Goal: Task Accomplishment & Management: Manage account settings

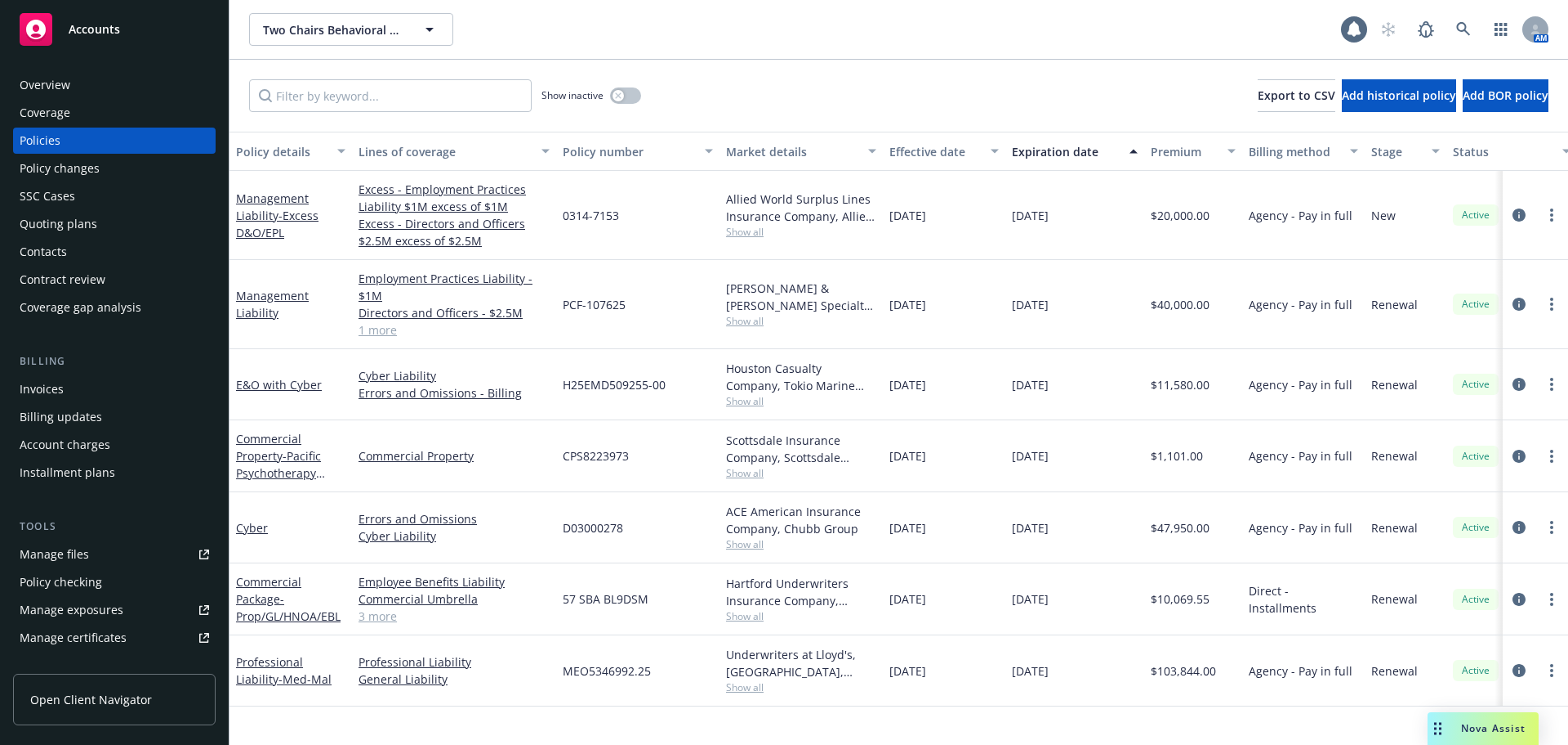
click at [114, 637] on div "Manage certificates" at bounding box center [73, 637] width 107 height 26
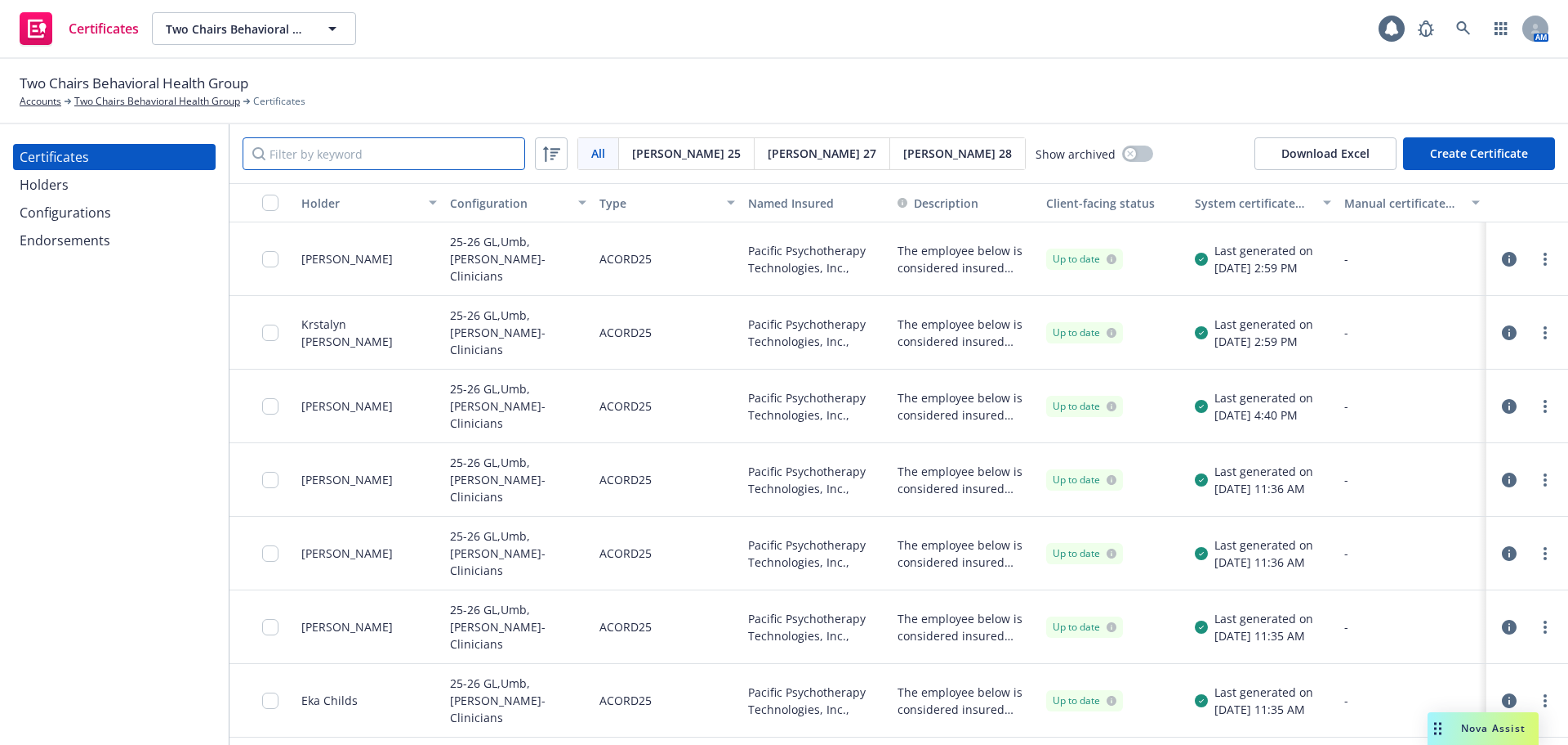
click at [423, 168] on input "Filter by keyword" at bounding box center [383, 154] width 282 height 33
paste input "Stacie StVincent"
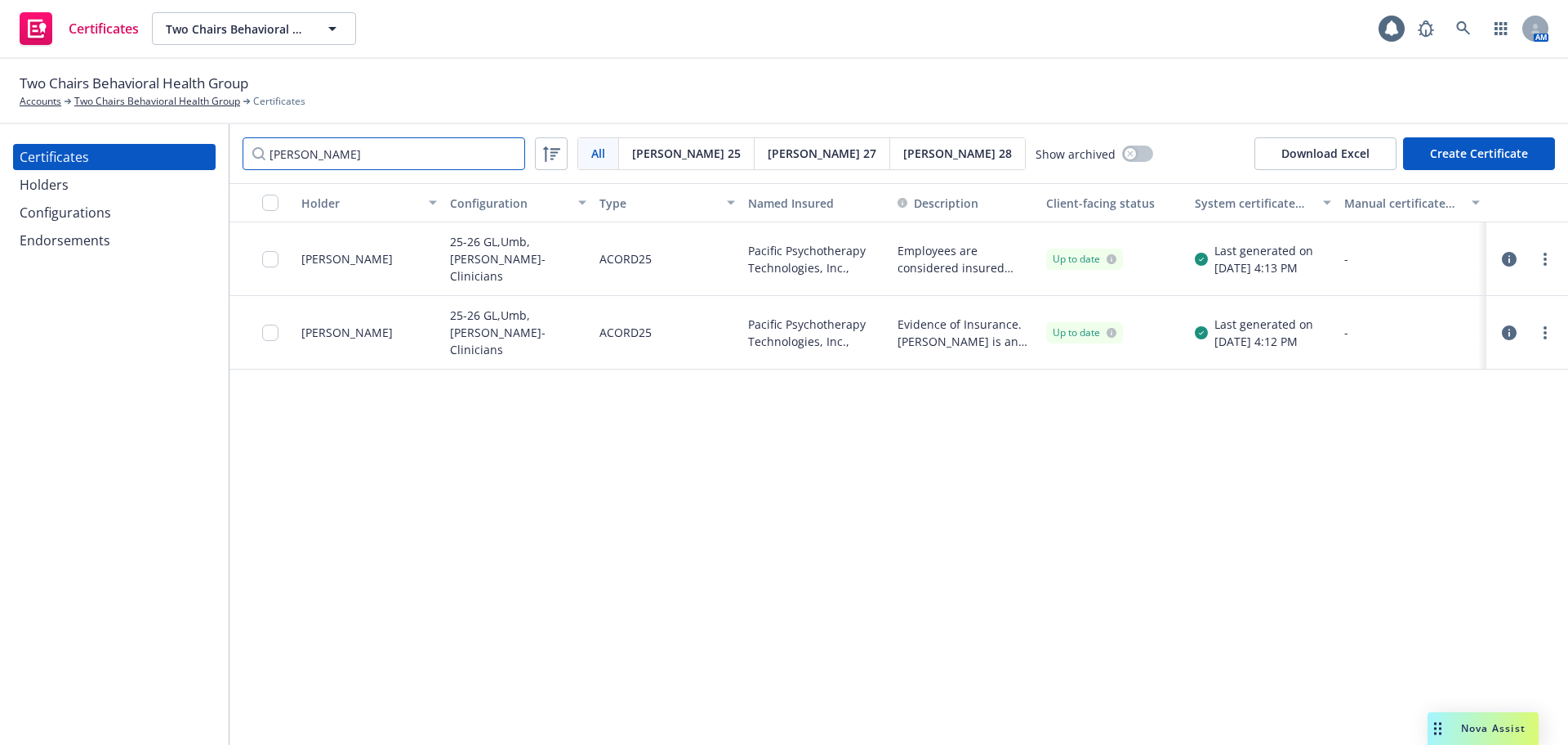
type input "Stacie"
click at [79, 185] on div "Holders" at bounding box center [114, 184] width 190 height 26
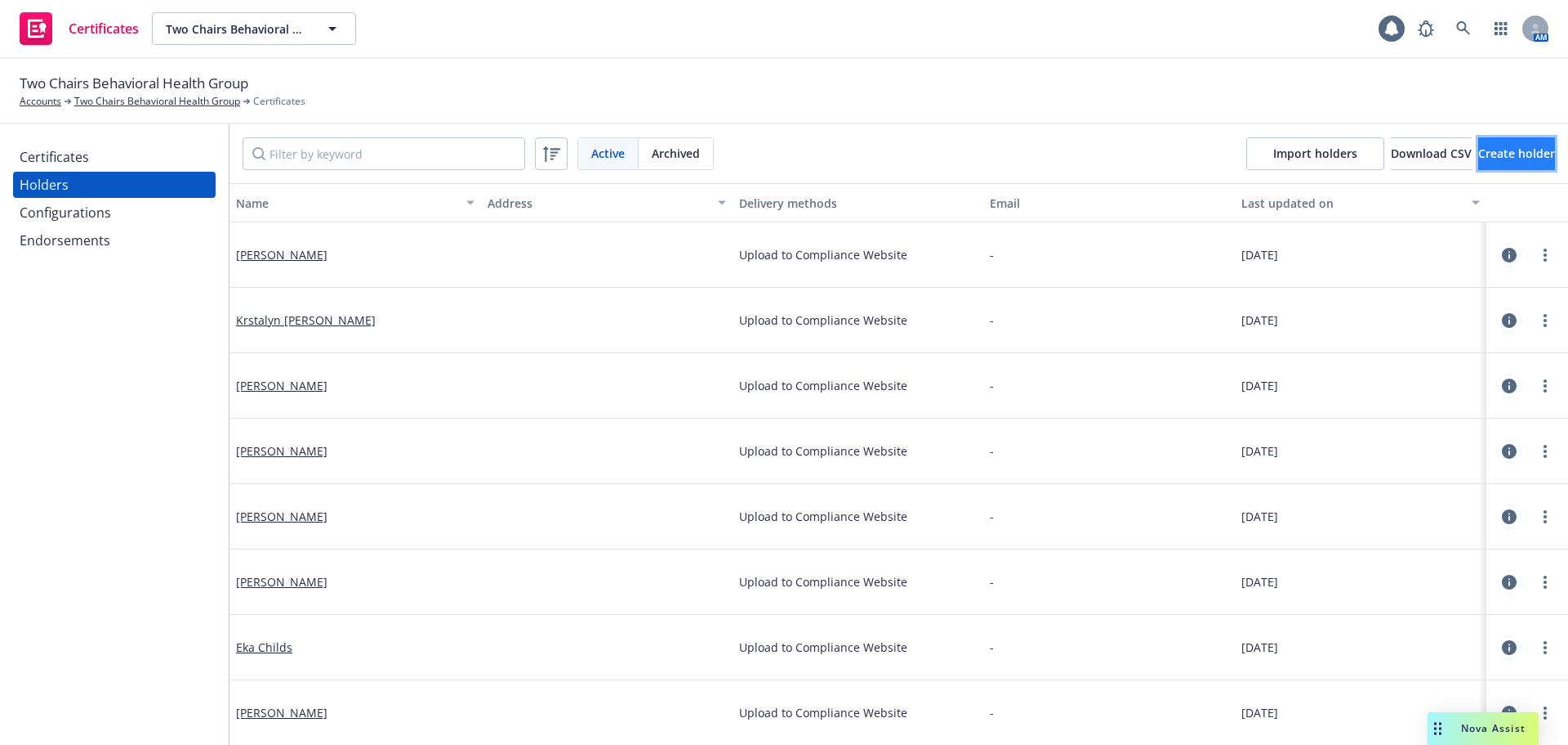
click at [1478, 147] on span "Create holder" at bounding box center [1516, 153] width 77 height 16
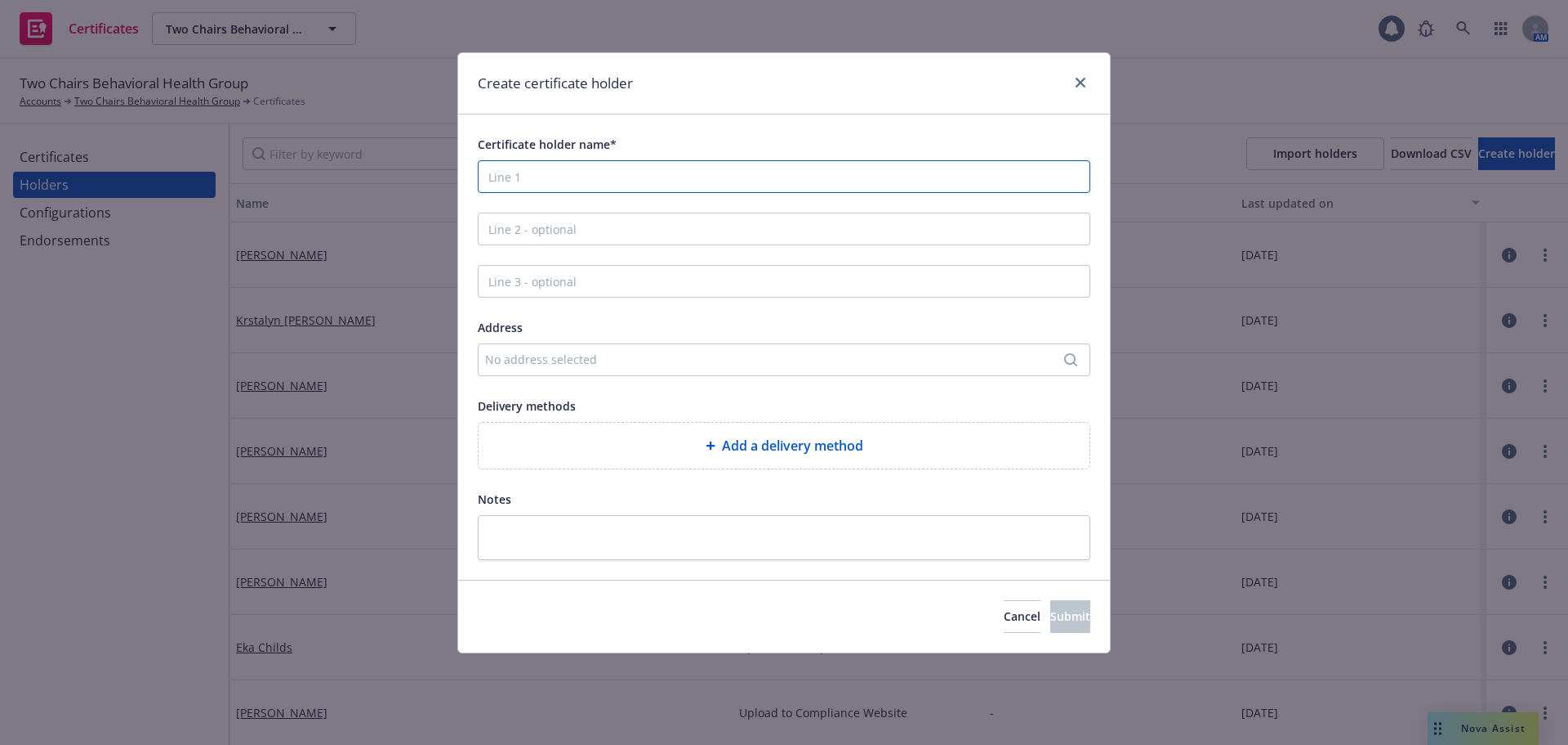
paste input "Stacie StVincent"
type input "Stacie StVincent"
click at [580, 434] on div "Add a delivery method" at bounding box center [784, 445] width 611 height 46
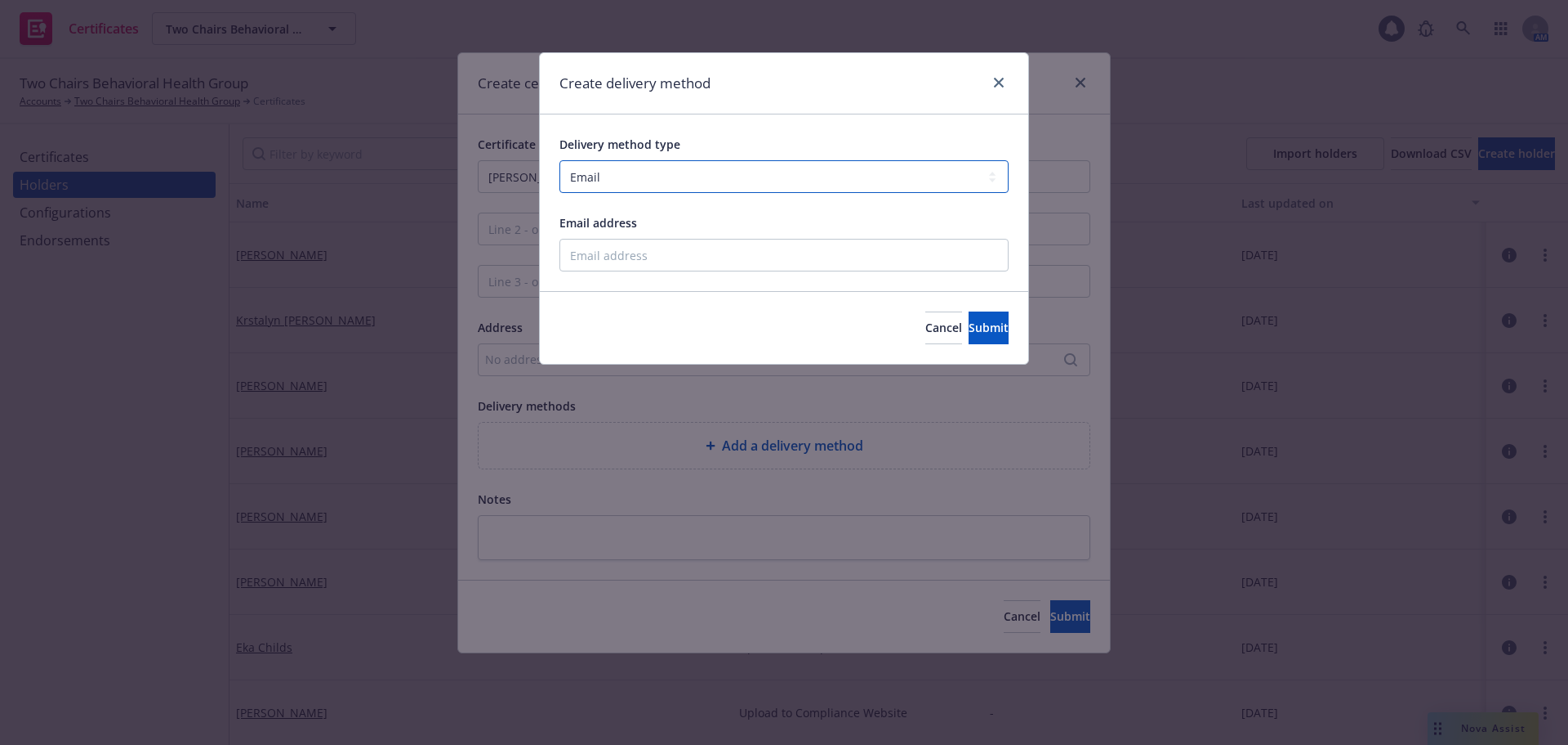
click at [617, 178] on select "Select delivery method type Email Mail Fax Upload to Compliance Website" at bounding box center [784, 176] width 450 height 33
select select "UPLOAD_TO_COMPLIANCE_WEBSITE"
click at [560, 160] on select "Select delivery method type Email Mail Fax Upload to Compliance Website" at bounding box center [784, 176] width 450 height 33
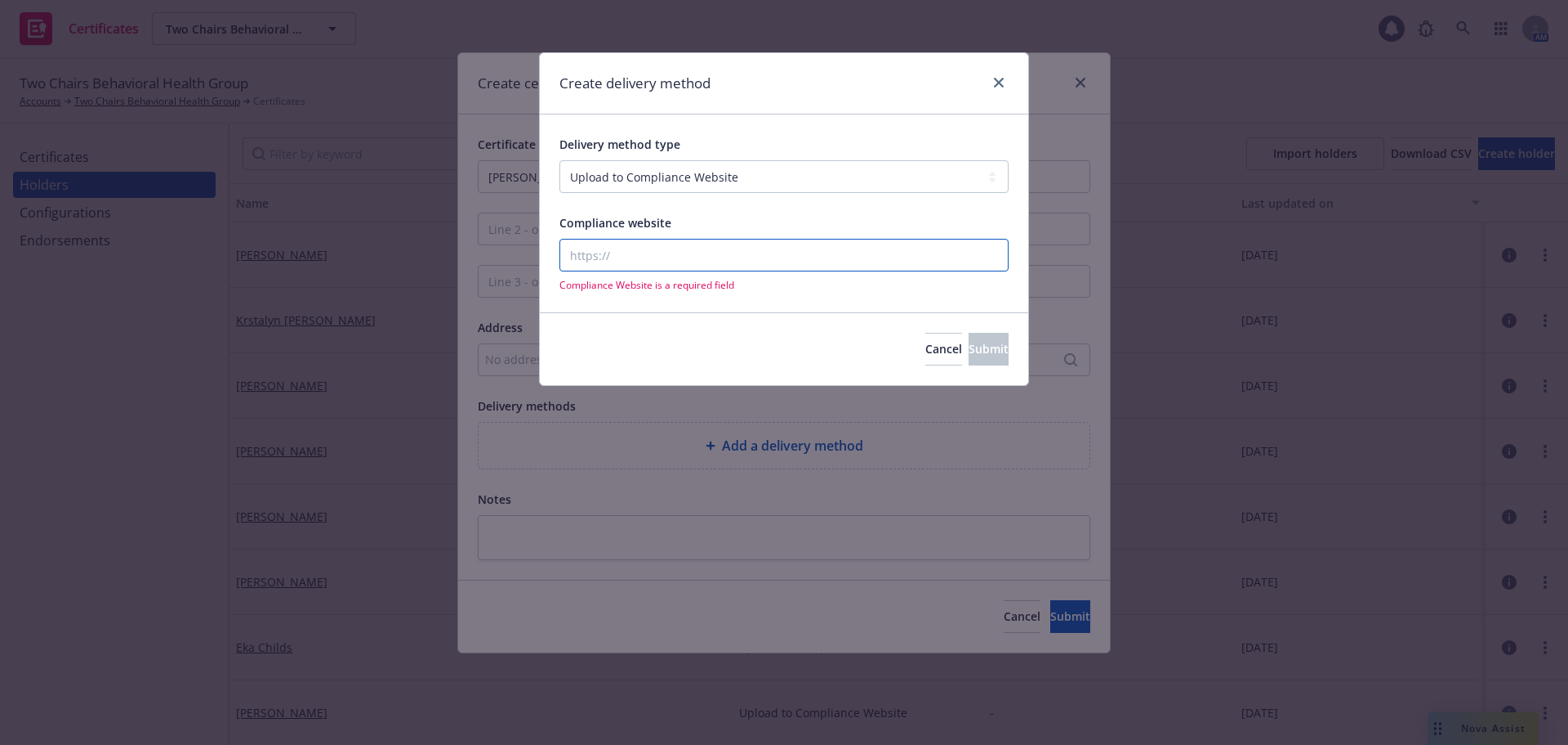
click at [639, 260] on input "Compliance website" at bounding box center [784, 255] width 450 height 33
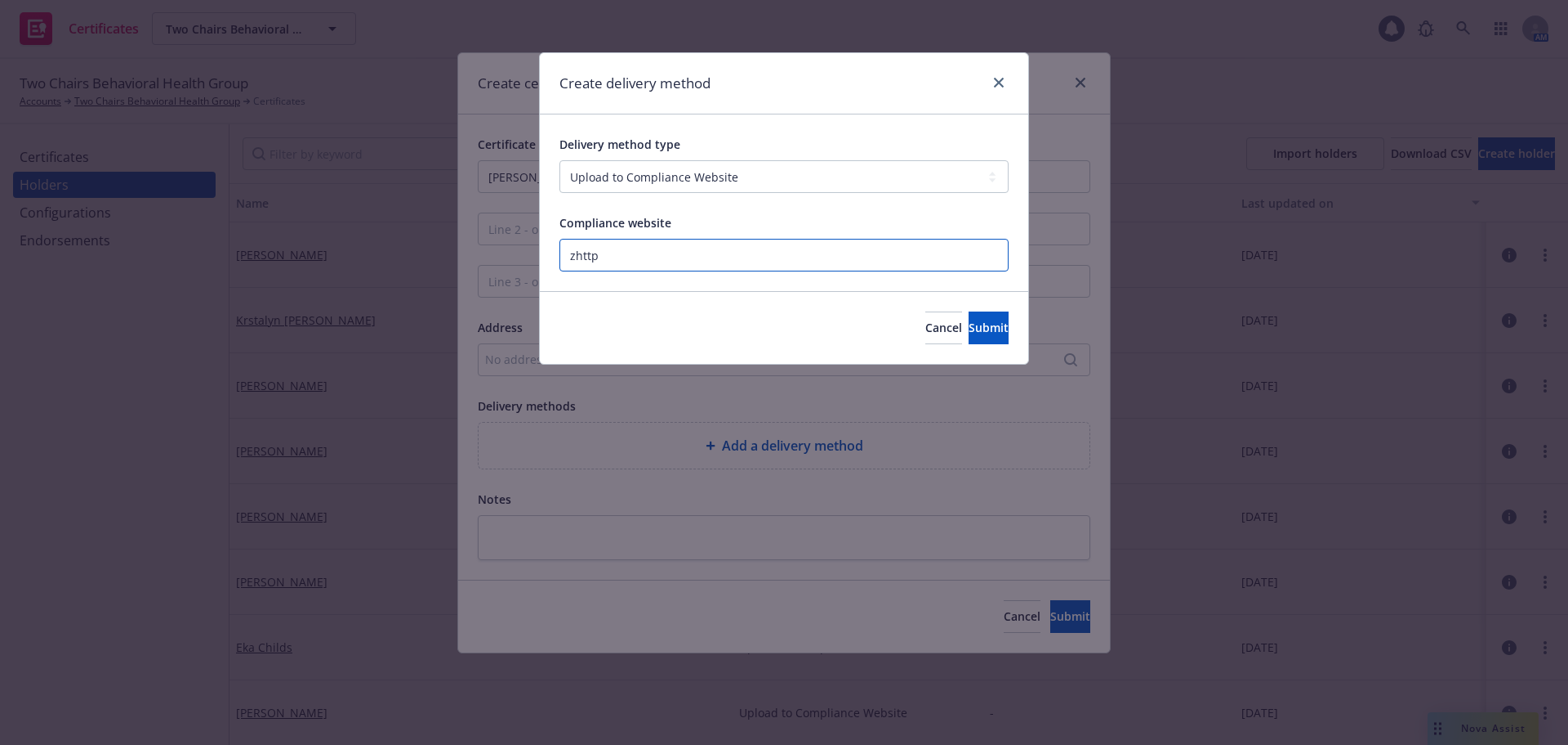
paste input "https://www.newfront.com"
type input "https://www.newfront.com"
click at [968, 337] on button "Submit" at bounding box center [988, 328] width 40 height 33
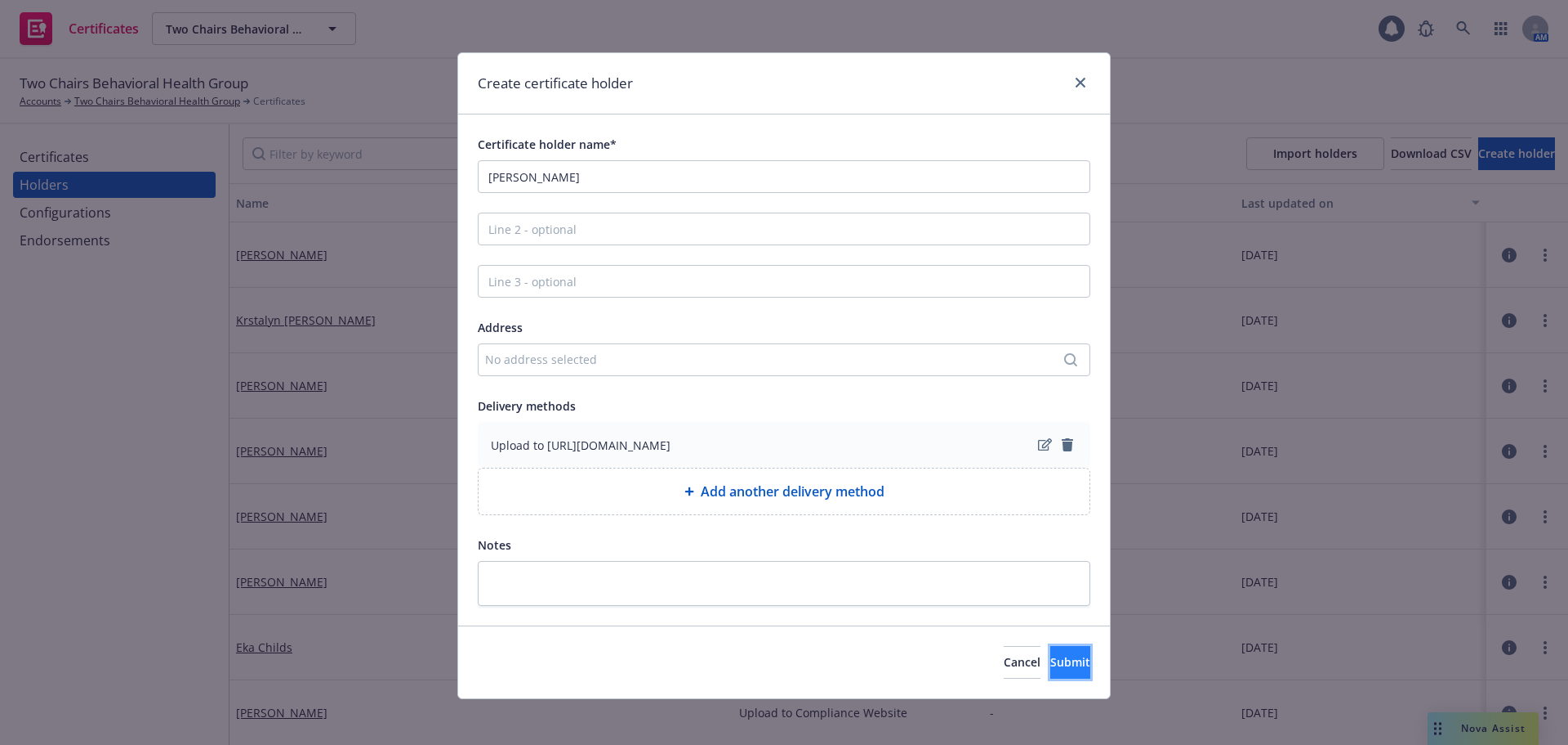
click at [1054, 668] on span "Submit" at bounding box center [1070, 661] width 40 height 16
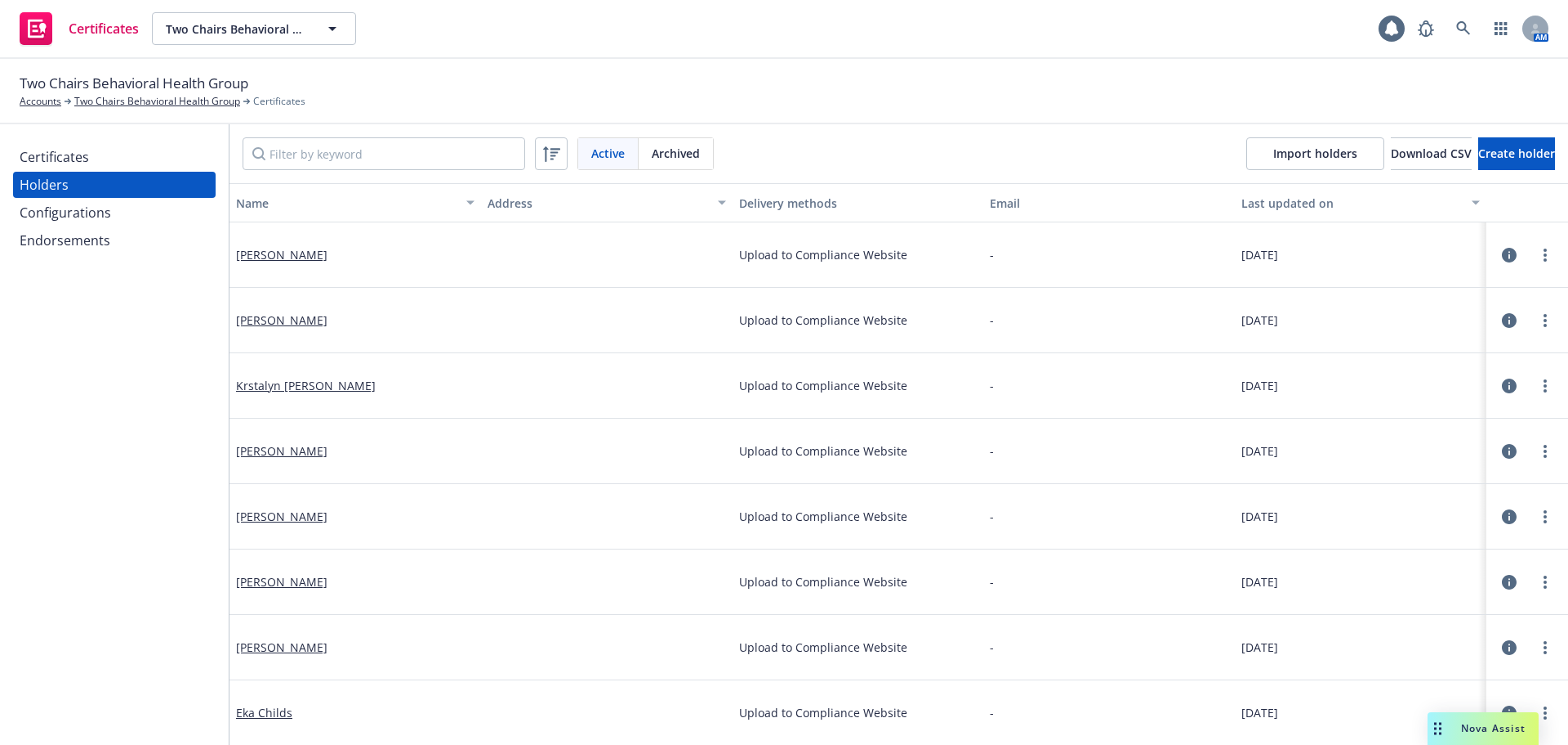
click at [58, 142] on div "Certificates Holders Configurations Endorsements" at bounding box center [114, 434] width 229 height 620
click at [63, 155] on div "Certificates" at bounding box center [54, 157] width 69 height 26
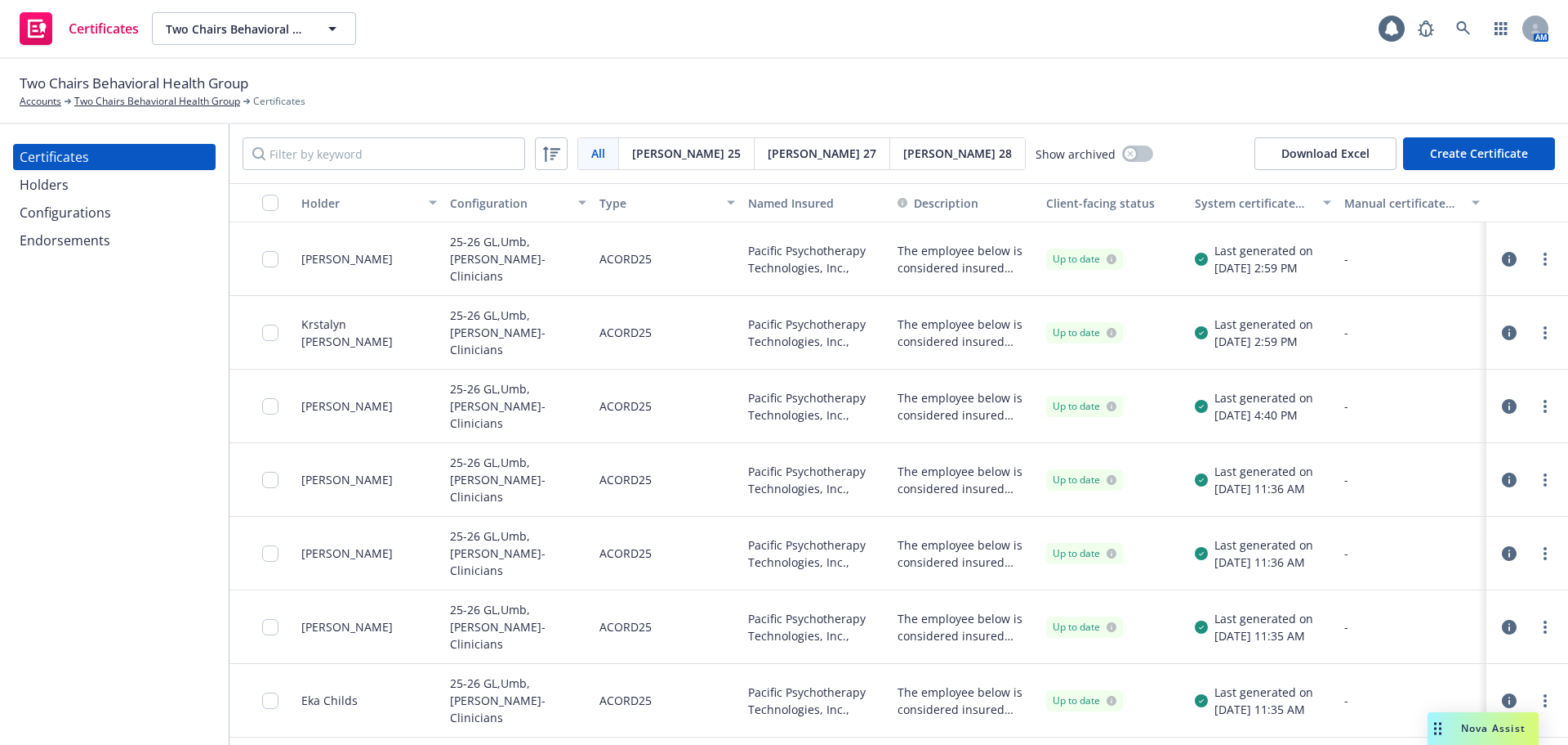
click at [1471, 166] on button "Create Certificate" at bounding box center [1479, 154] width 152 height 33
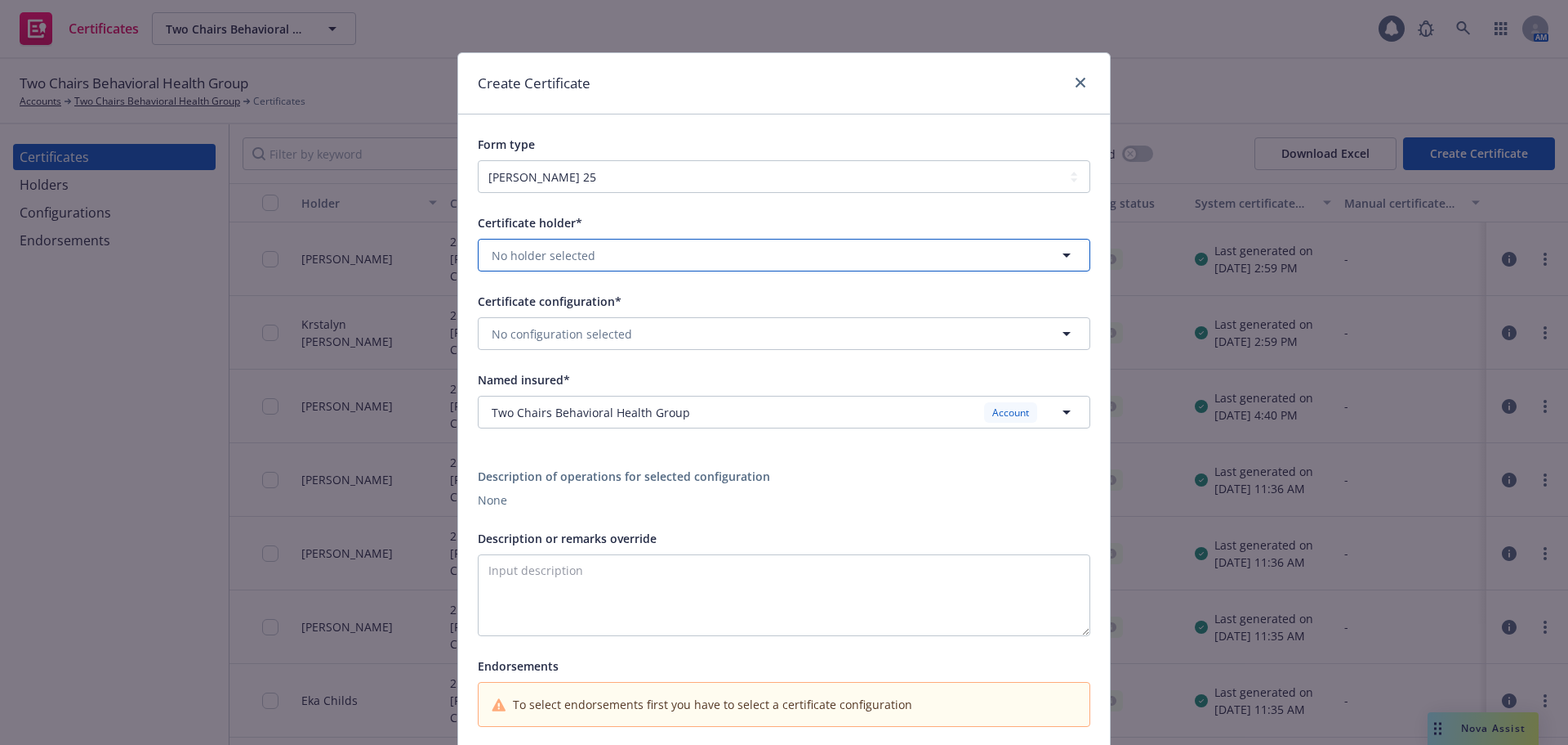
click at [613, 246] on button "No holder selected" at bounding box center [784, 255] width 612 height 33
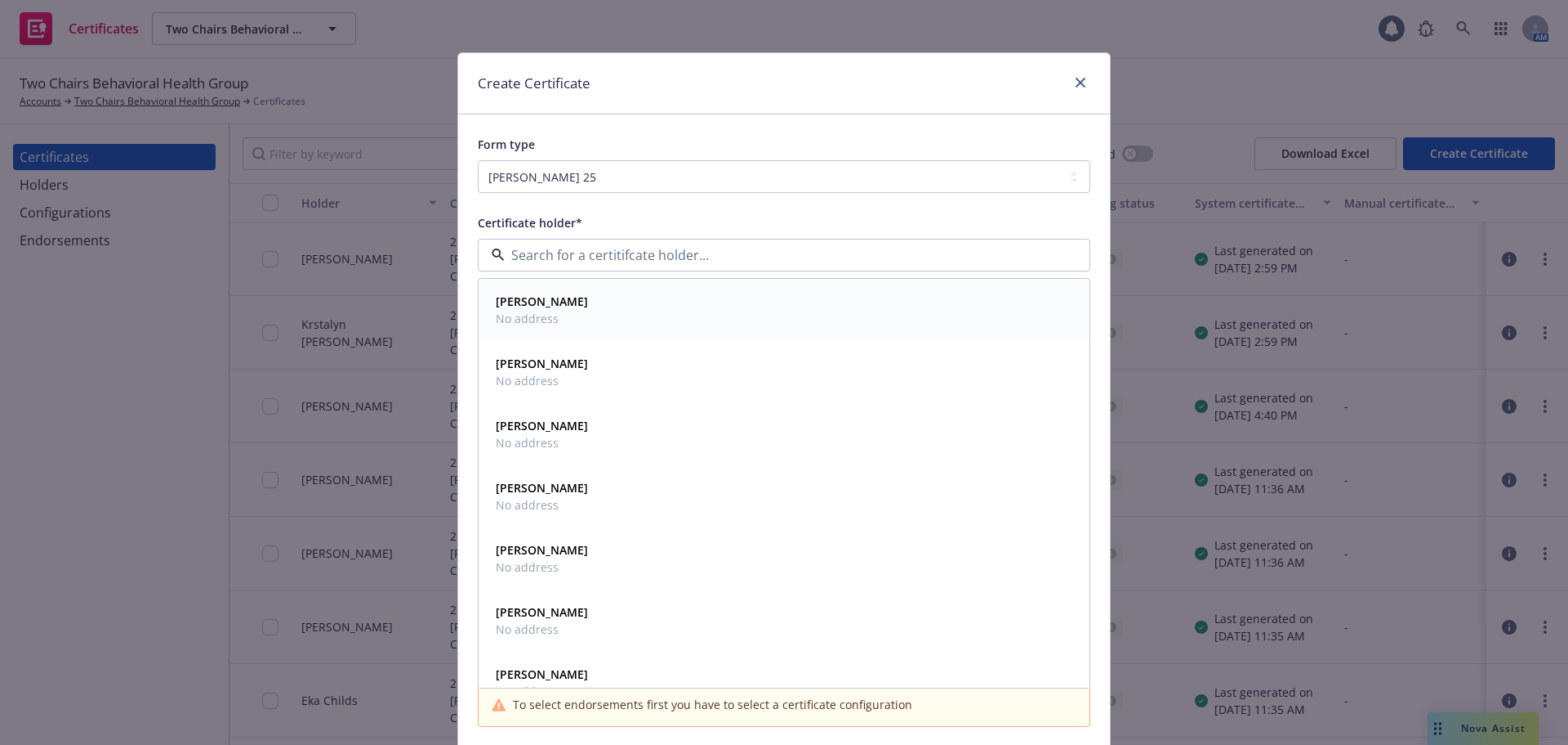
paste input "Stacie StVincent"
type input "Stacie StVincent"
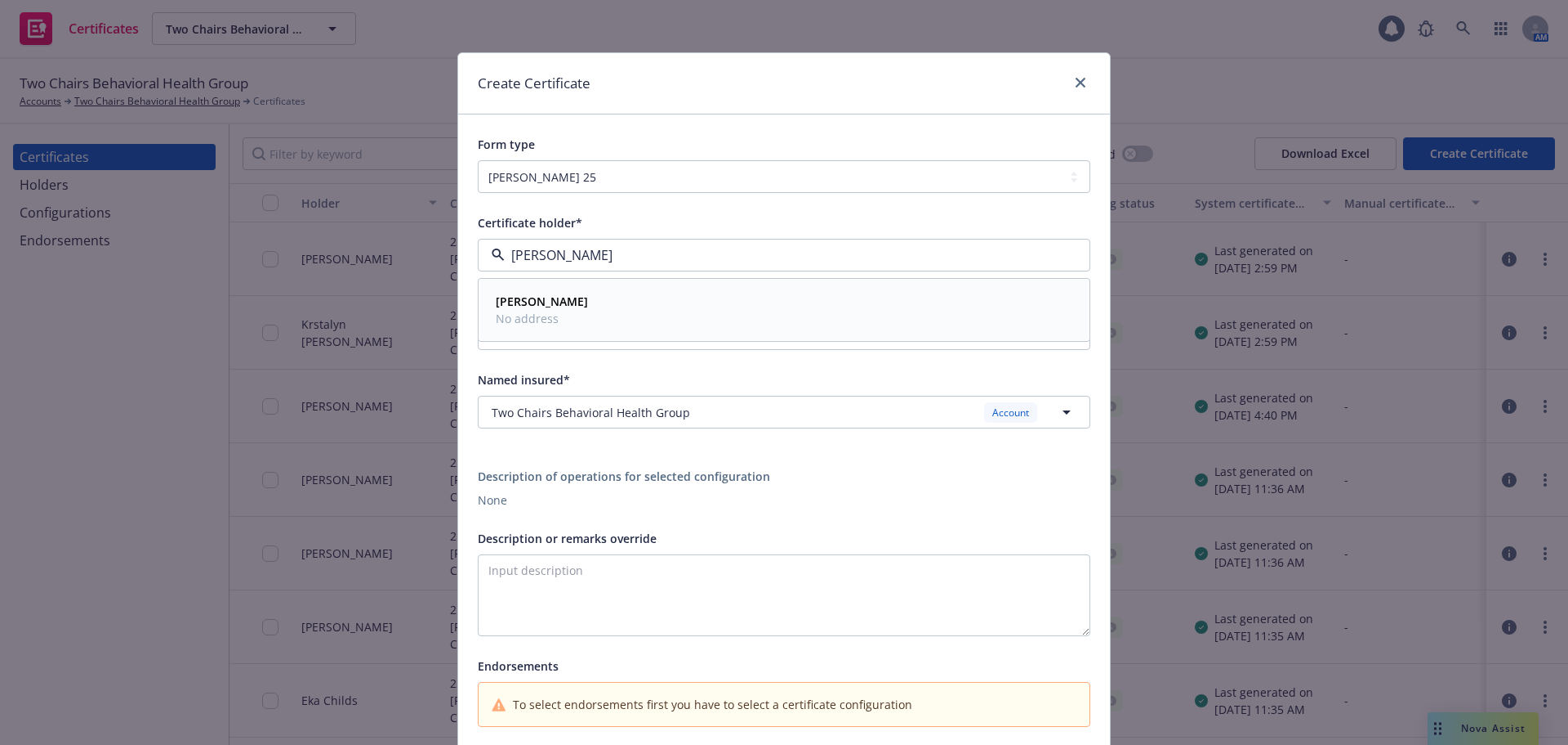
click at [607, 303] on div "Stacie StVincent No address" at bounding box center [784, 310] width 590 height 41
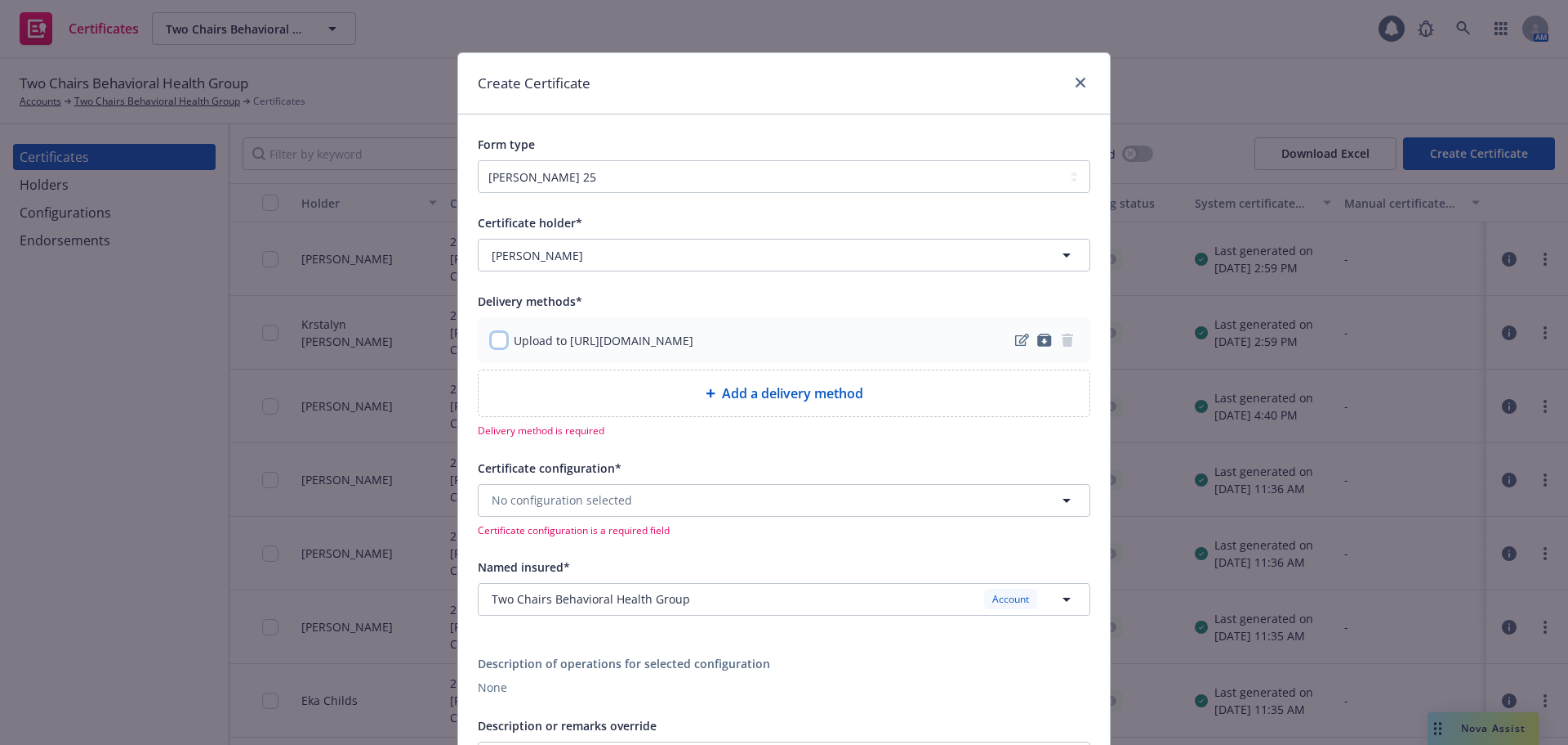
click at [491, 341] on input "checkbox" at bounding box center [498, 340] width 17 height 17
checkbox input "true"
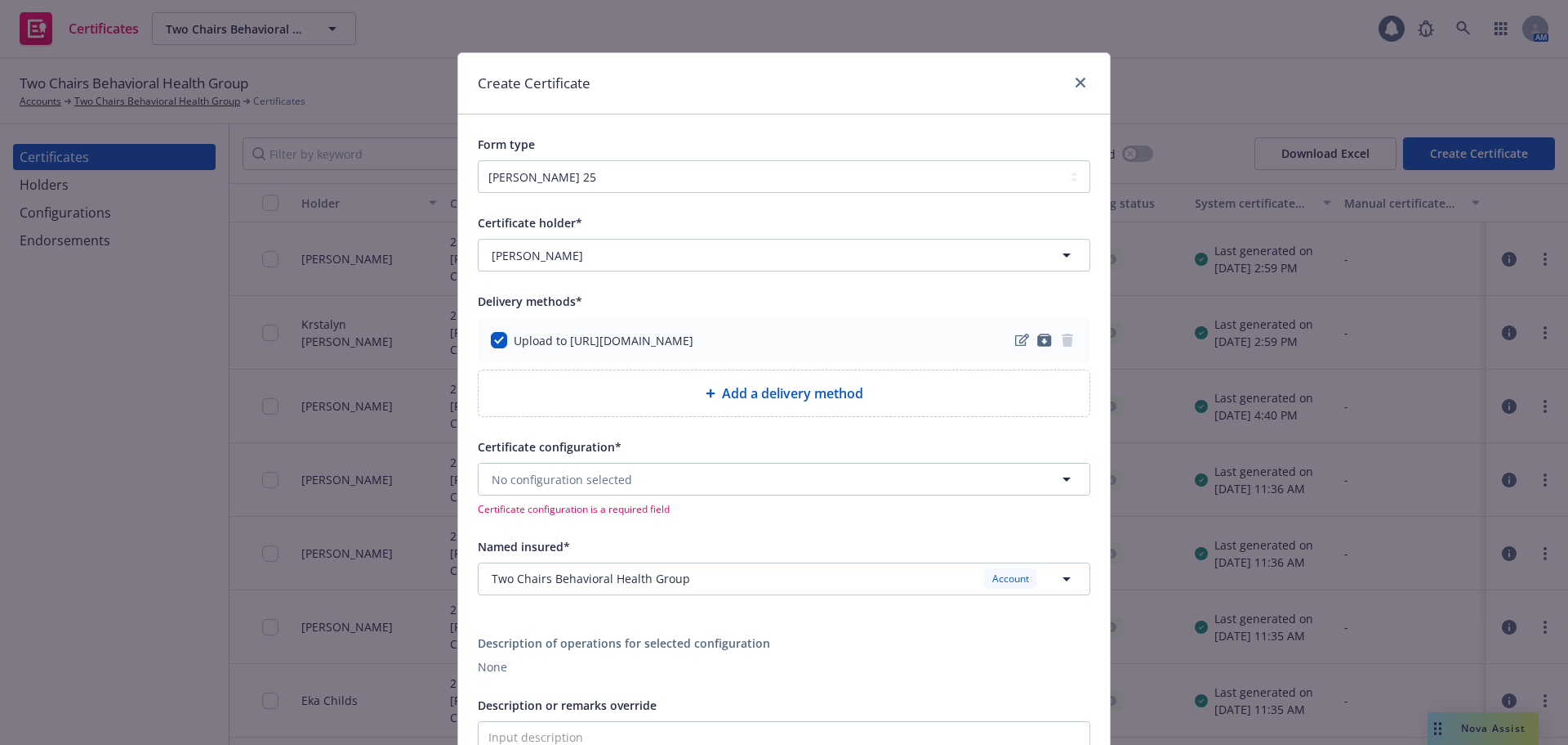
click at [538, 470] on div "Certificate configuration* No configuration selected Certificate configuration …" at bounding box center [784, 475] width 612 height 79
click at [538, 477] on span "No configuration selected" at bounding box center [562, 479] width 140 height 18
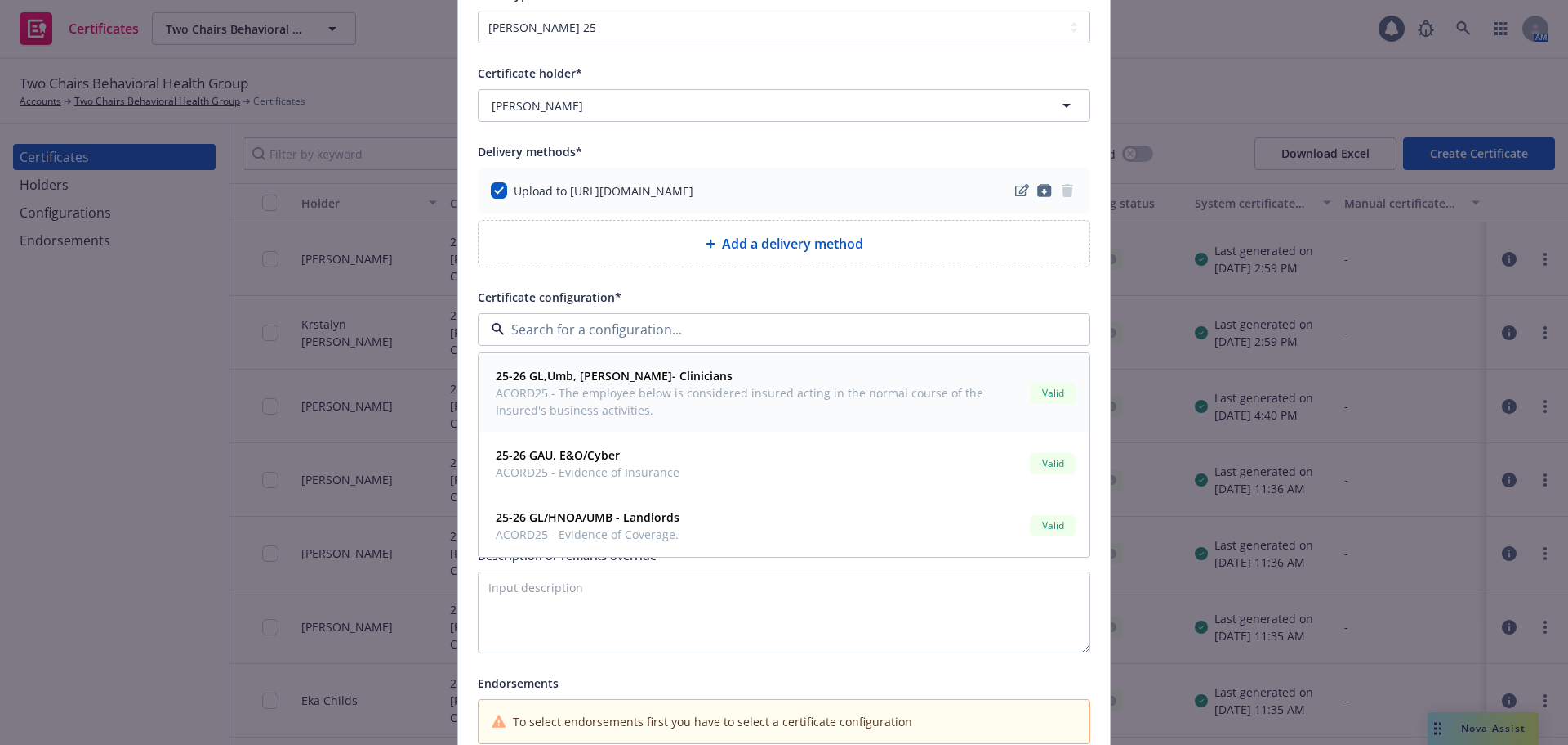
scroll to position [164, 0]
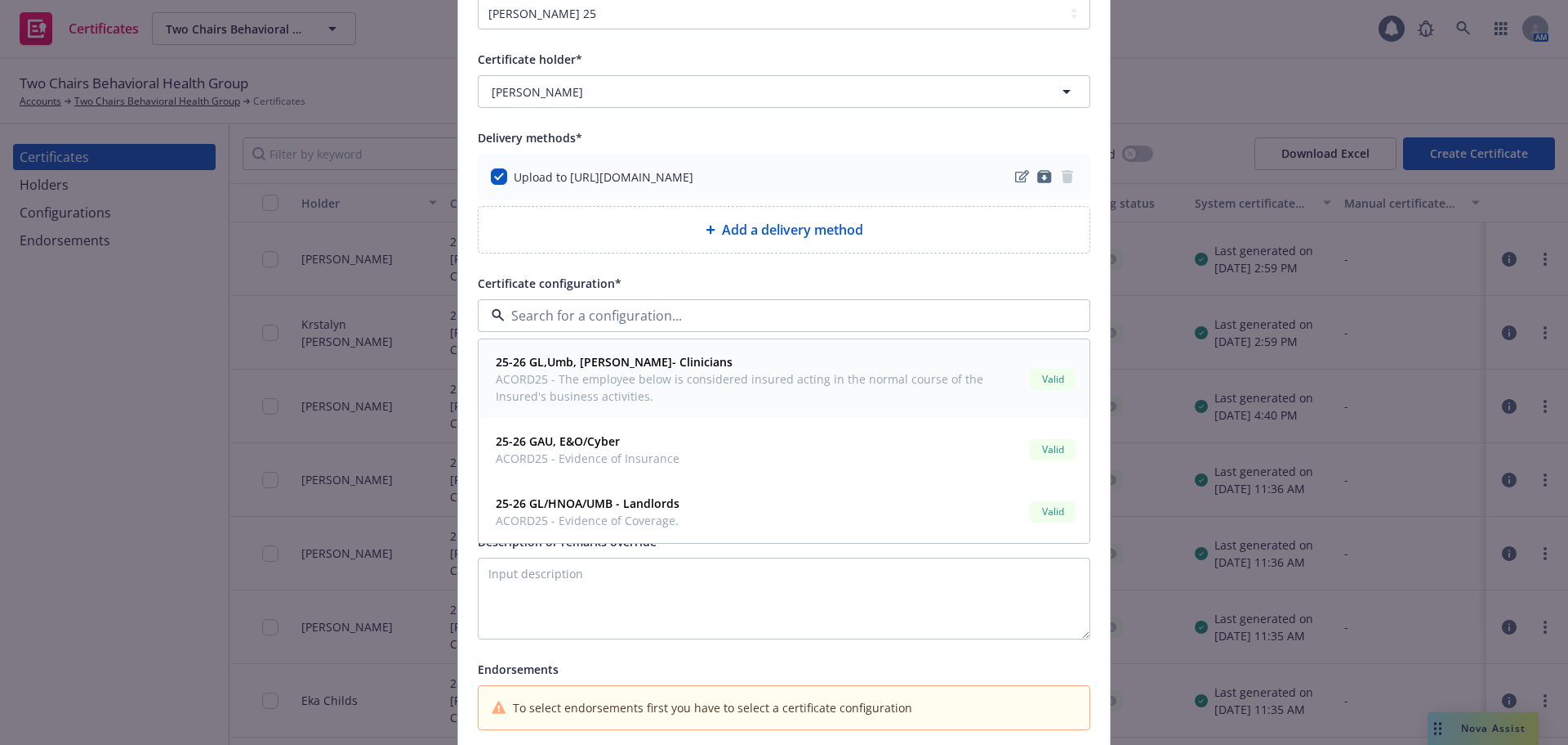
click at [708, 388] on span "ACORD25 - The employee below is considered insured acting in the normal course …" at bounding box center [759, 387] width 528 height 34
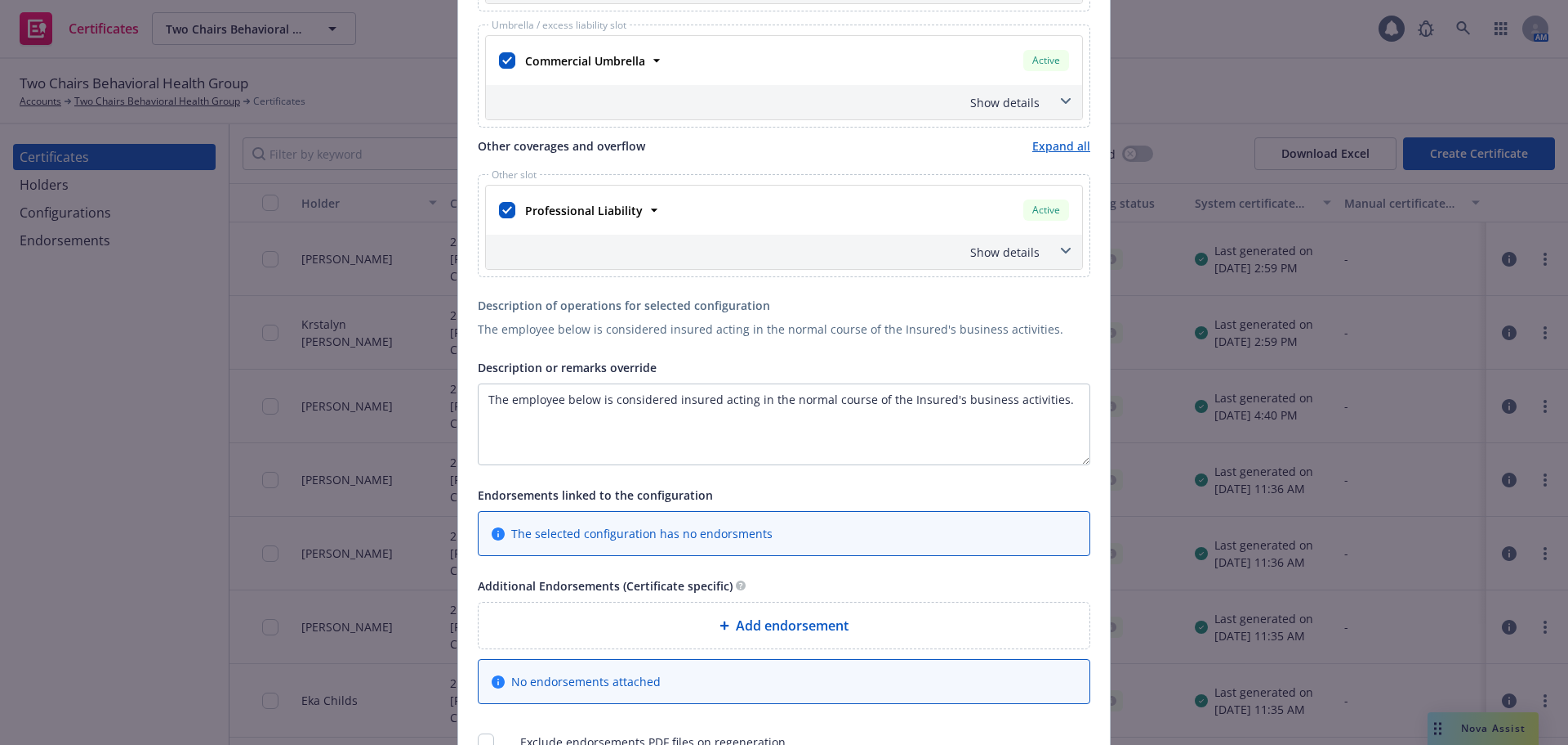
scroll to position [817, 0]
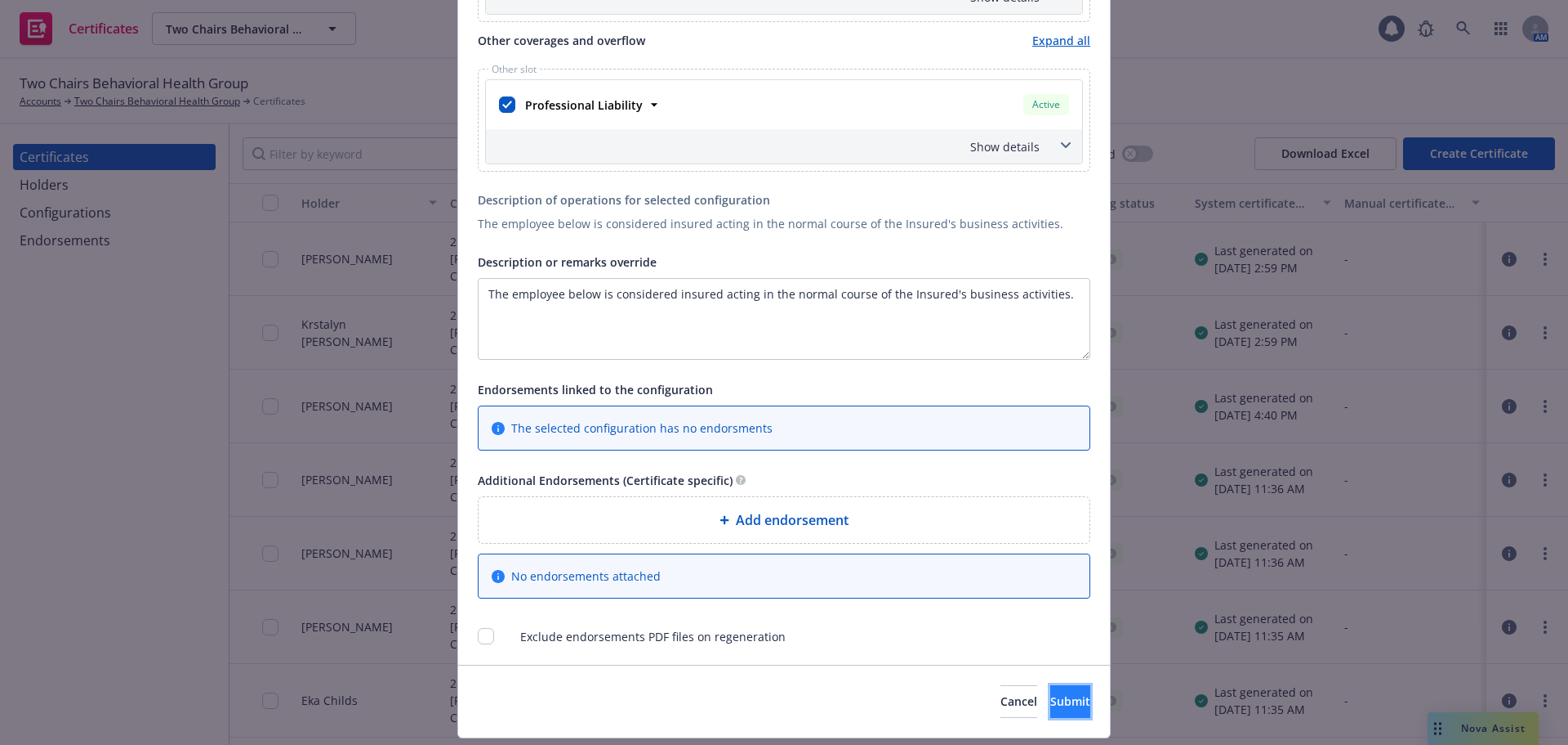
click at [1050, 699] on span "Submit" at bounding box center [1070, 701] width 40 height 16
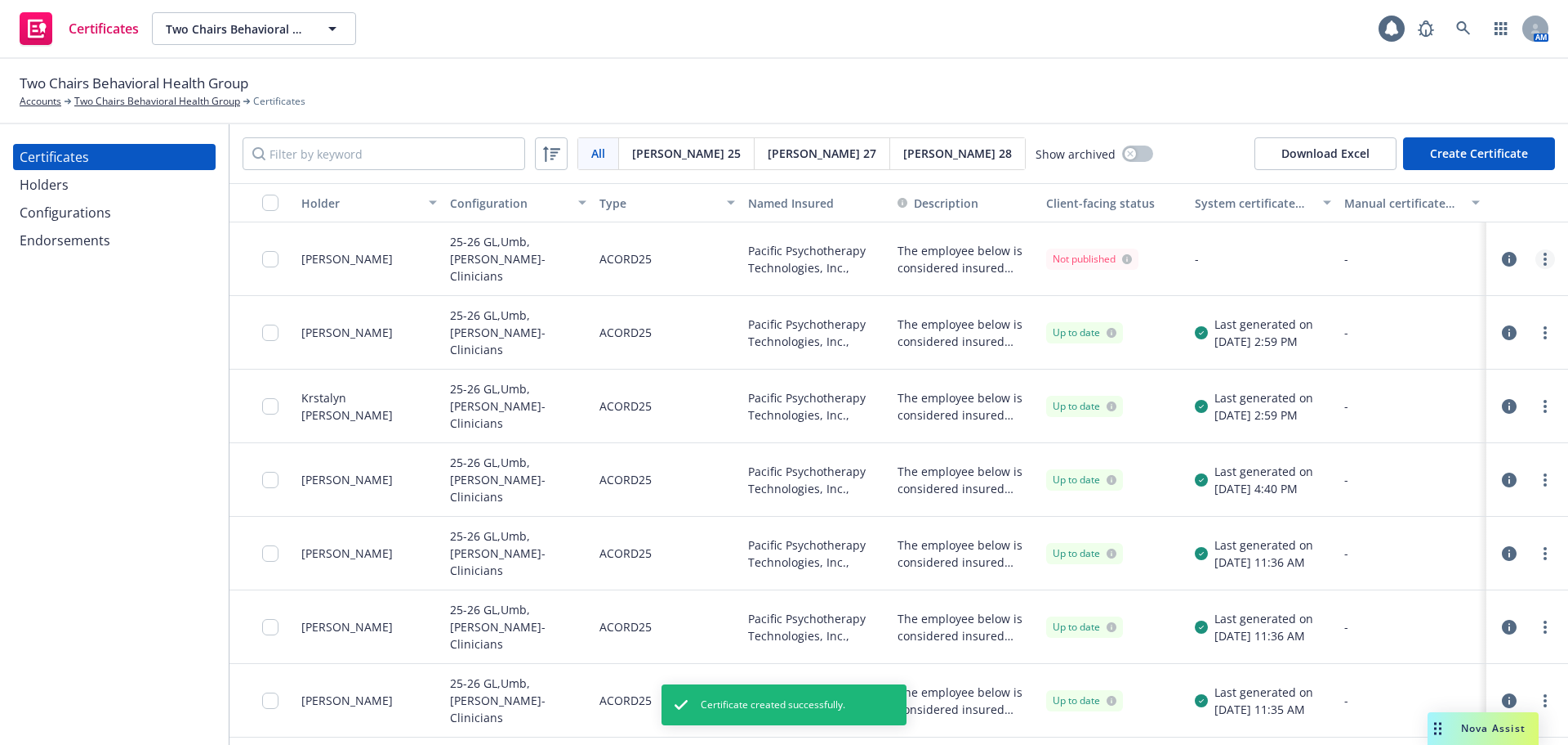
click at [1536, 263] on link "more" at bounding box center [1546, 259] width 19 height 19
click at [1465, 356] on link "Regenerate" at bounding box center [1411, 358] width 262 height 33
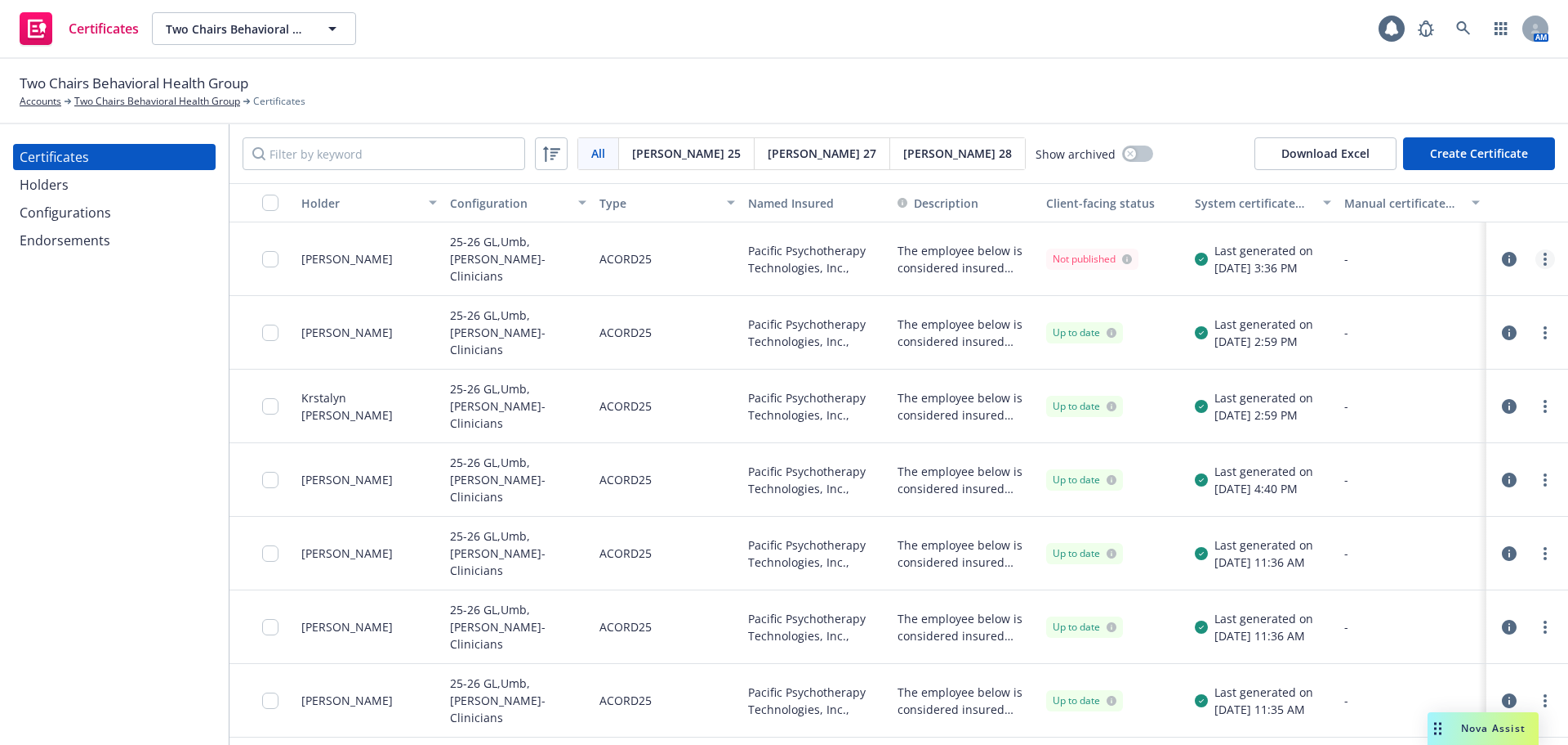
click at [1537, 265] on link "more" at bounding box center [1546, 259] width 19 height 19
click at [1008, 99] on div "Two Chairs Behavioral Health Group Accounts Two Chairs Behavioral Health Group …" at bounding box center [784, 91] width 1529 height 36
click at [1544, 264] on circle "more" at bounding box center [1545, 263] width 3 height 3
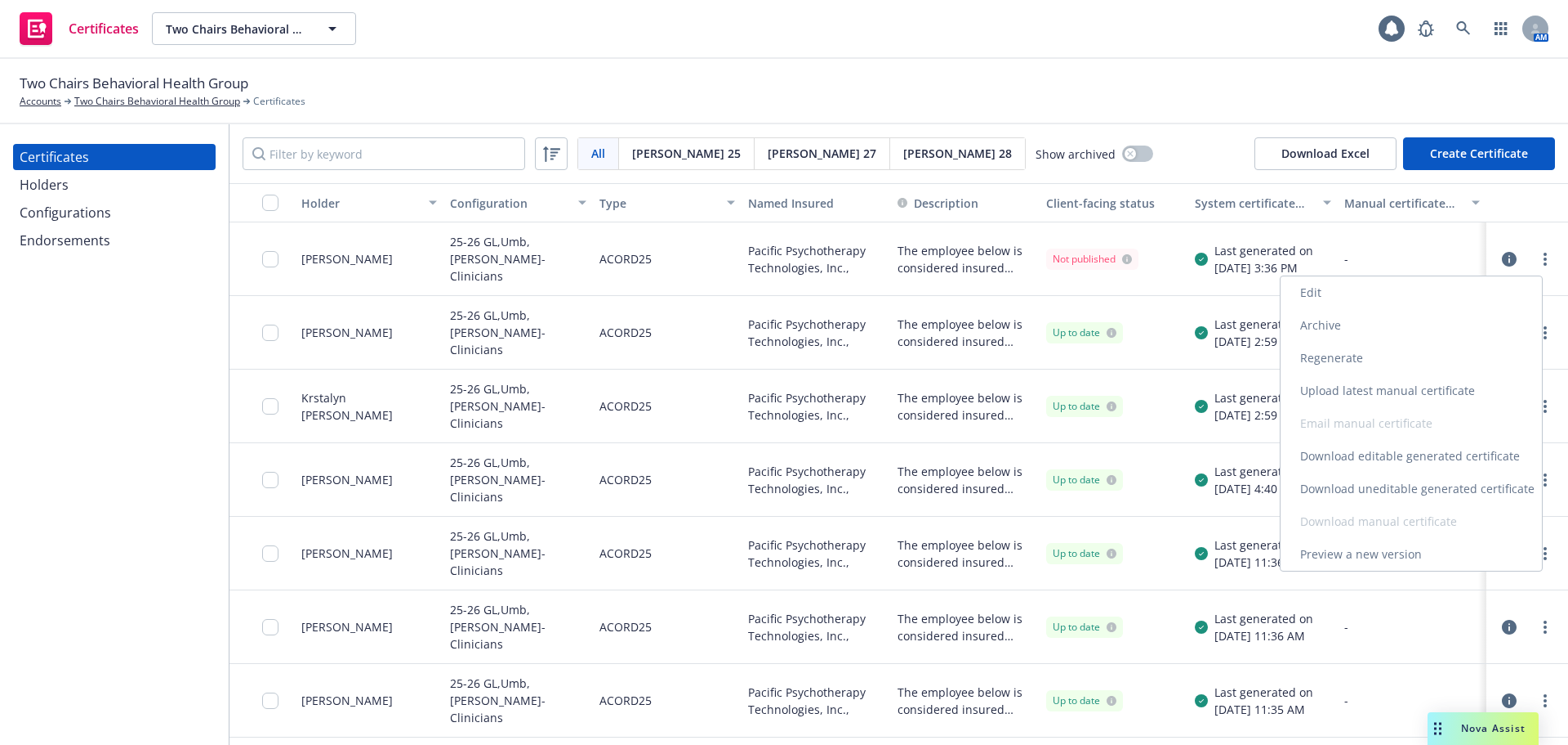
click at [1375, 492] on link "Download uneditable generated certificate" at bounding box center [1411, 489] width 262 height 33
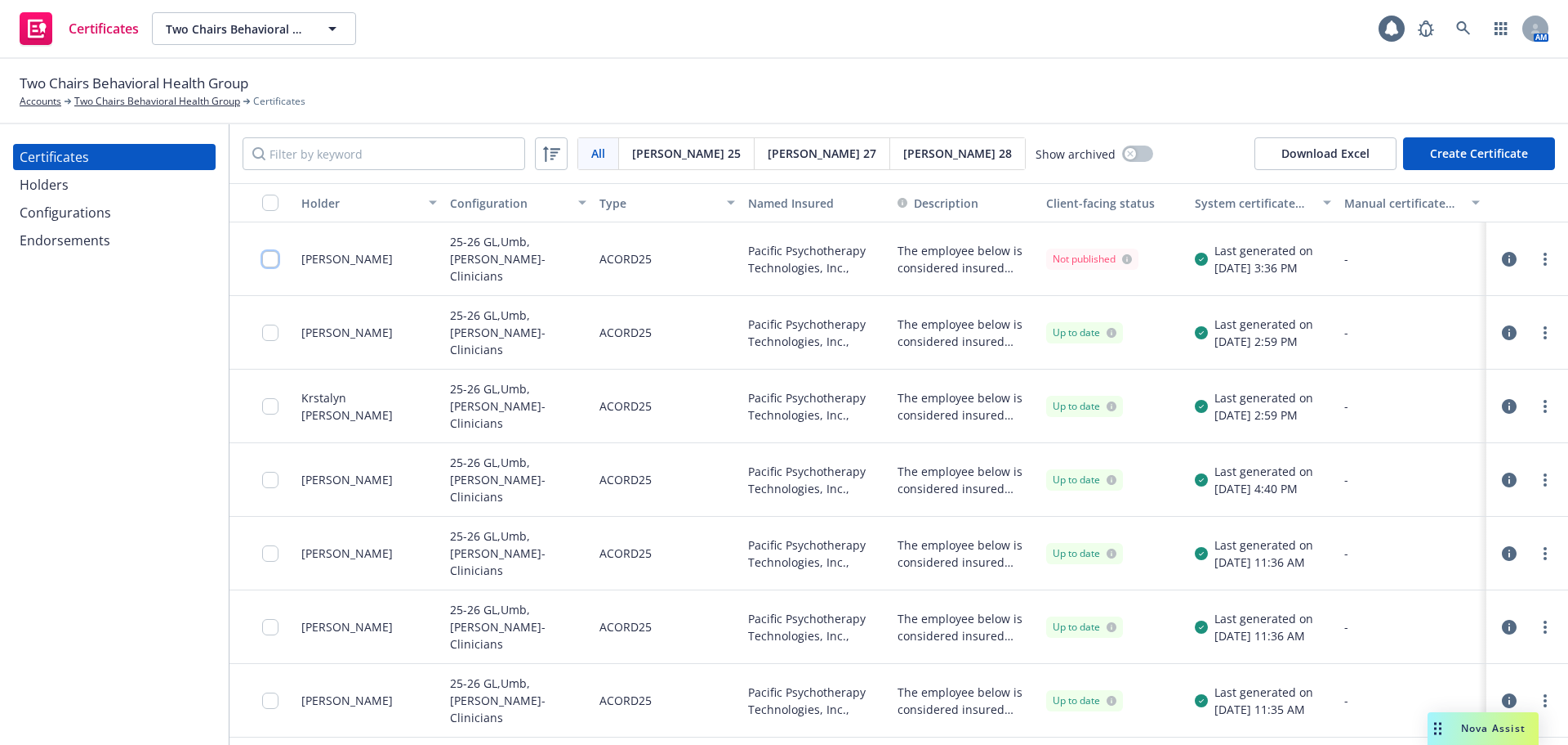
drag, startPoint x: 268, startPoint y: 259, endPoint x: 312, endPoint y: 287, distance: 52.2
click at [268, 259] on input "checkbox" at bounding box center [270, 259] width 17 height 17
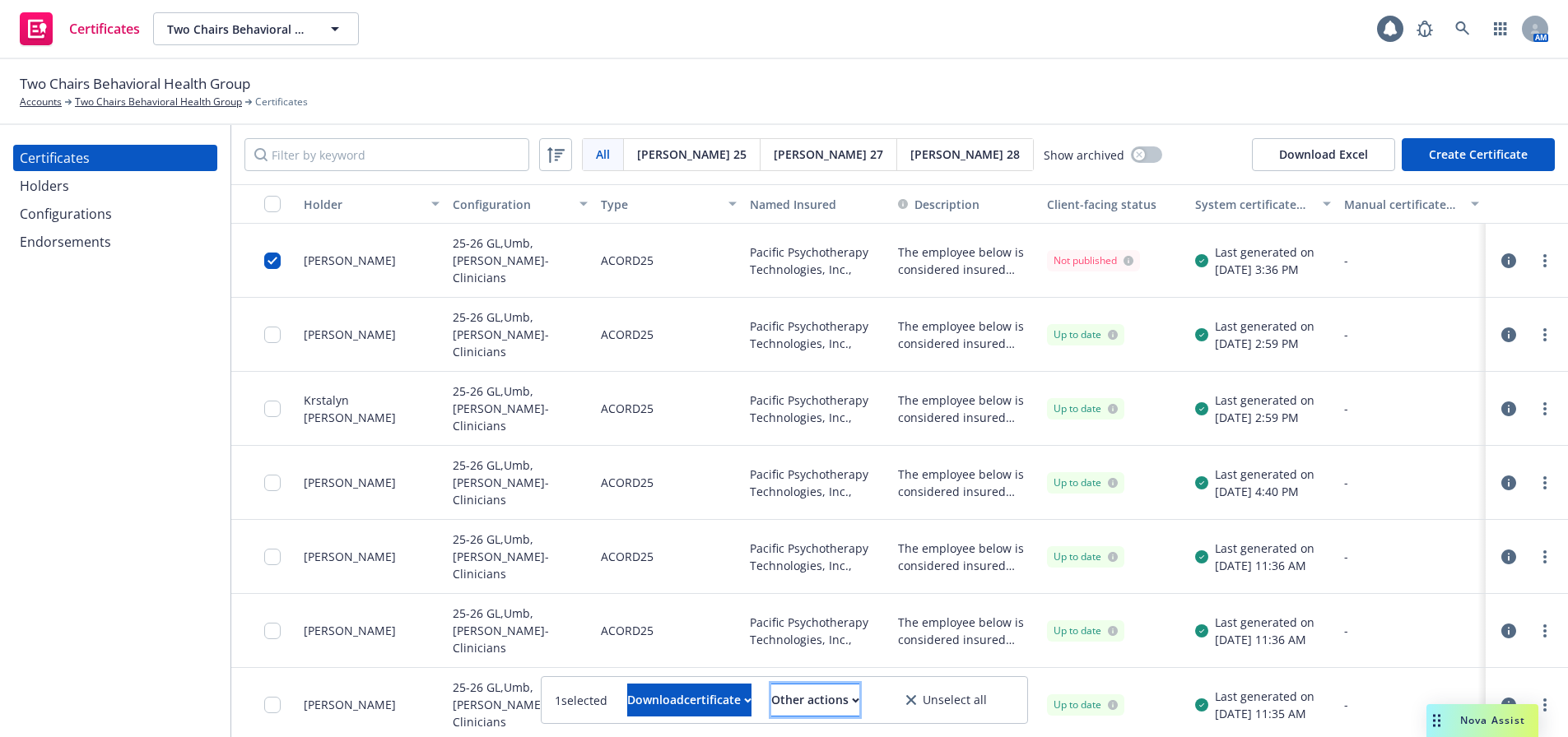
click at [816, 700] on div "Other actions" at bounding box center [815, 700] width 88 height 31
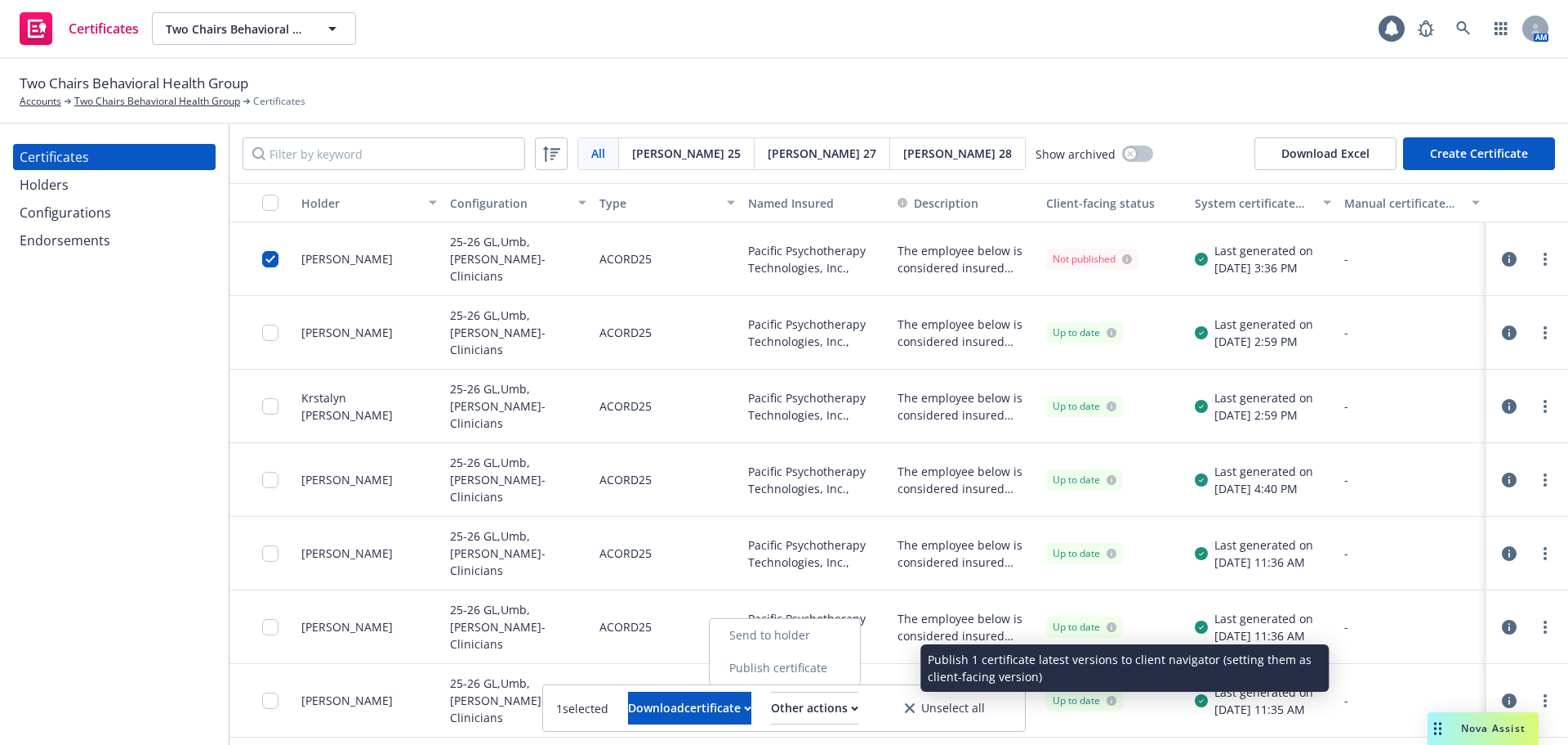
click at [825, 669] on link "Publish certificate" at bounding box center [784, 668] width 150 height 33
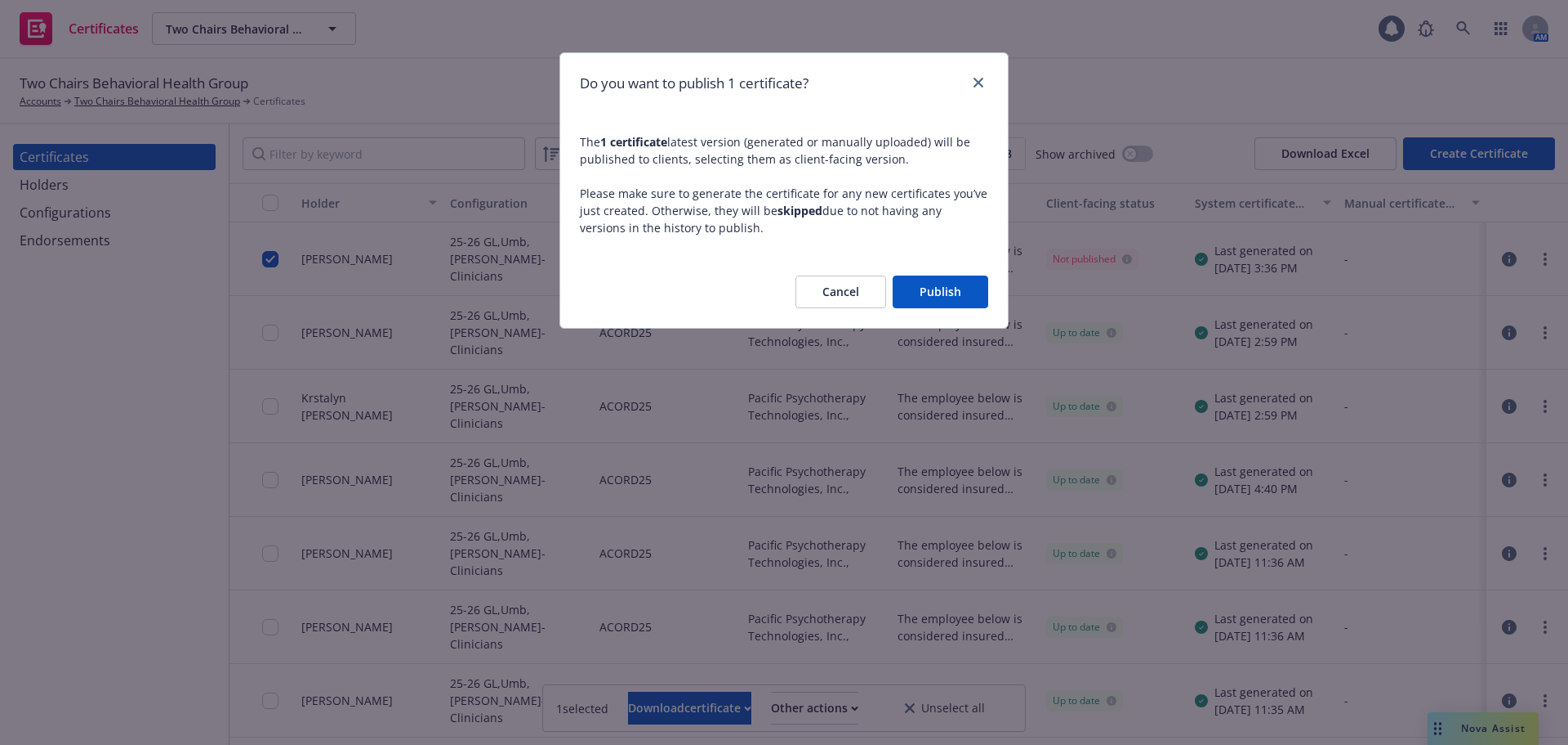
click at [966, 285] on button "Publish" at bounding box center [940, 292] width 95 height 33
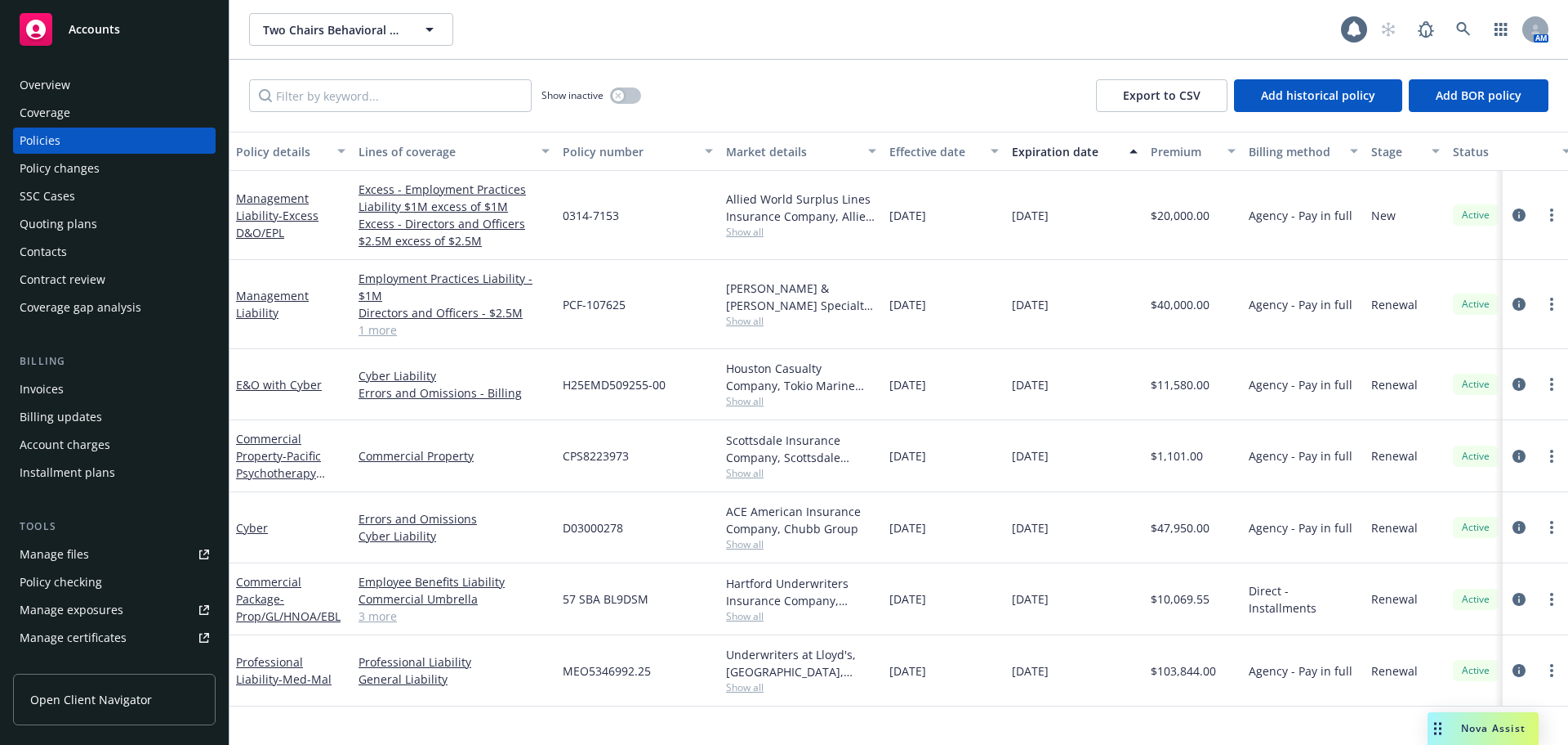
click at [55, 90] on div "Overview" at bounding box center [45, 85] width 51 height 26
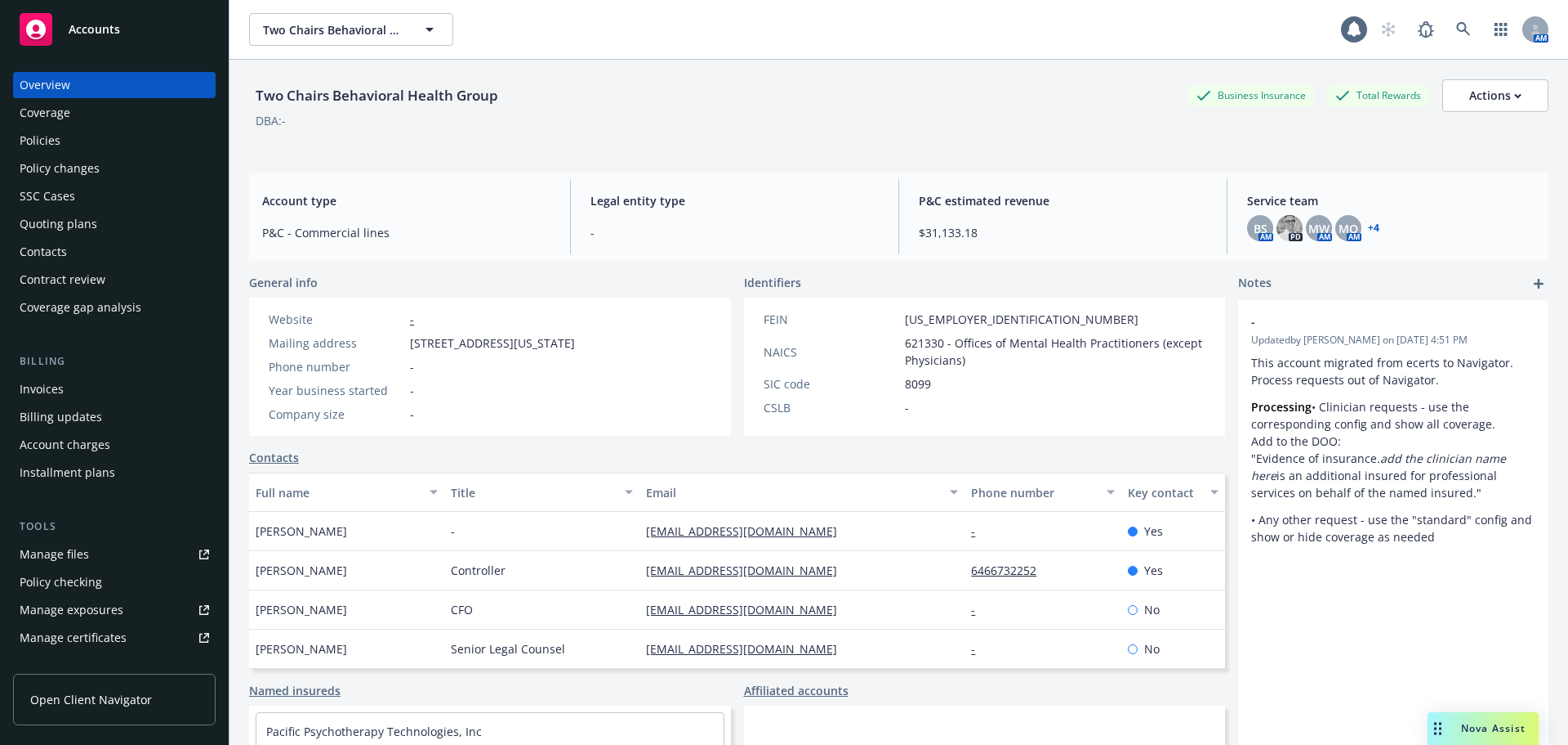
click at [73, 636] on div "Manage certificates" at bounding box center [73, 637] width 107 height 26
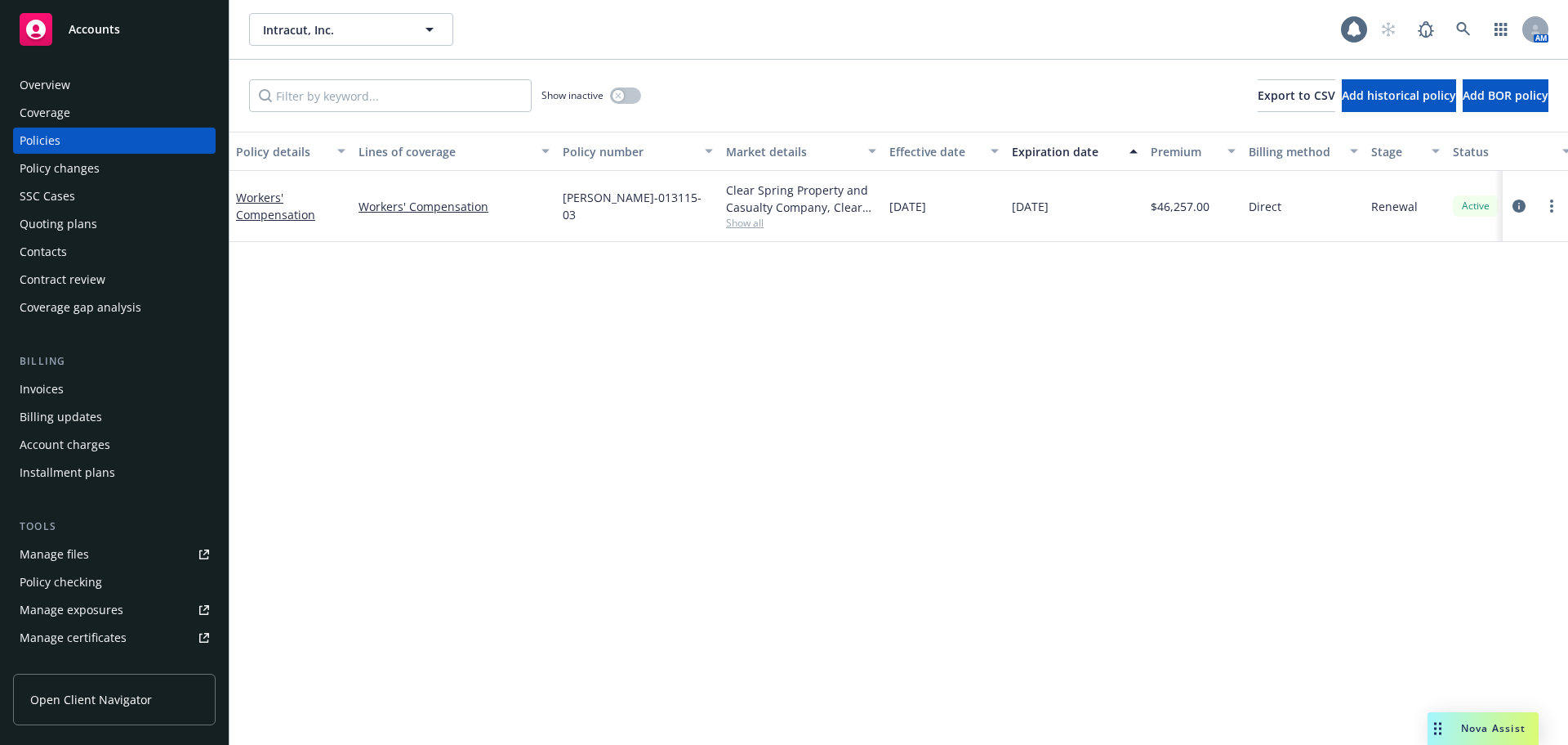
drag, startPoint x: 84, startPoint y: 653, endPoint x: 91, endPoint y: 638, distance: 16.6
click at [84, 652] on div "Manage files Policy checking Manage exposures Manage certificates Manage claims…" at bounding box center [114, 638] width 202 height 193
click at [92, 636] on div "Manage certificates" at bounding box center [73, 637] width 107 height 26
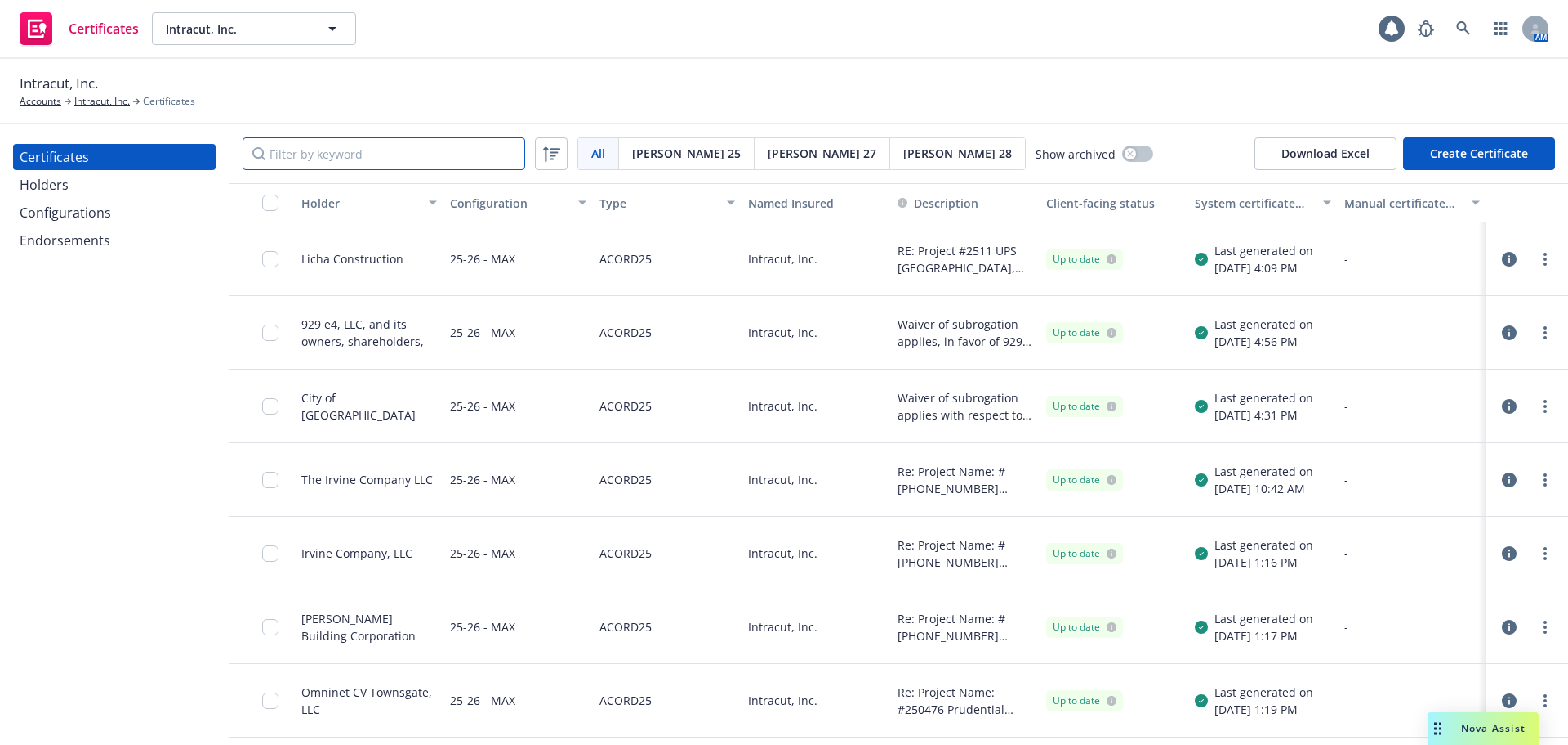
click at [431, 155] on input "Filter by keyword" at bounding box center [383, 154] width 282 height 33
click at [70, 178] on div "Holders" at bounding box center [114, 184] width 190 height 26
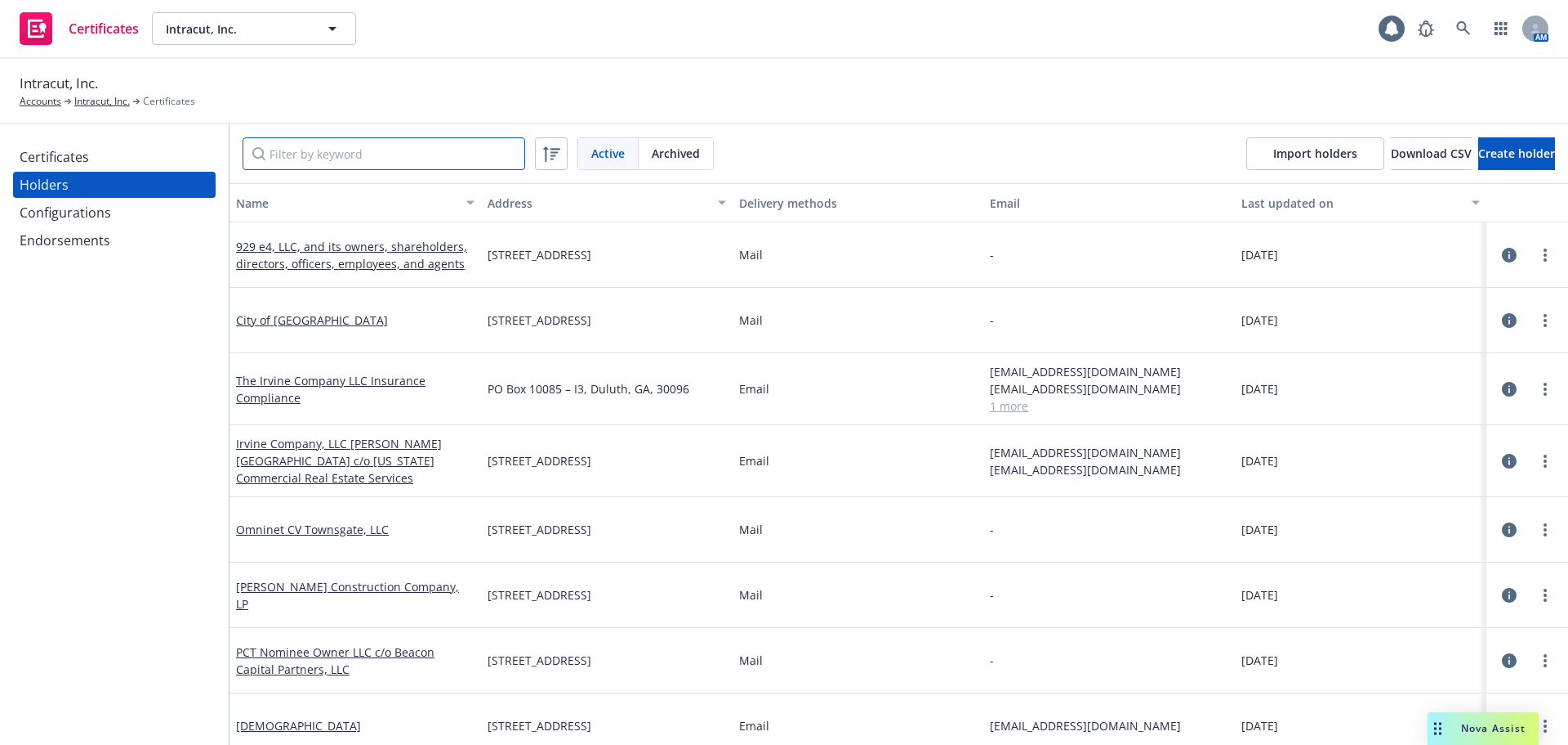
click at [319, 154] on input "Filter by keyword" at bounding box center [383, 154] width 282 height 33
paste input "HRL Laboratories, LLC Malibu Campus Phone 310-317-5000, procurement@hrl.com 301…"
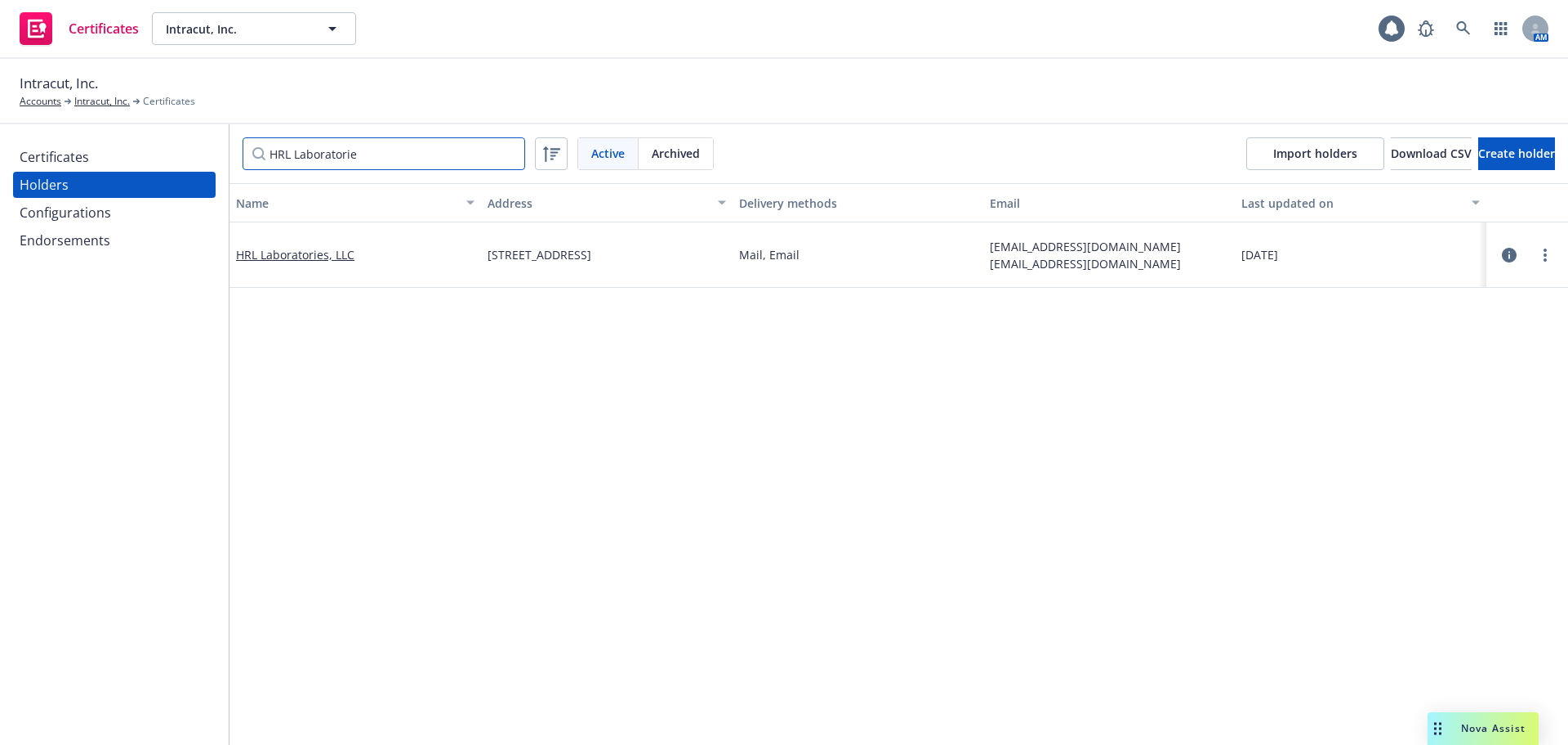
type input "HRL Laboratorie"
click at [1503, 257] on icon "button" at bounding box center [1509, 254] width 15 height 15
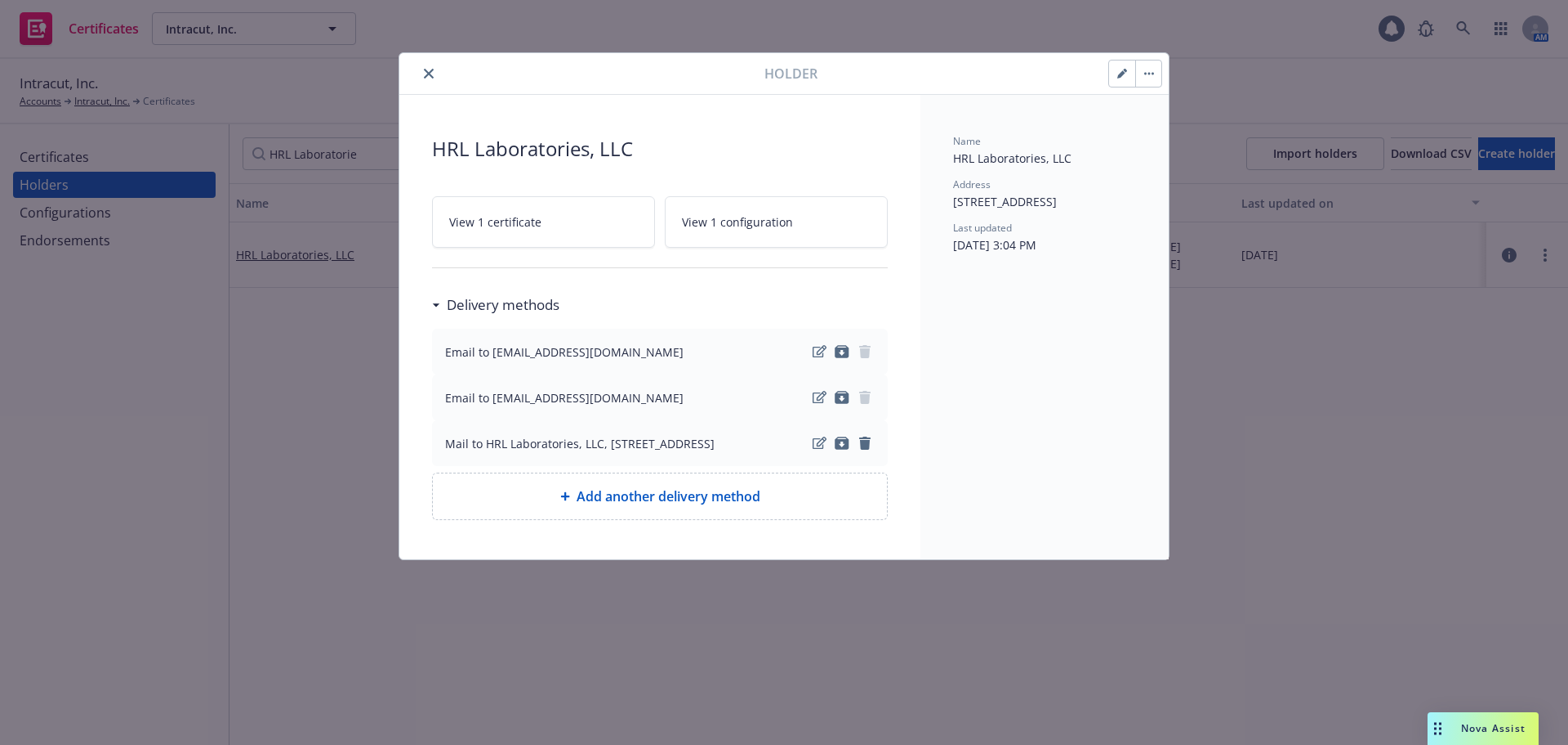
click at [676, 505] on span "Add another delivery method" at bounding box center [668, 496] width 184 height 19
select select "EMAIL"
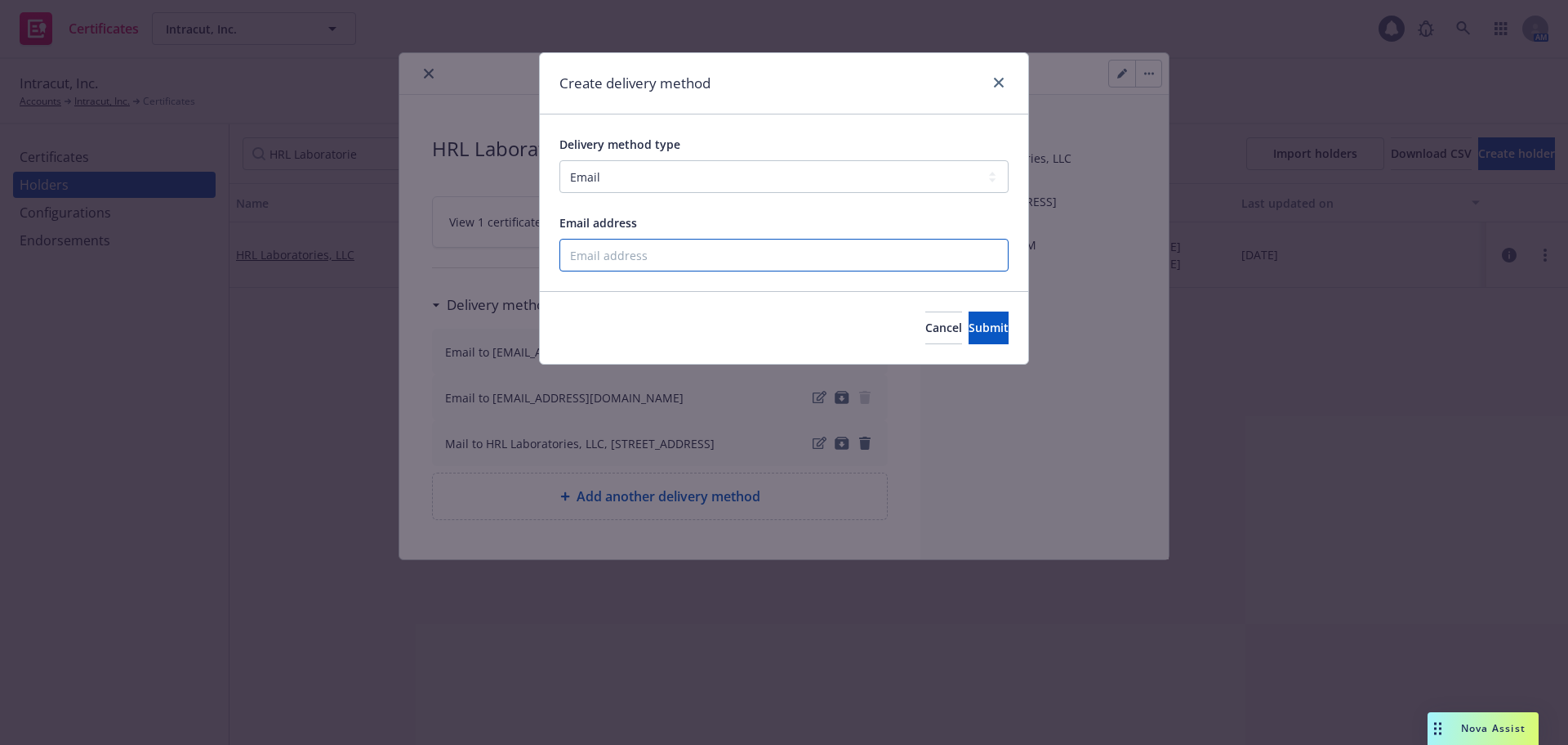
click at [631, 246] on input "Email address" at bounding box center [784, 255] width 450 height 33
paste input "procurement@hrl.com"
type input "procurement@hrl.com"
click at [976, 331] on span "Submit" at bounding box center [988, 327] width 40 height 16
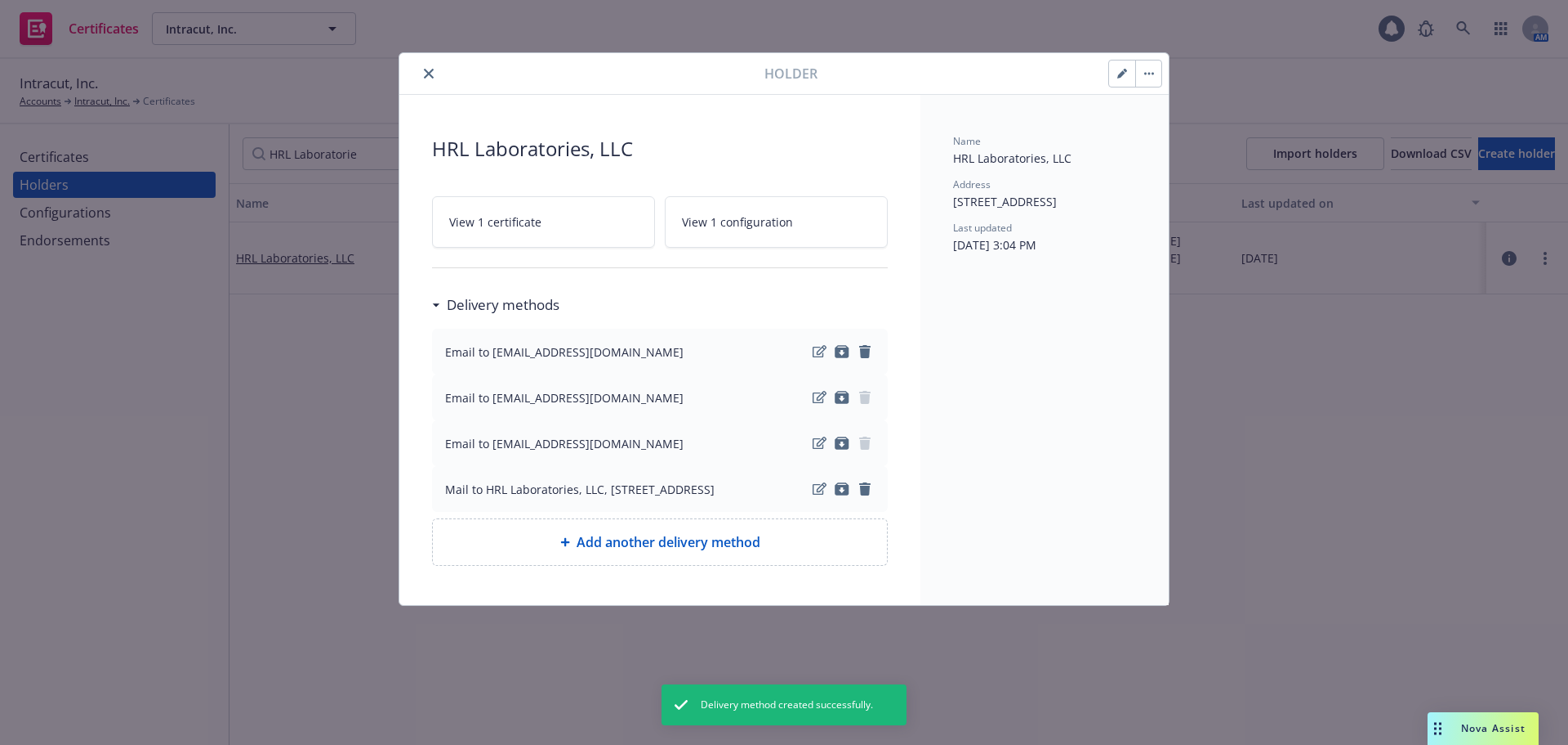
click at [427, 74] on icon "close" at bounding box center [429, 73] width 10 height 10
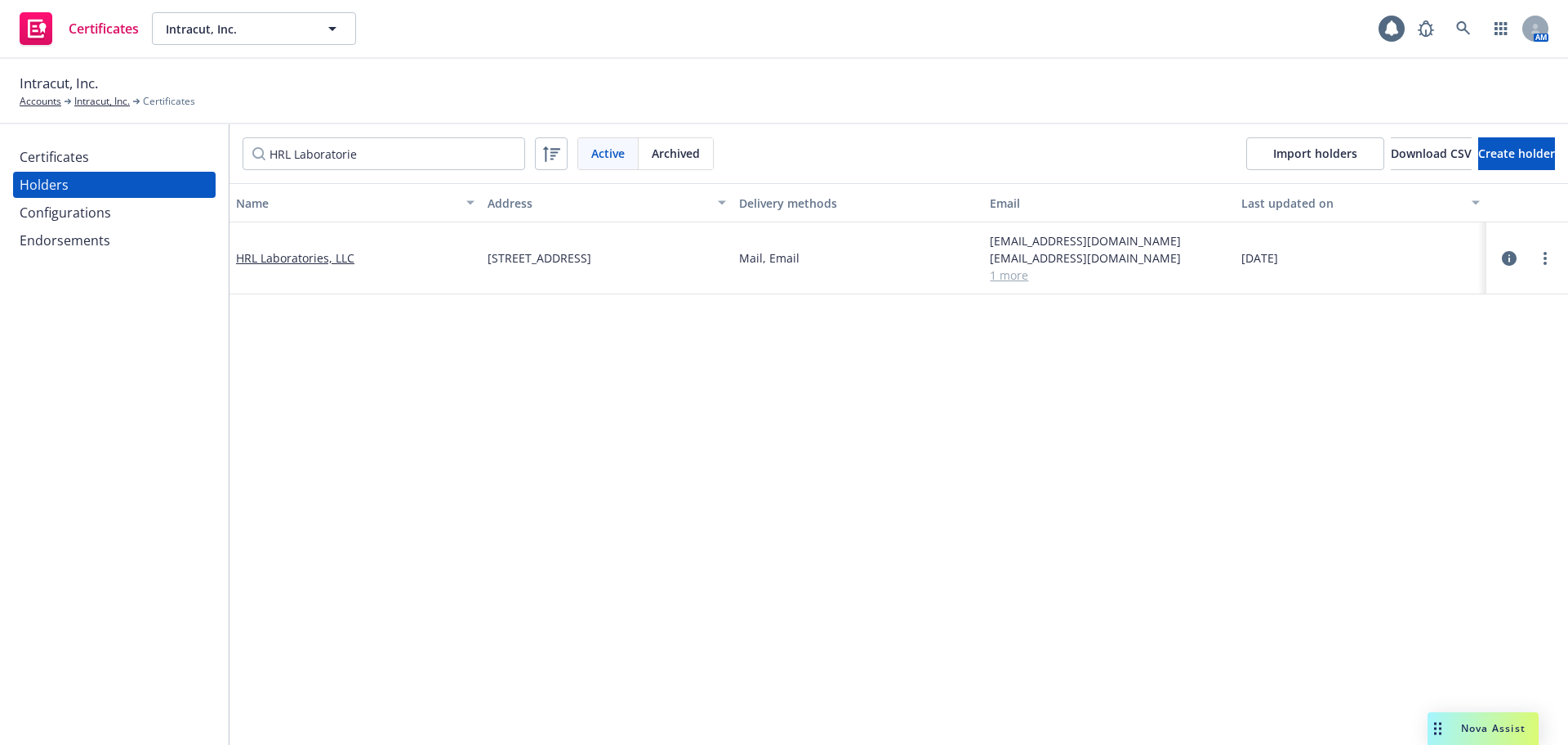
click at [1011, 274] on link "1 more" at bounding box center [1109, 276] width 238 height 18
click at [1502, 263] on icon "button" at bounding box center [1509, 266] width 15 height 15
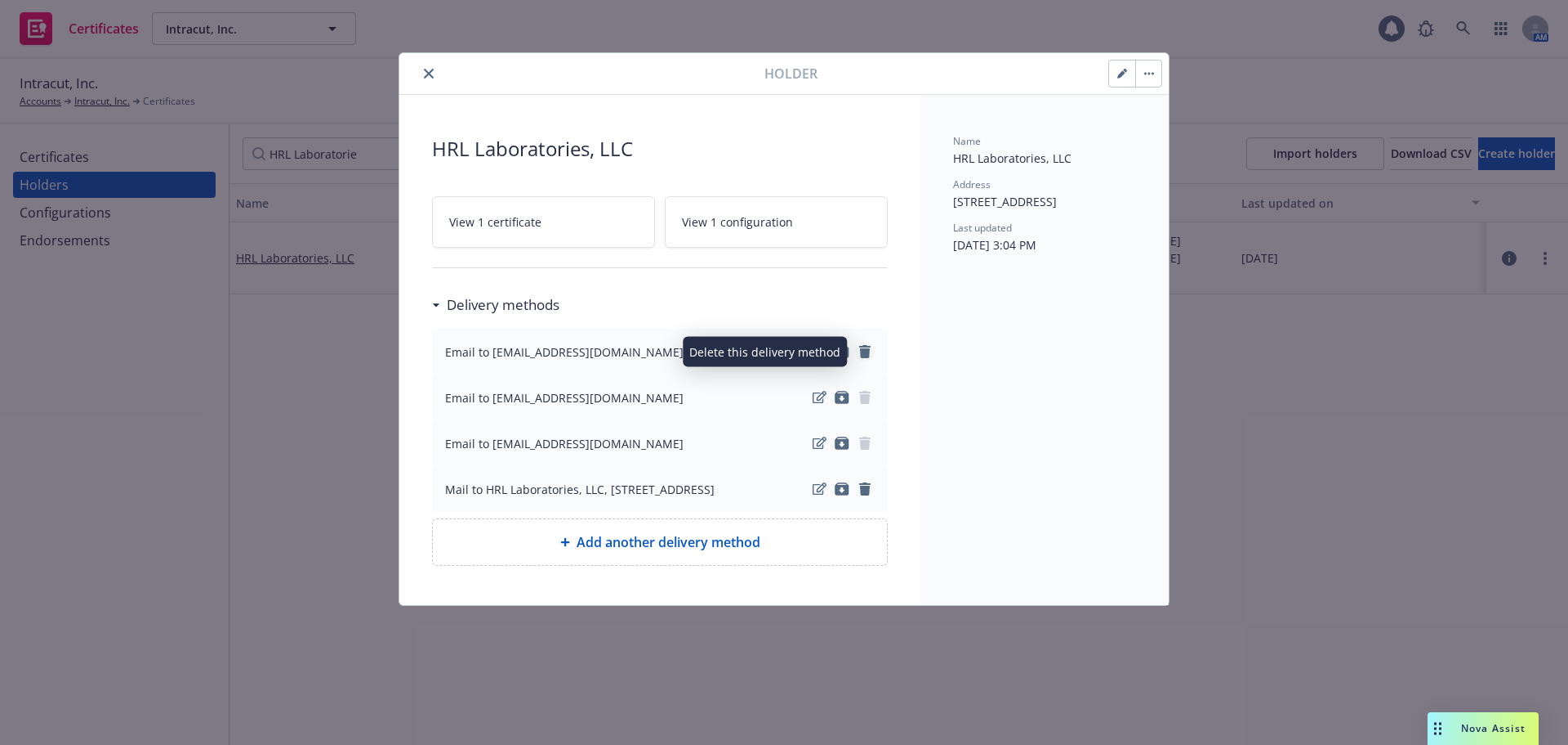
click at [864, 350] on icon "remove" at bounding box center [865, 351] width 12 height 13
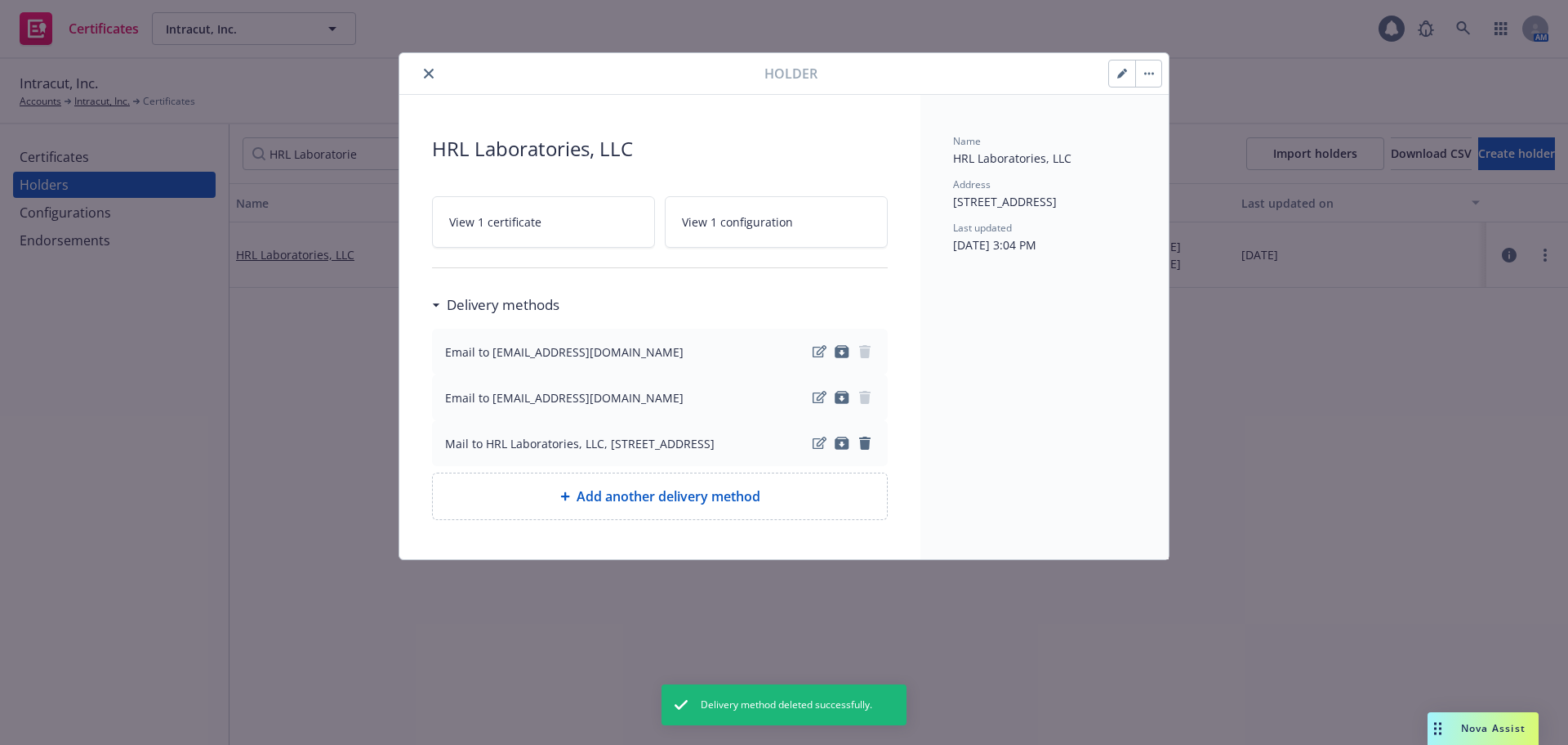
drag, startPoint x: 1346, startPoint y: 412, endPoint x: 1318, endPoint y: 326, distance: 90.4
click at [1345, 410] on div "Holder HRL Laboratories, LLC View 1 certificate View 1 configuration Delivery m…" at bounding box center [784, 372] width 1568 height 745
click at [424, 79] on button "close" at bounding box center [429, 73] width 19 height 19
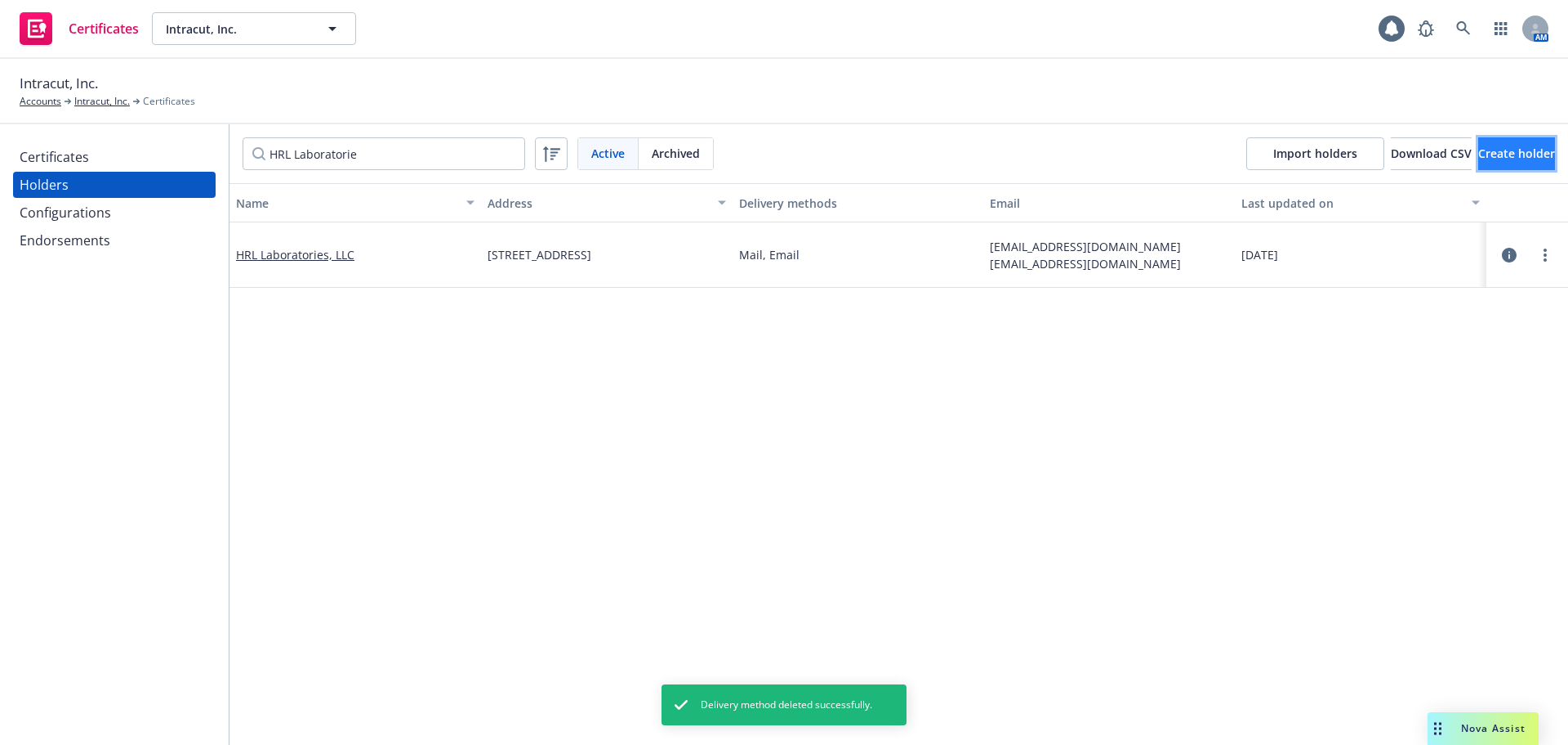
click at [1501, 150] on span "Create holder" at bounding box center [1516, 153] width 77 height 16
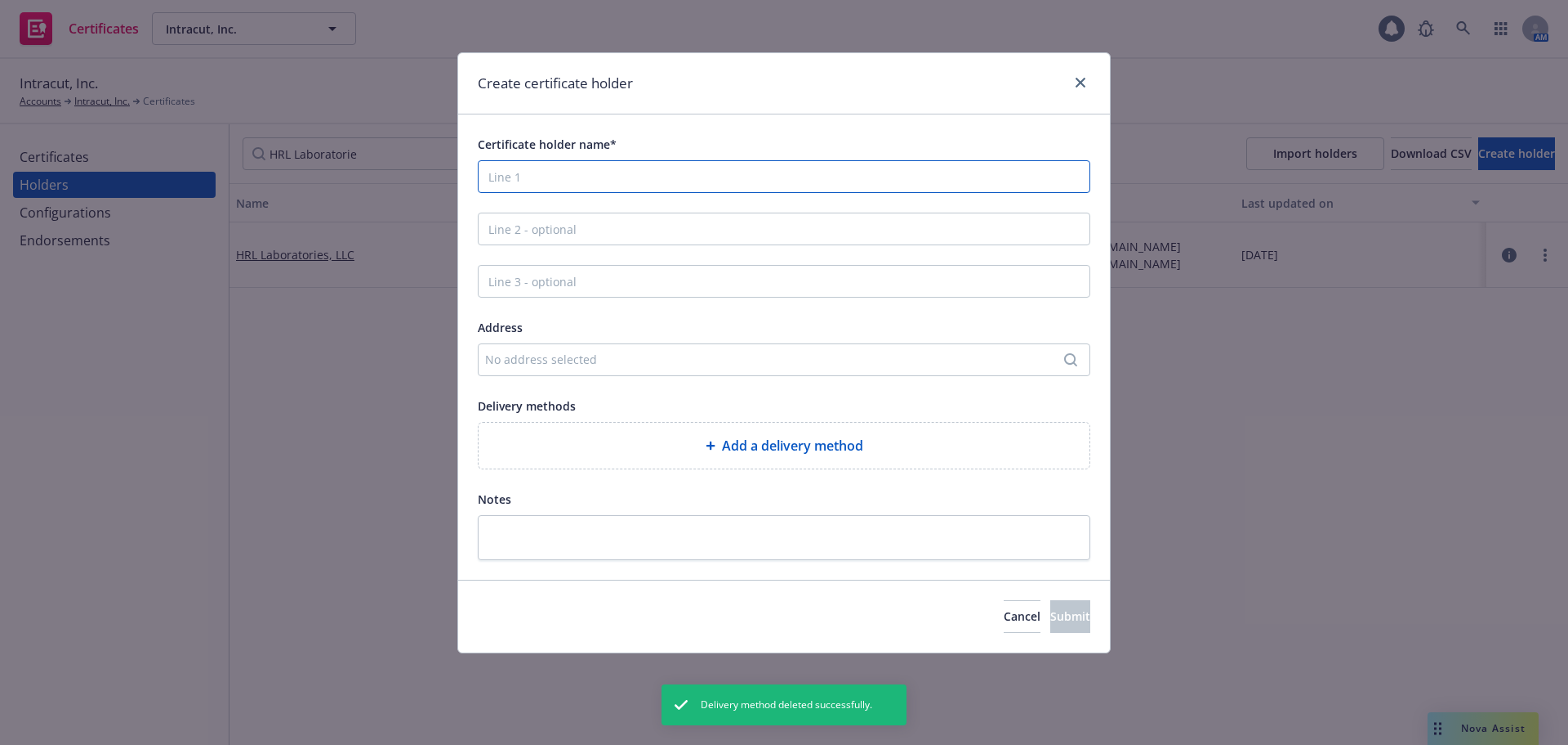
click at [586, 186] on input "Certificate holder name*" at bounding box center [784, 176] width 612 height 33
drag, startPoint x: 587, startPoint y: 183, endPoint x: 523, endPoint y: 460, distance: 284.3
click at [523, 460] on div "Add a delivery method" at bounding box center [784, 445] width 611 height 46
select select "EMAIL"
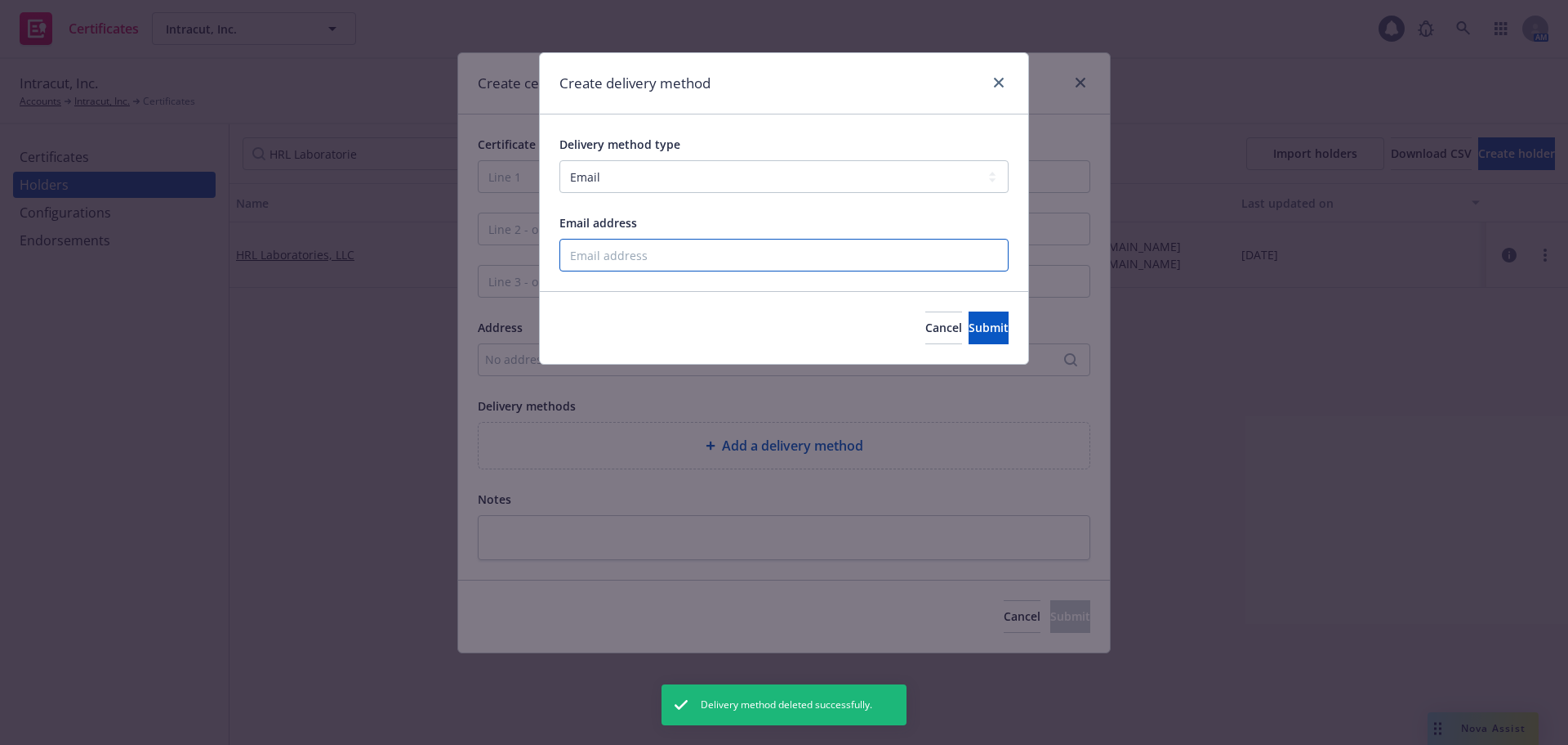
click at [663, 251] on input "Email address" at bounding box center [784, 255] width 450 height 33
paste input "procurement@hrl.com"
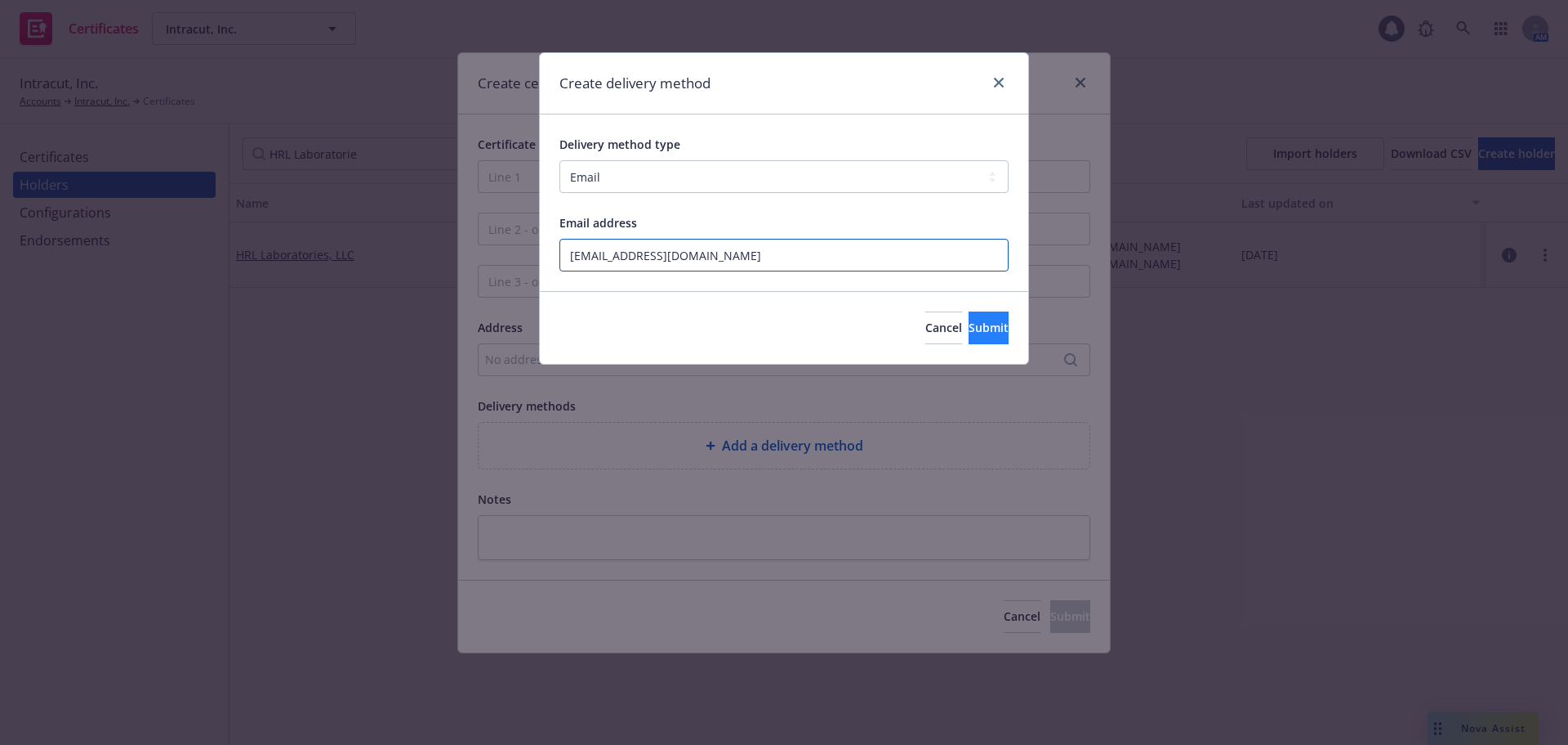
type input "procurement@hrl.com"
click at [968, 328] on span "Submit" at bounding box center [988, 327] width 40 height 16
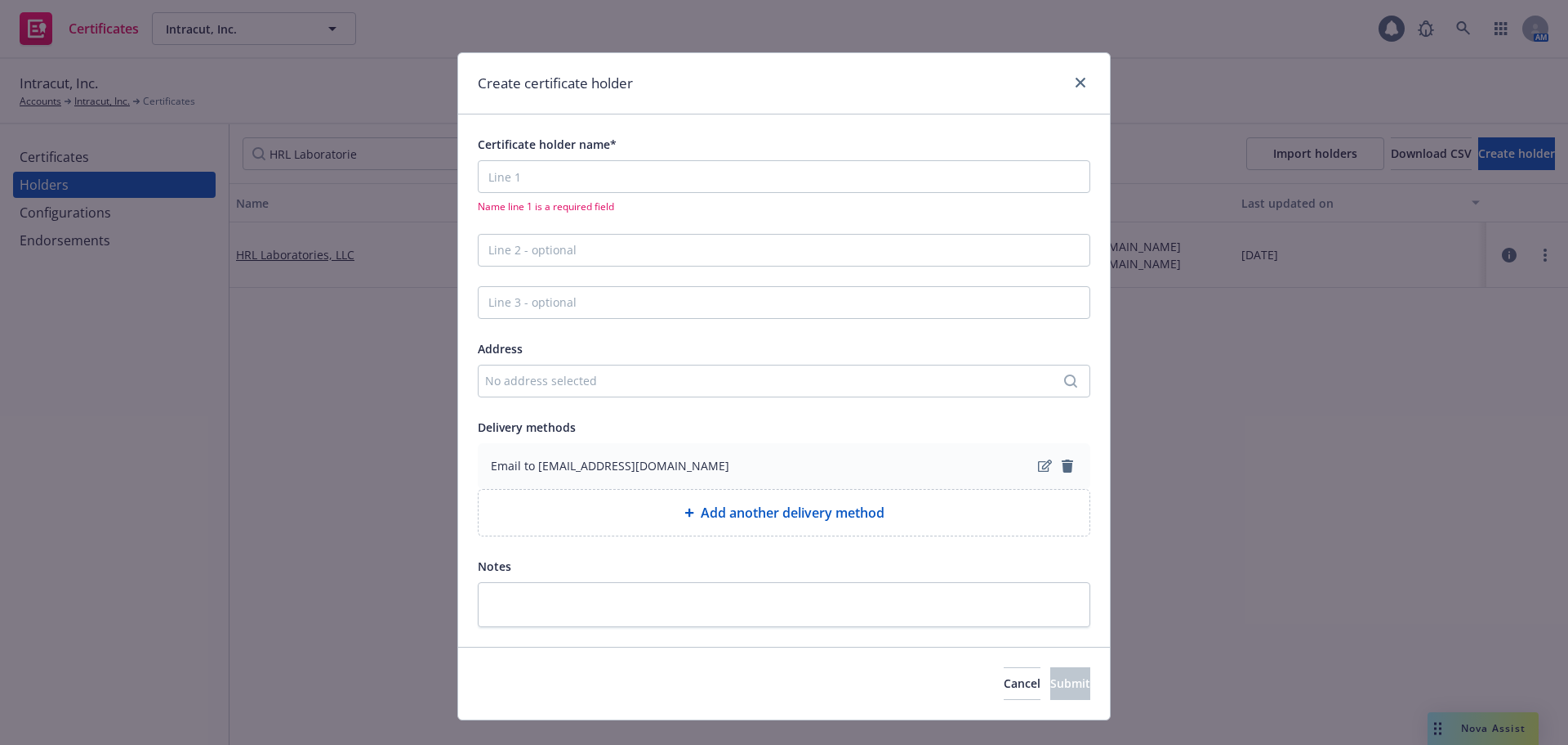
click at [551, 194] on div "Name line 1 is a required field" at bounding box center [784, 186] width 612 height 54
paste input "HRL Laboratories, LLC Malibu Campus Phone 310-317-5000, procurement@hrl.com 301…"
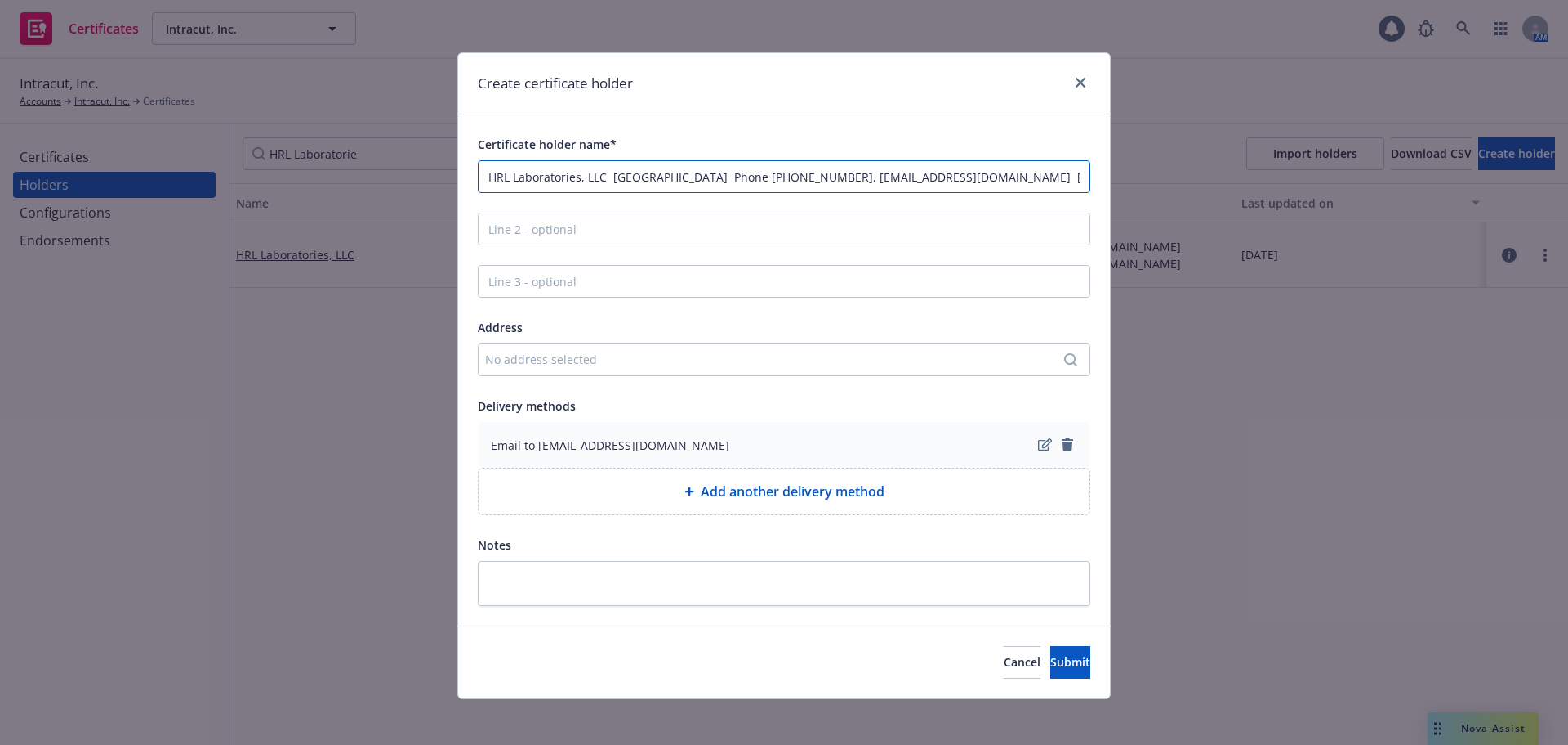
scroll to position [0, 100]
drag, startPoint x: 594, startPoint y: 175, endPoint x: 836, endPoint y: 183, distance: 242.1
click at [836, 183] on input "HRL Laboratories, LLC Malibu Campus Phone 310-317-5000, procurement@hrl.com 301…" at bounding box center [784, 176] width 612 height 33
drag, startPoint x: 938, startPoint y: 177, endPoint x: 694, endPoint y: 180, distance: 244.0
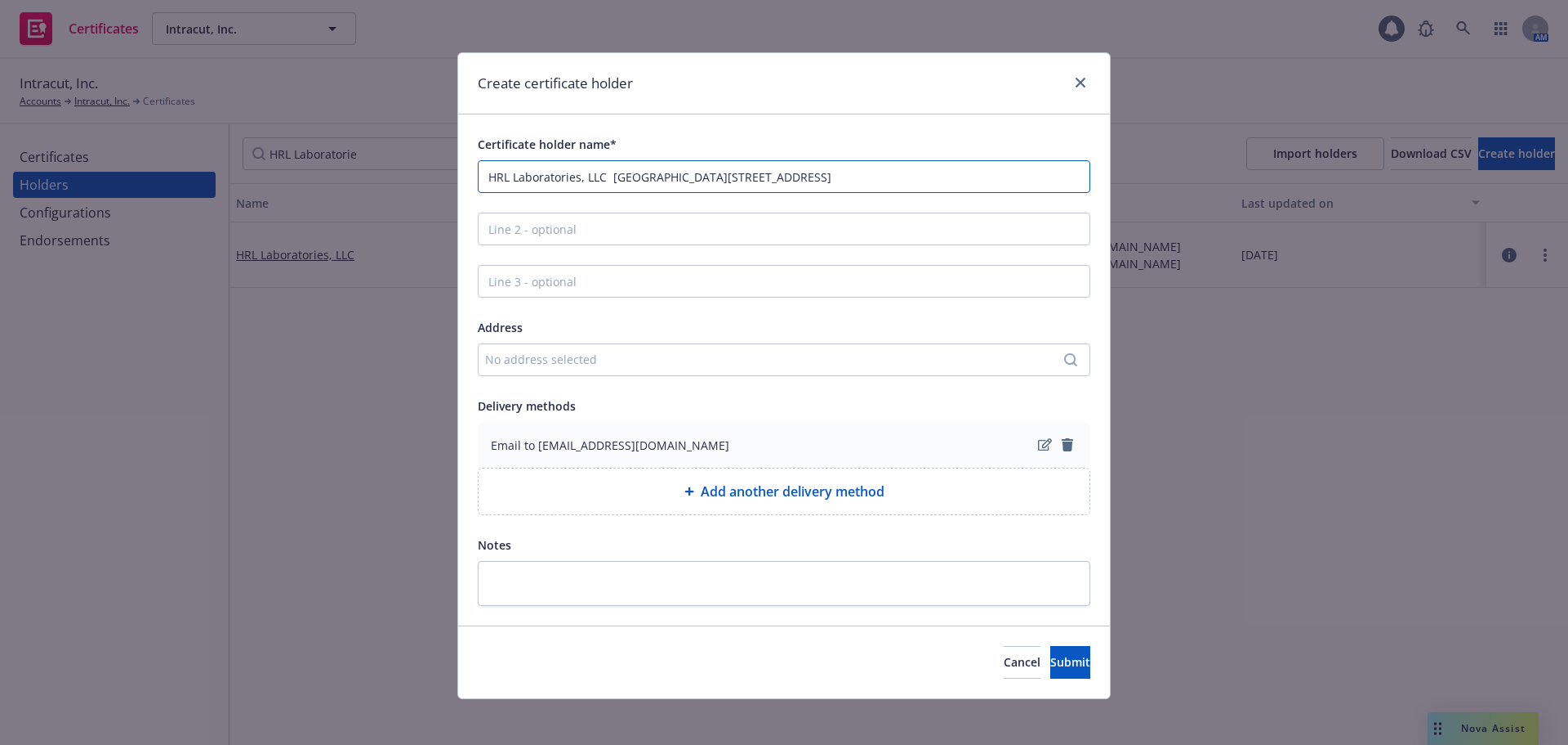
click at [694, 180] on input "HRL Laboratories, LLC Malibu Campus 3011 Malibu Canyon Road Malibu, CA 90265" at bounding box center [784, 176] width 612 height 33
drag, startPoint x: 689, startPoint y: 179, endPoint x: 607, endPoint y: 179, distance: 82.0
click at [607, 179] on input "HRL Laboratories, LLC Malibu Campus" at bounding box center [784, 176] width 612 height 33
type input "HRL Laboratories, LLC"
type input "Malibu Campus"
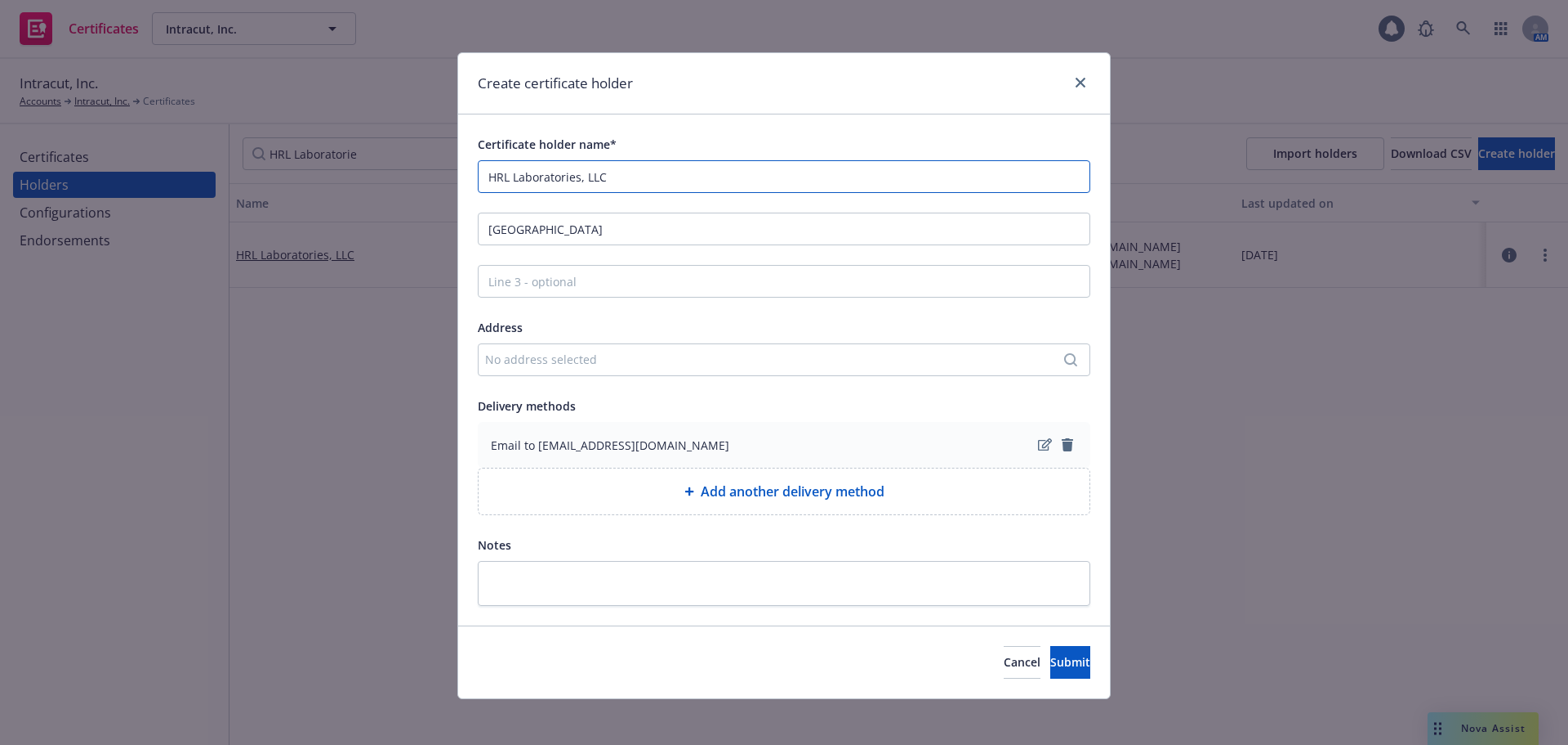
click at [665, 168] on input "HRL Laboratories, LLC" at bounding box center [784, 176] width 612 height 33
type input "HRL Laboratories, LLC"
click at [631, 358] on div "No address selected" at bounding box center [776, 359] width 582 height 18
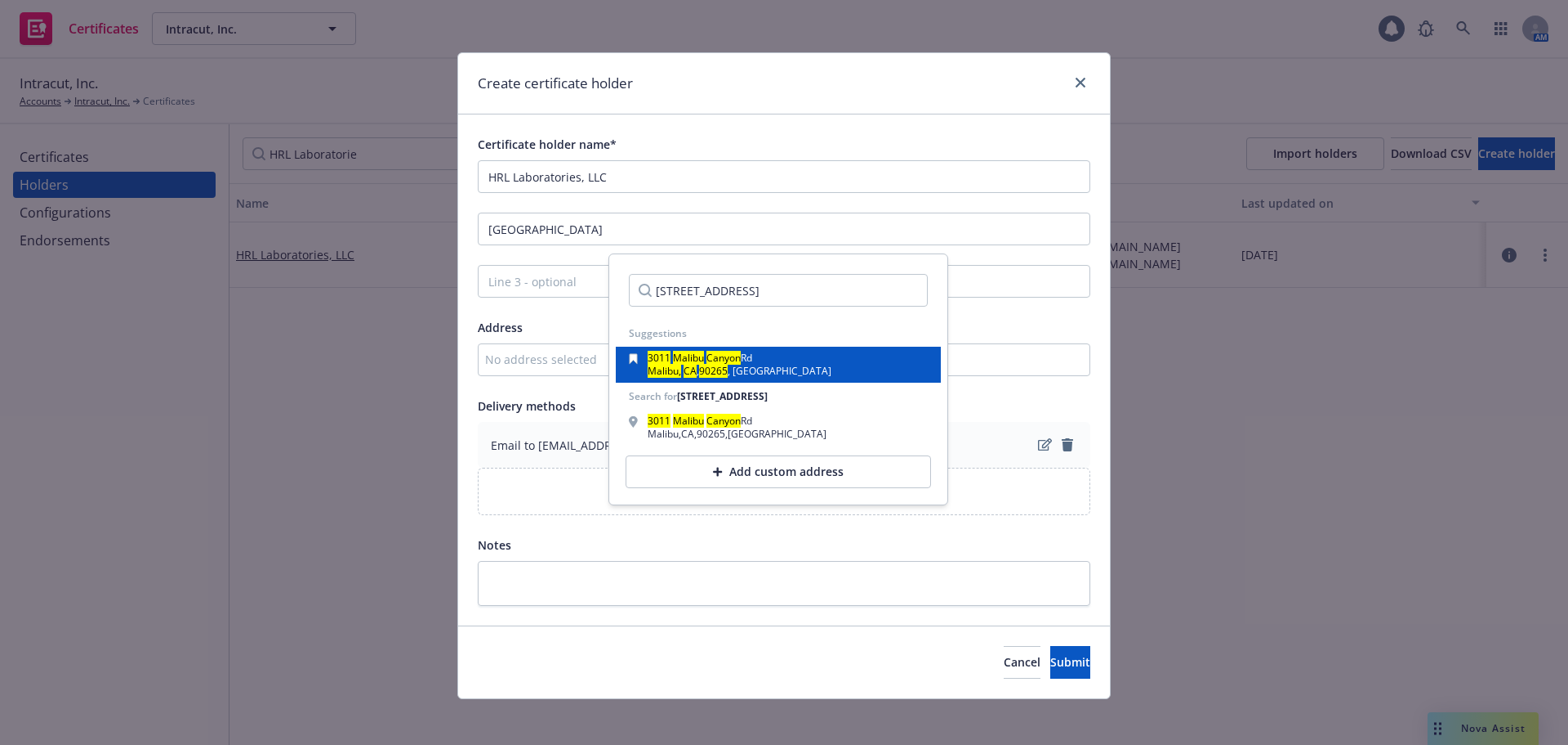
type input "3011 Malibu Canyon Road Malibu, CA 90265"
click at [766, 362] on div "3011 Malibu Canyon Rd Malibu, CA , 90265 , USA" at bounding box center [778, 364] width 299 height 22
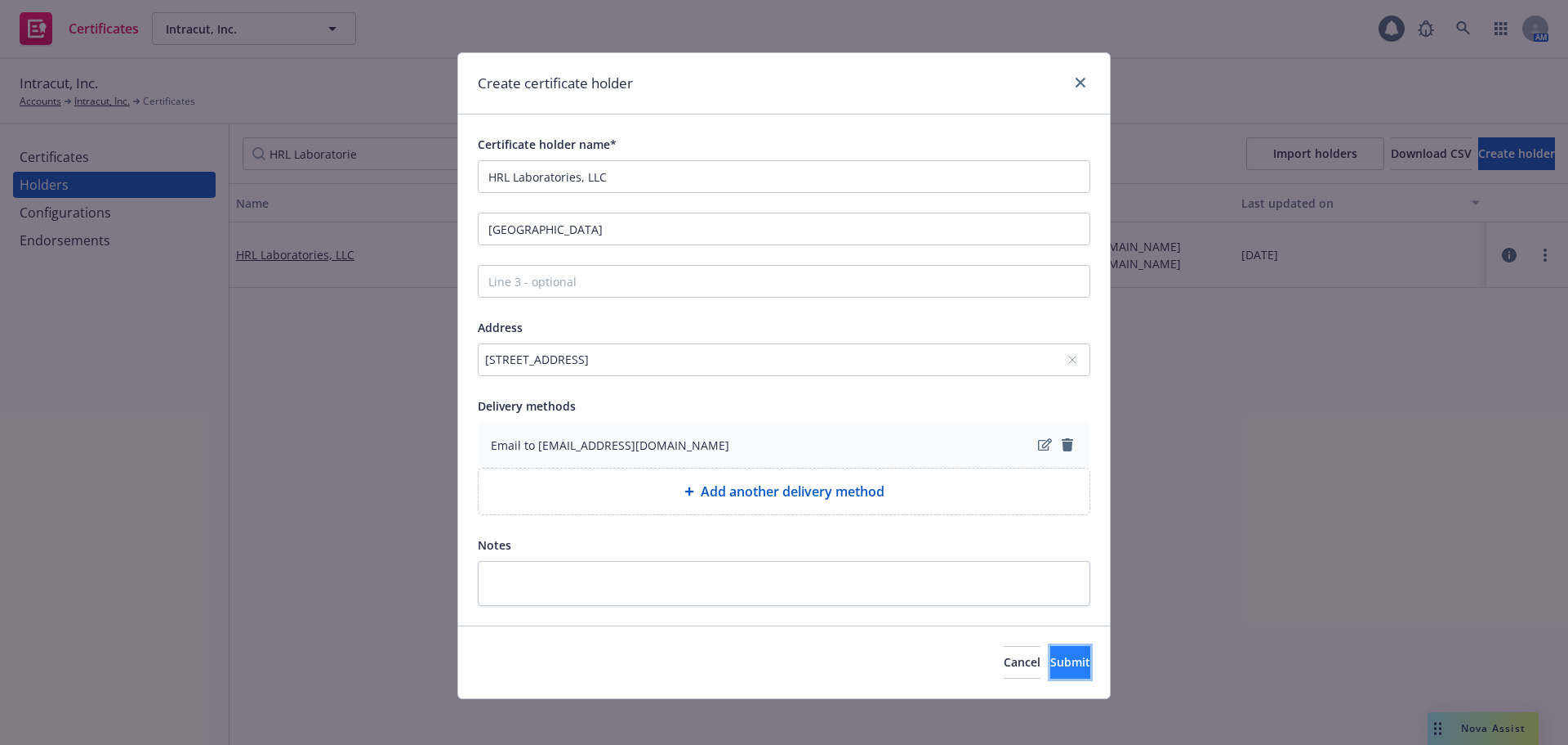
click at [1050, 652] on button "Submit" at bounding box center [1070, 662] width 40 height 33
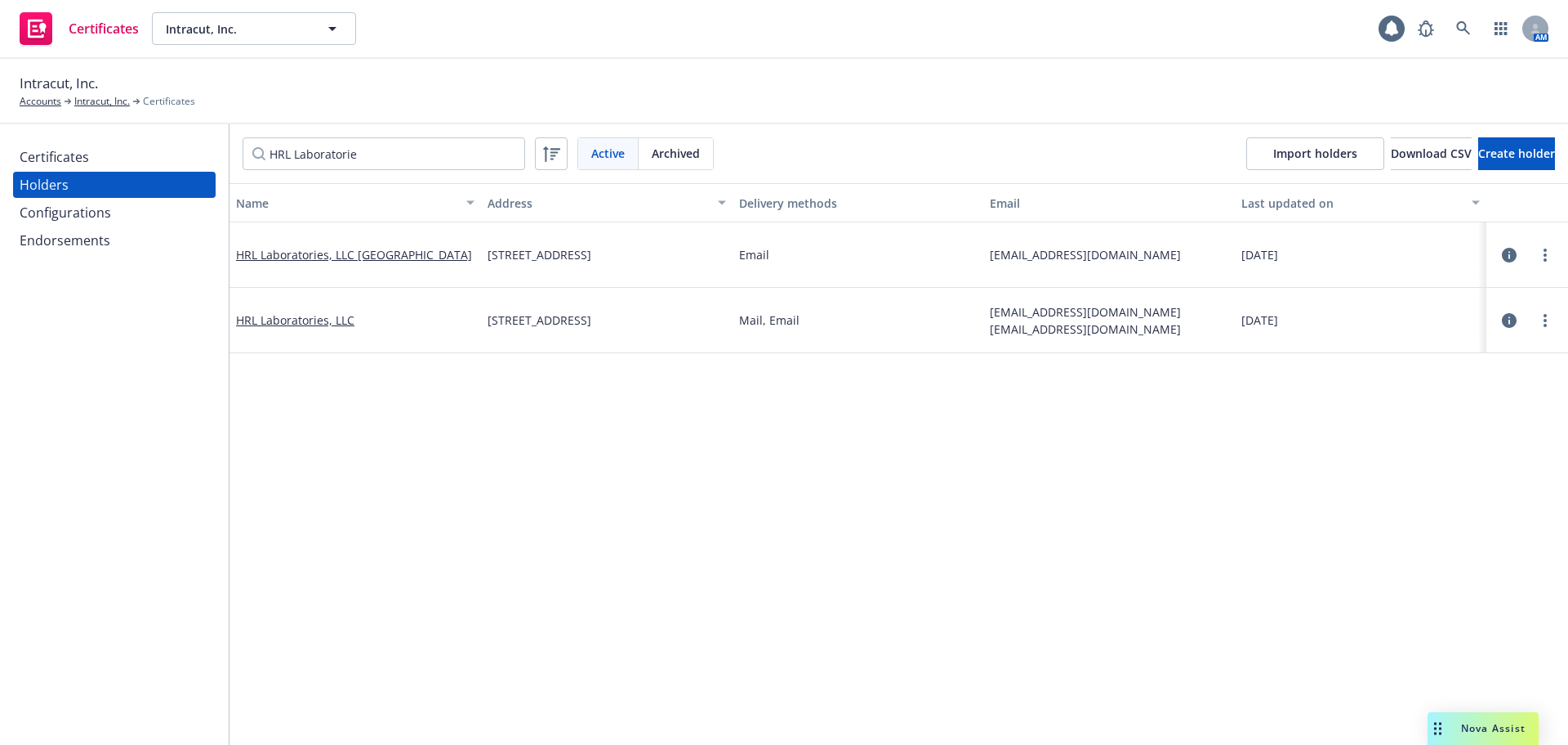
click at [98, 158] on div "Certificates" at bounding box center [114, 157] width 190 height 26
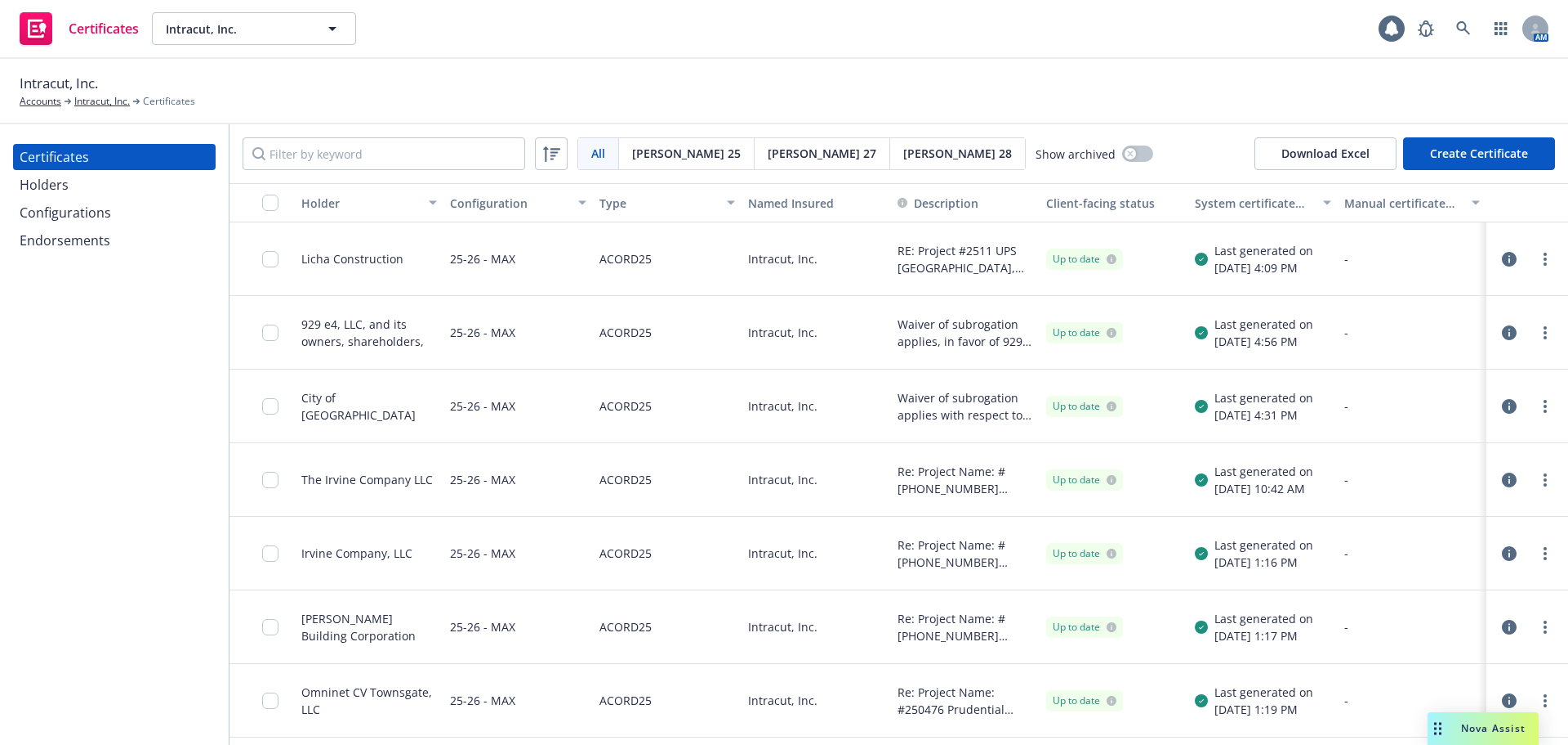
click at [1440, 159] on button "Create Certificate" at bounding box center [1479, 154] width 152 height 33
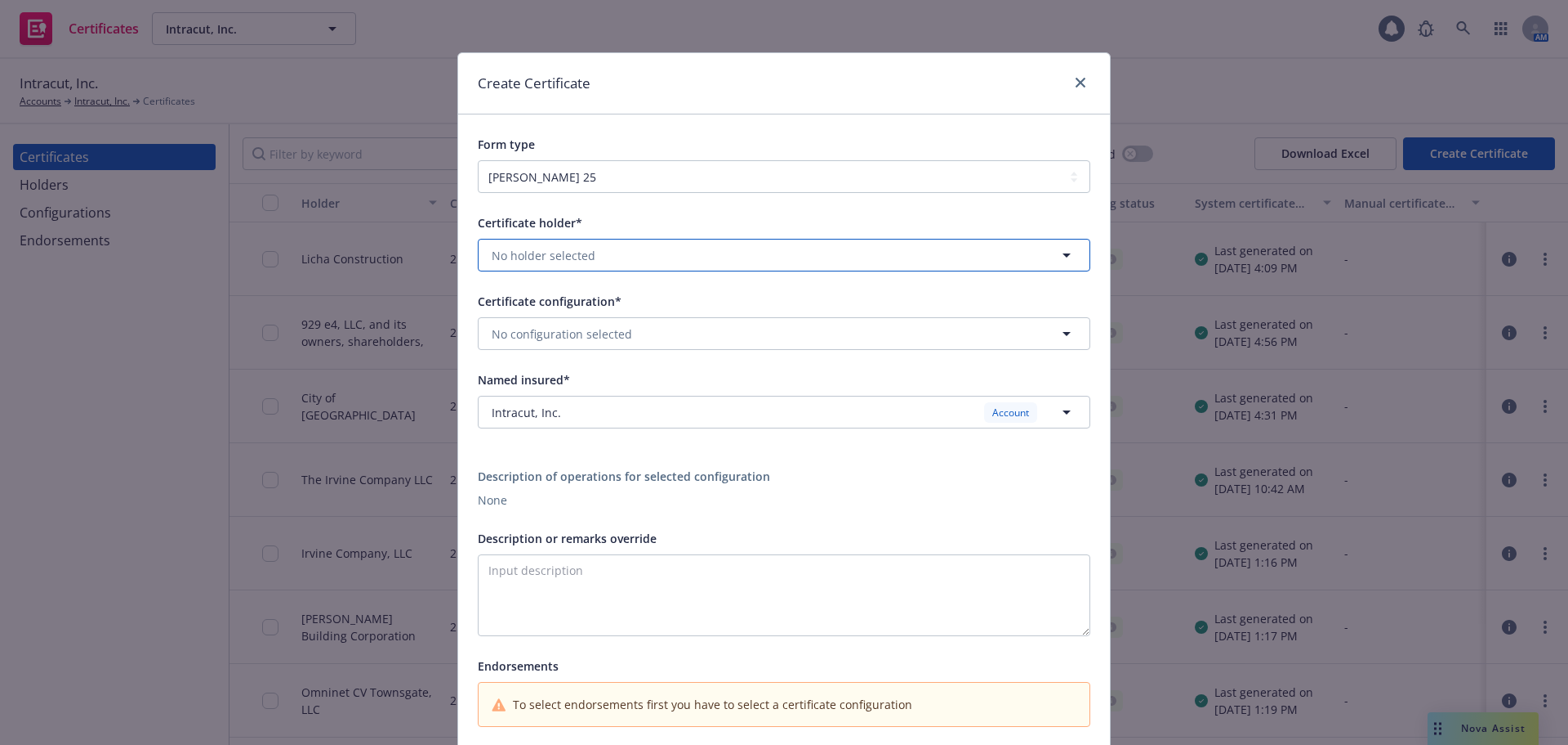
click at [653, 258] on button "No holder selected" at bounding box center [784, 255] width 612 height 33
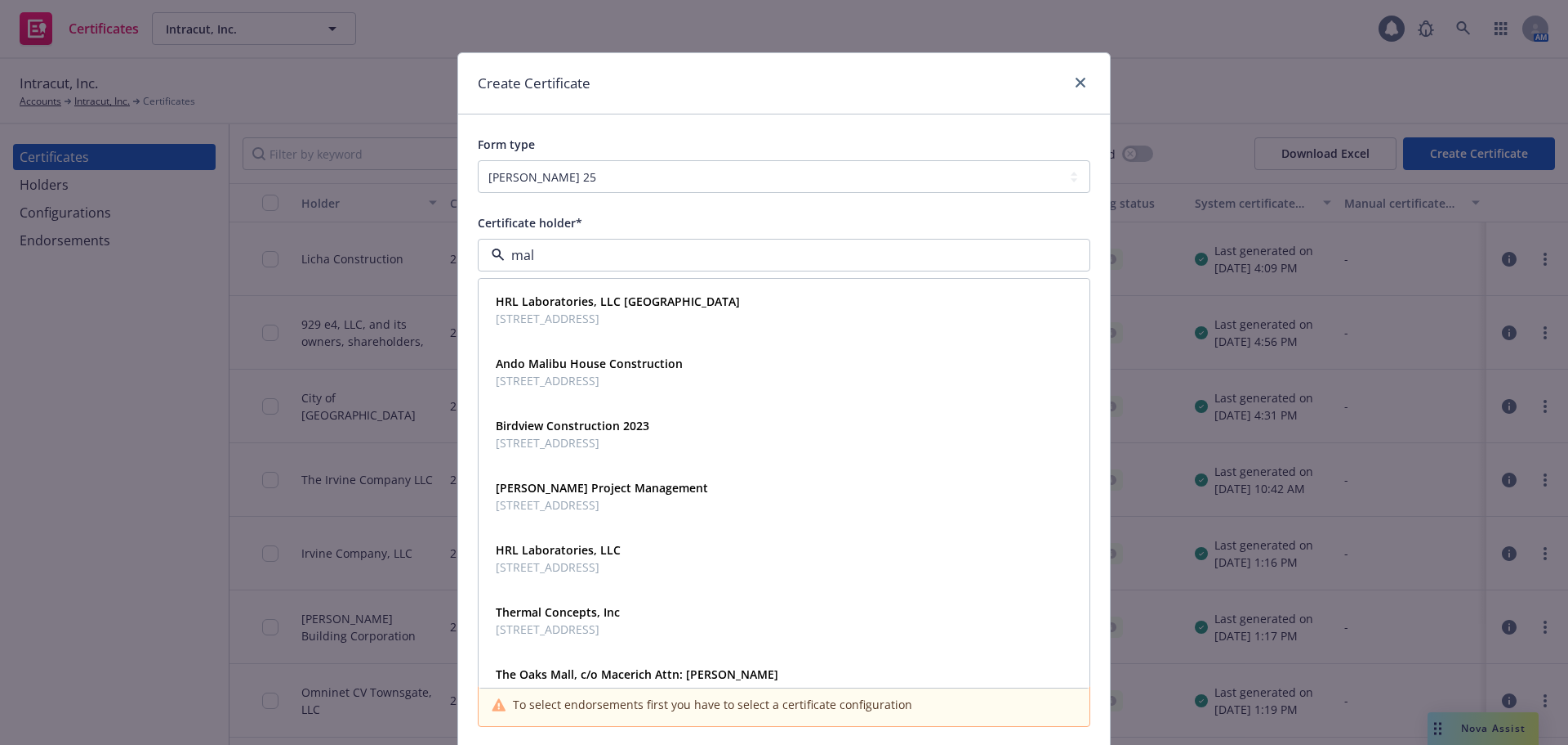
type input "mali"
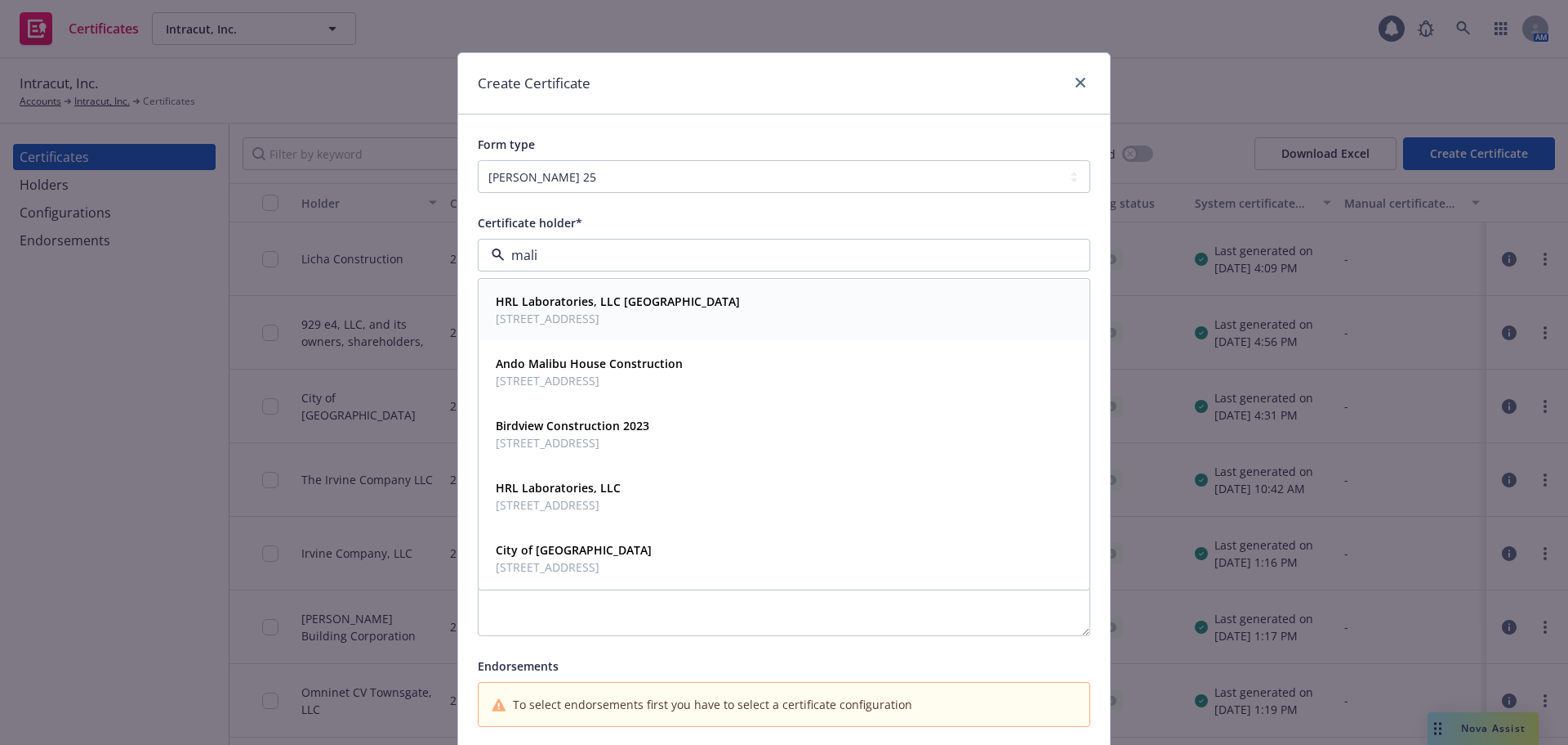
click at [744, 317] on div "HRL Laboratories, LLC Malibu Campus 3011 Malibu Canyon Rd, Malibu, CA, 90265, U…" at bounding box center [616, 310] width 254 height 41
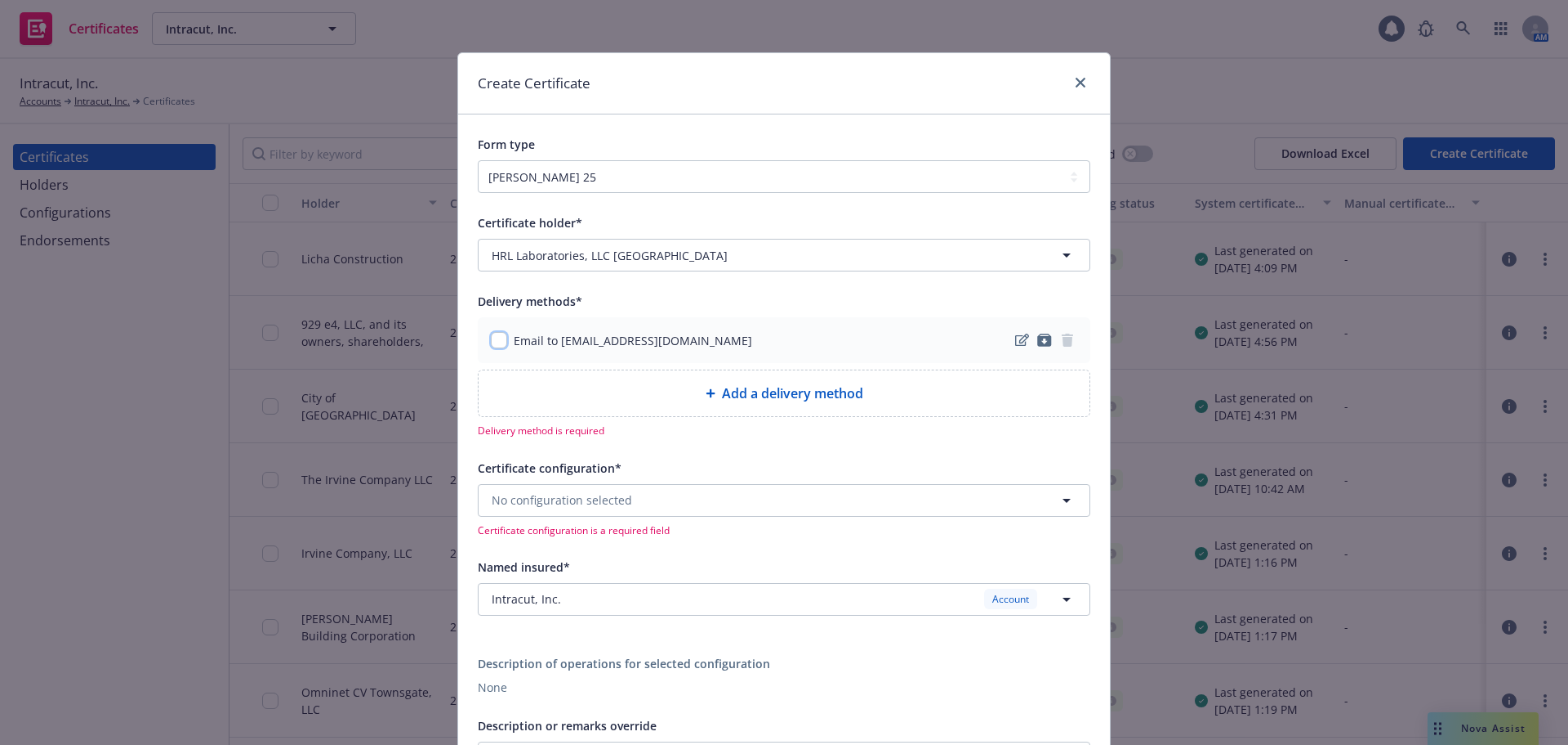
click at [493, 343] on input "checkbox" at bounding box center [498, 340] width 17 height 17
checkbox input "true"
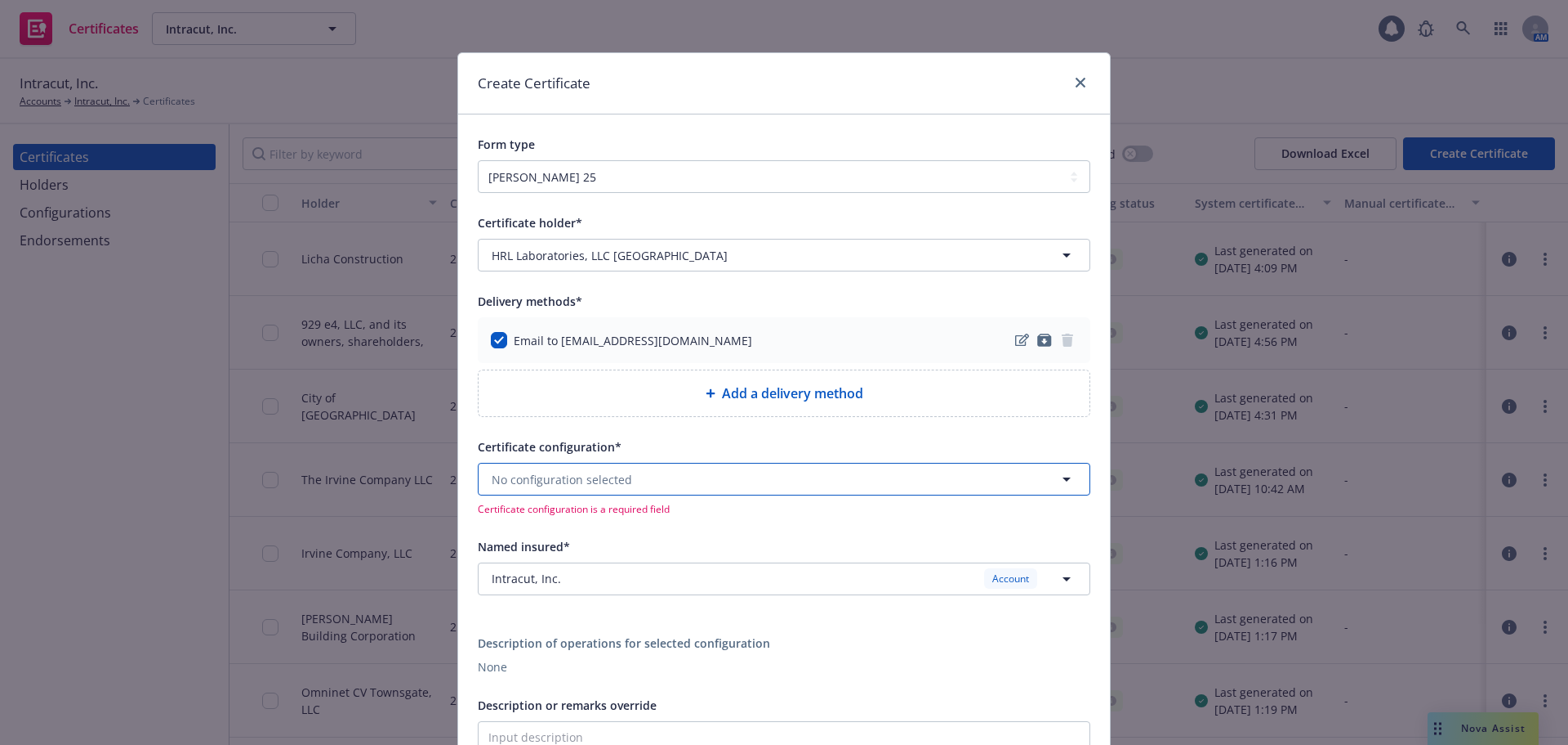
click at [628, 478] on button "No configuration selected" at bounding box center [784, 479] width 612 height 33
click at [612, 479] on span "No configuration selected" at bounding box center [562, 479] width 140 height 18
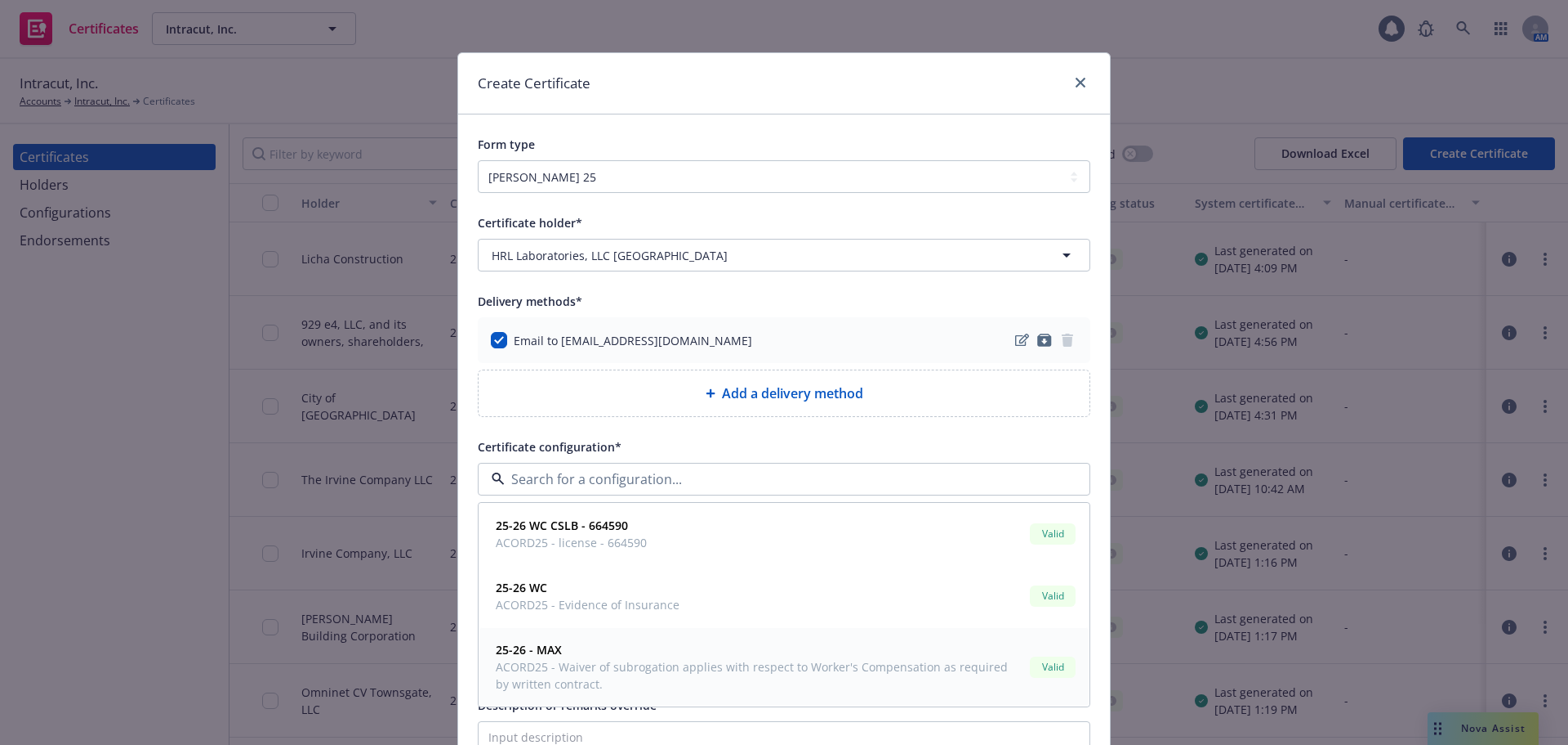
click at [572, 676] on span "ACORD25 - Waiver of subrogation applies with respect to Worker's Compensation a…" at bounding box center [759, 675] width 528 height 34
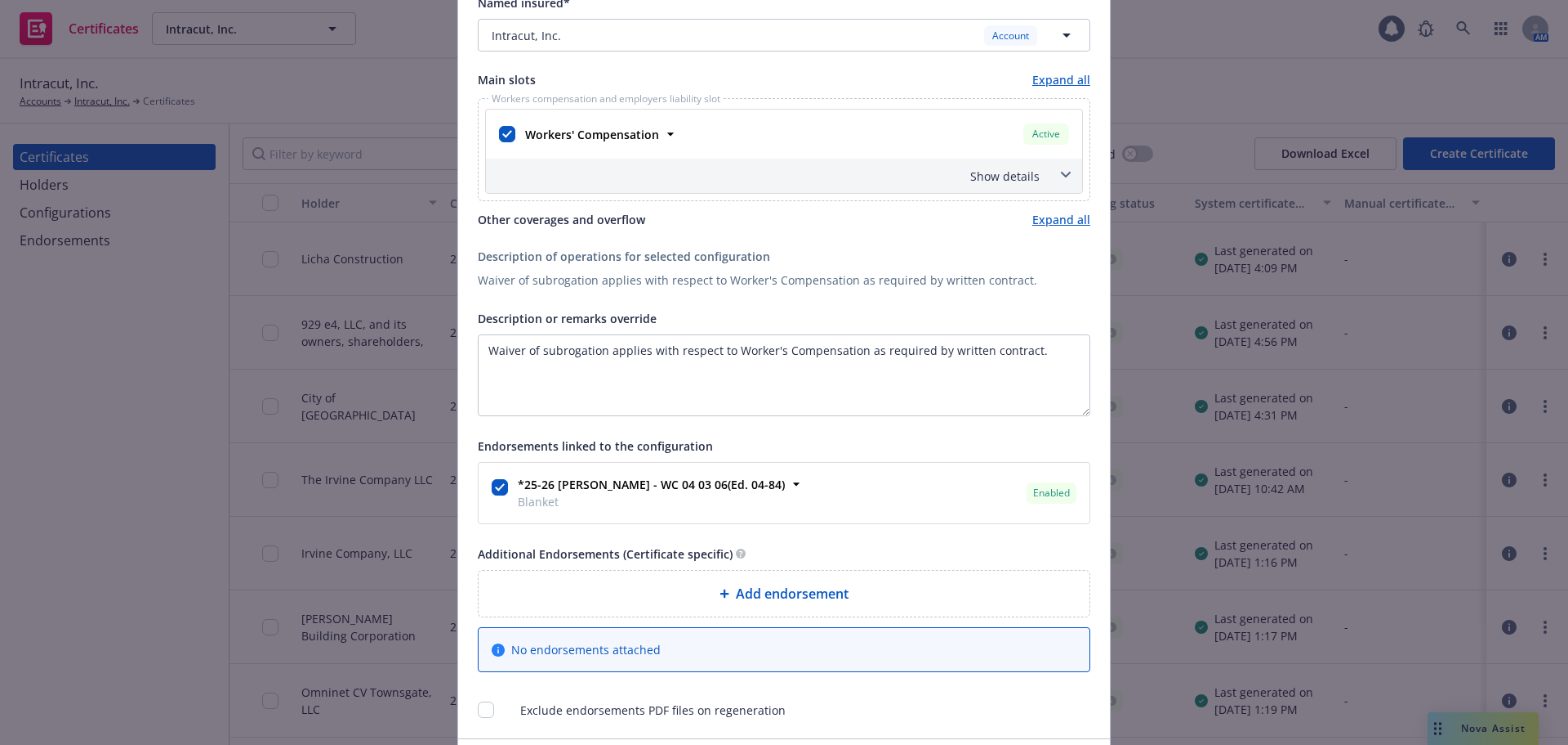
scroll to position [572, 0]
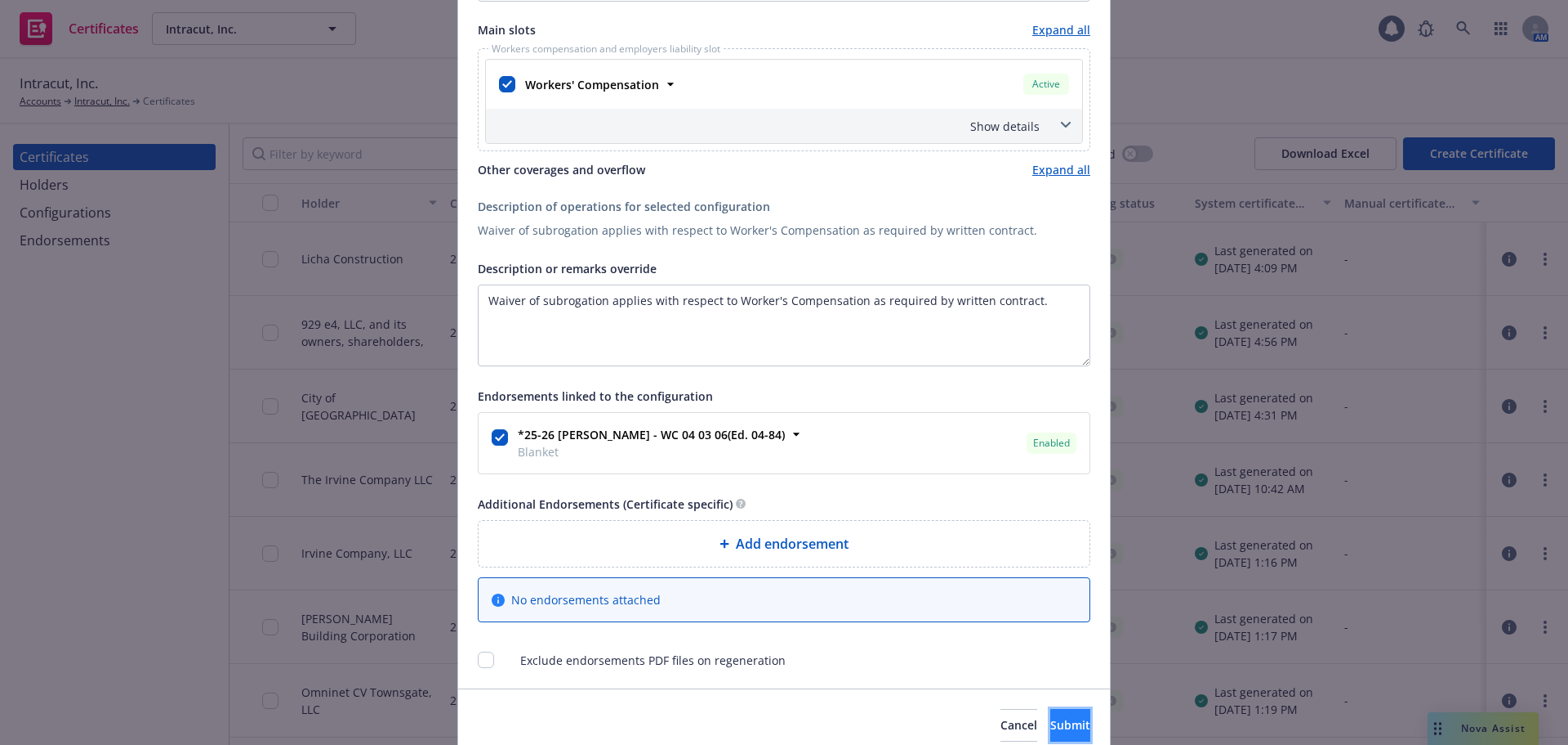
click at [1050, 729] on span "Submit" at bounding box center [1070, 725] width 40 height 16
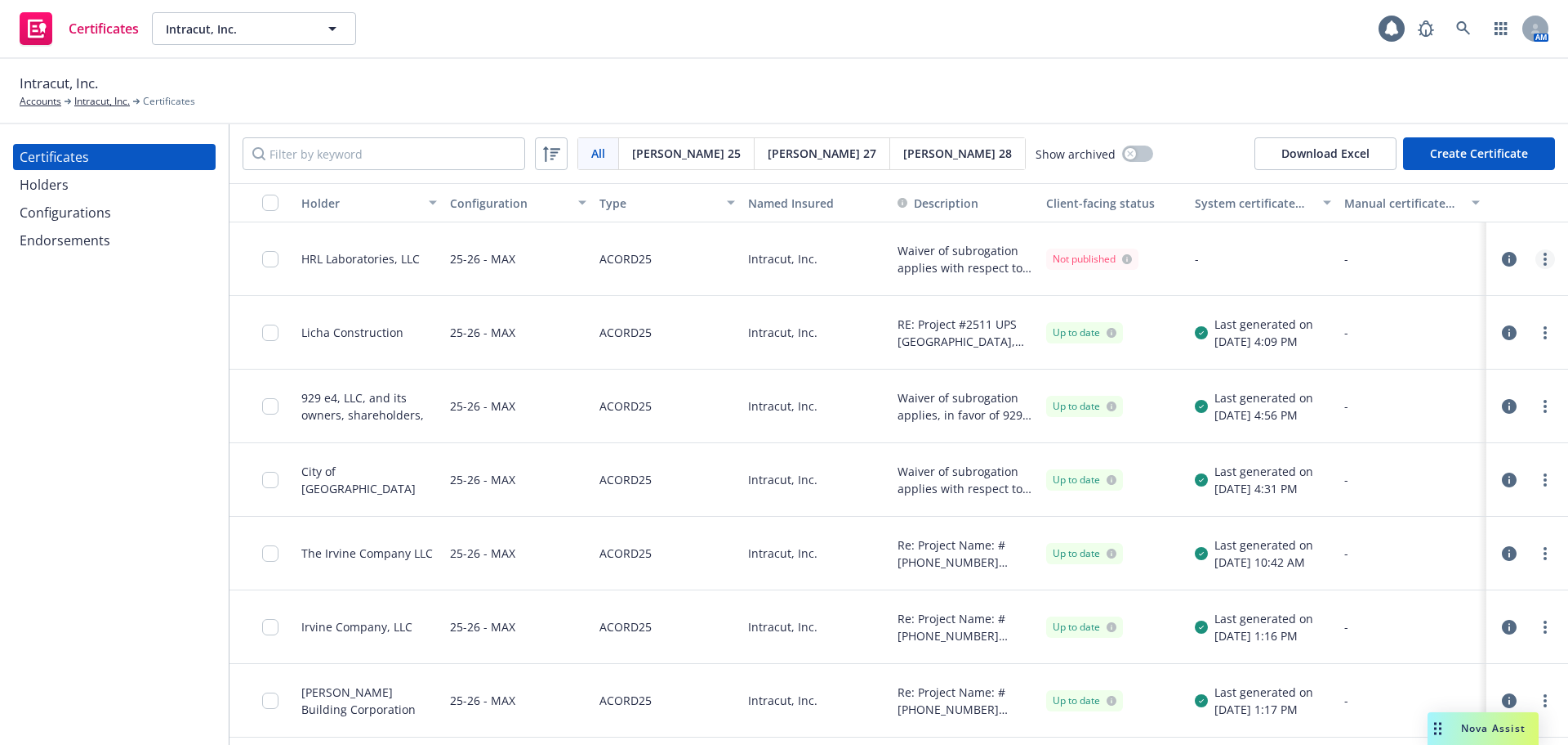
click at [1536, 256] on link "more" at bounding box center [1546, 259] width 19 height 19
click at [1409, 355] on link "Regenerate" at bounding box center [1411, 358] width 262 height 33
click at [1039, 107] on div "Intracut, Inc. Accounts Intracut, Inc. Certificates" at bounding box center [784, 91] width 1529 height 36
click at [1536, 260] on link "more" at bounding box center [1546, 259] width 19 height 19
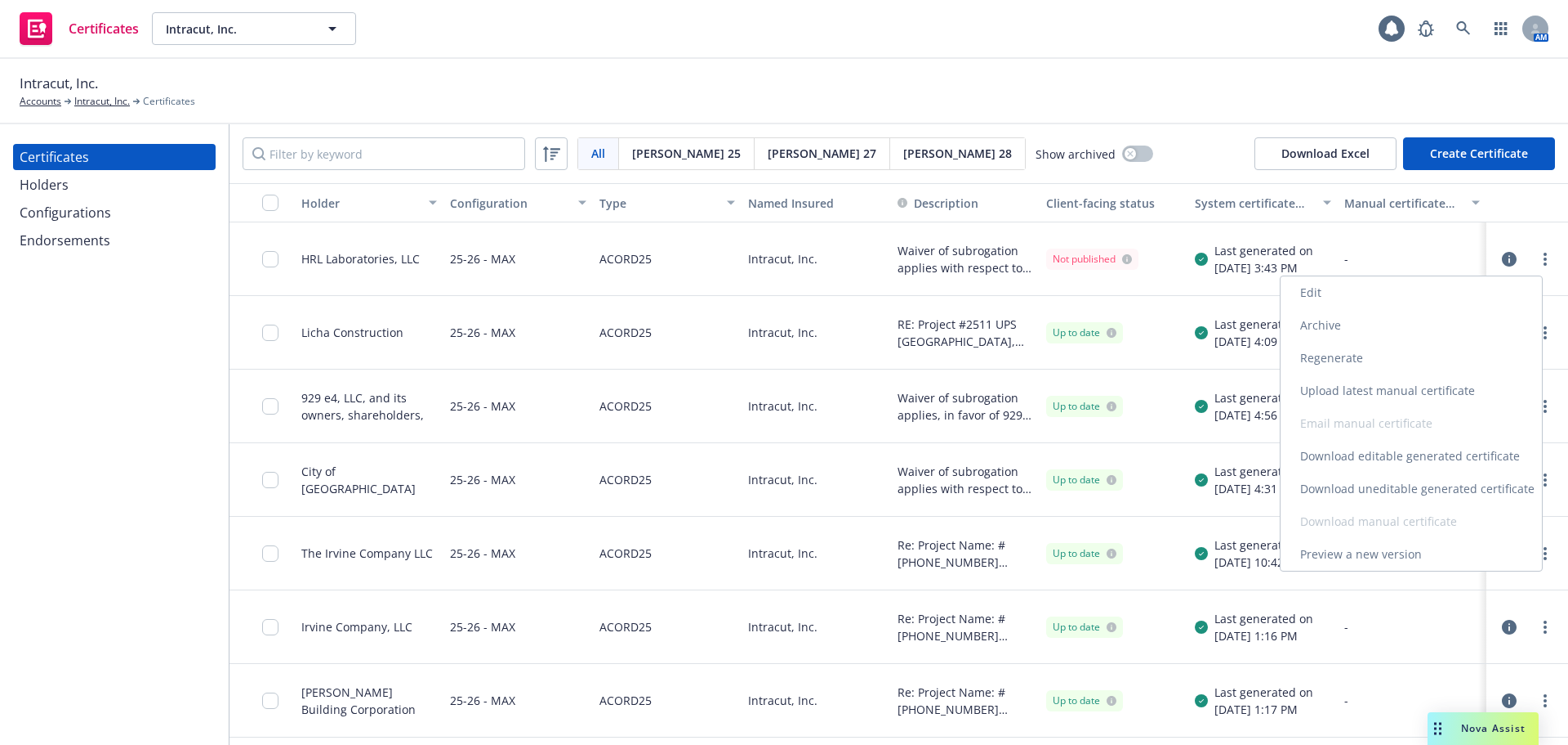
click at [1420, 492] on link "Download uneditable generated certificate" at bounding box center [1411, 489] width 262 height 33
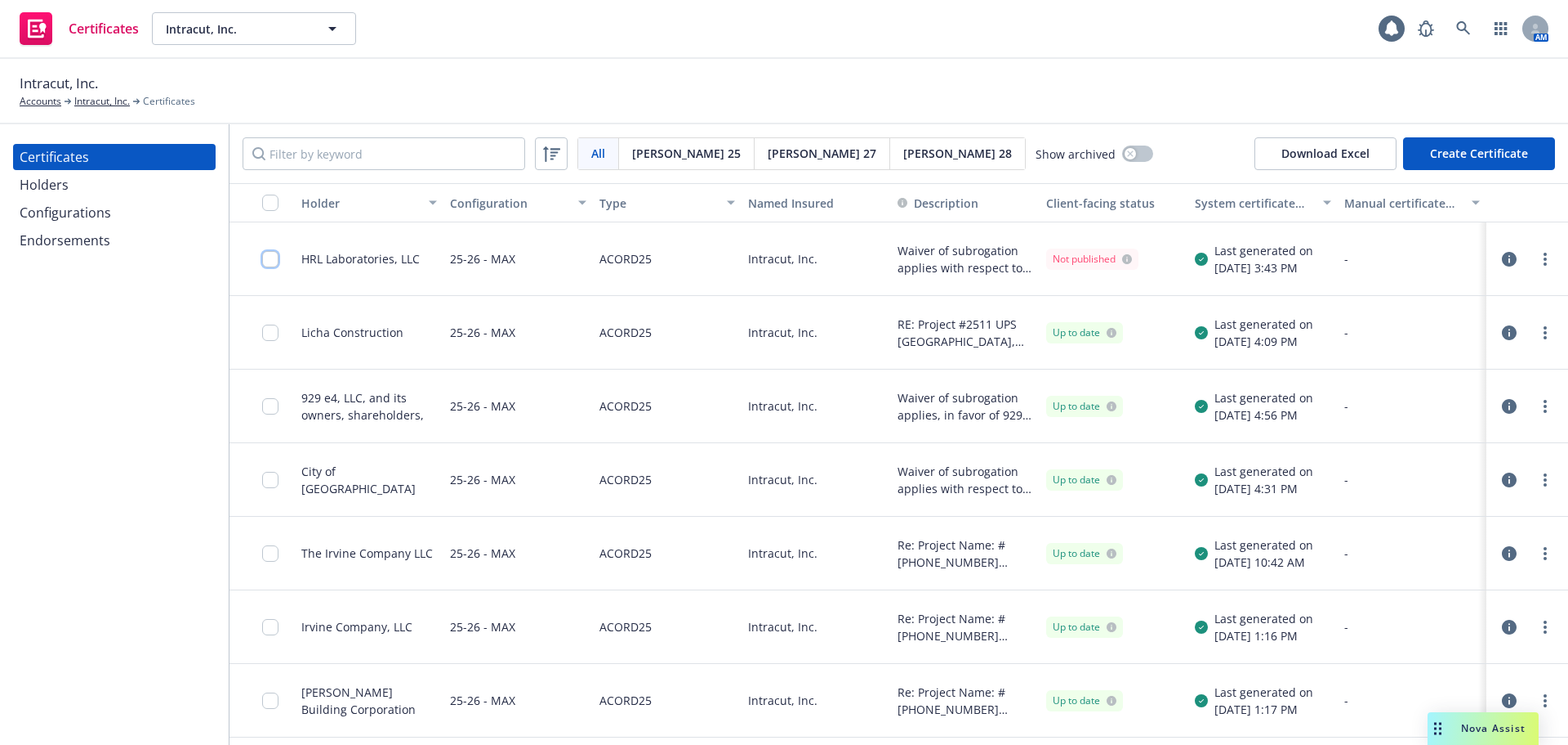
click at [272, 258] on input "checkbox" at bounding box center [270, 259] width 17 height 17
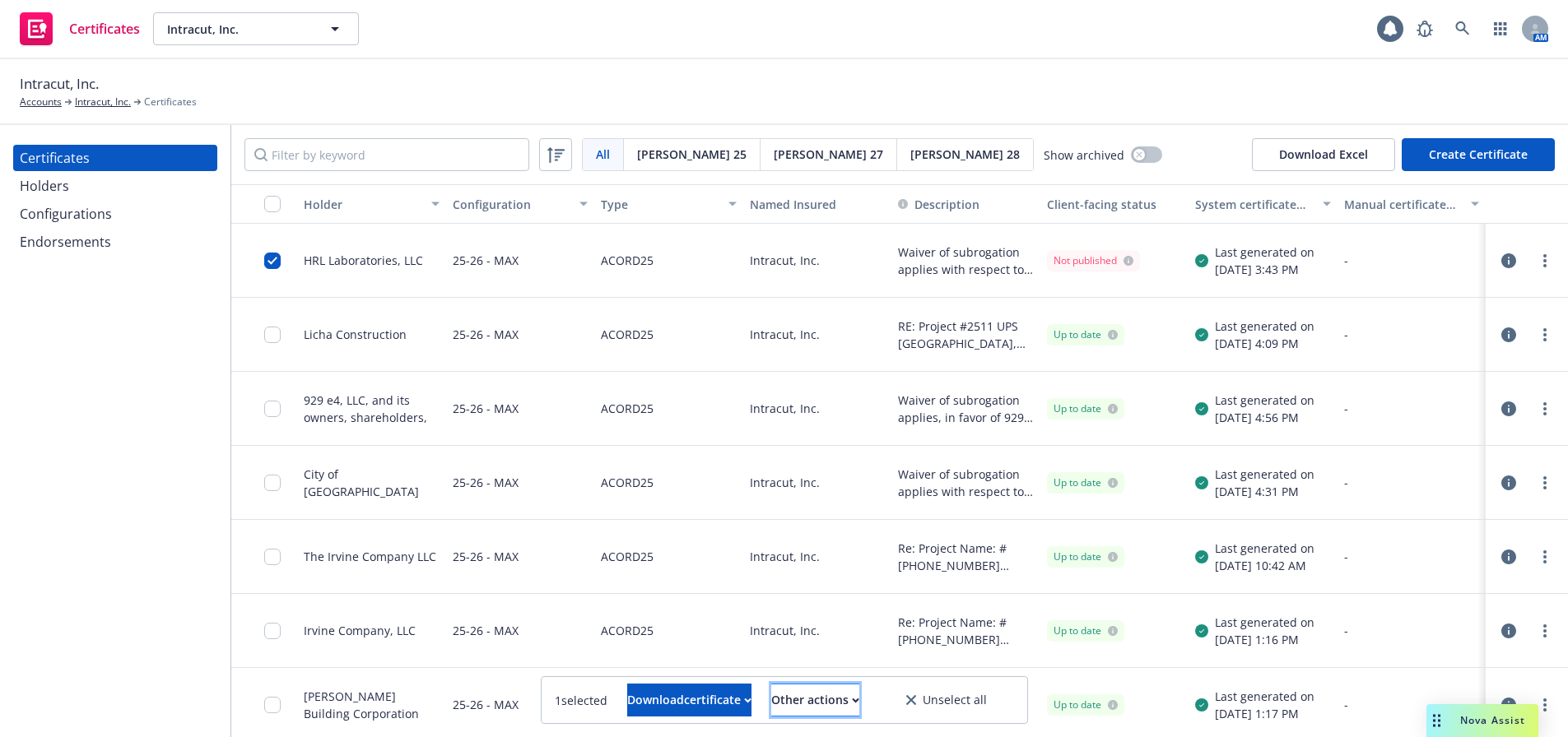
click at [859, 709] on div "Other actions" at bounding box center [815, 700] width 88 height 31
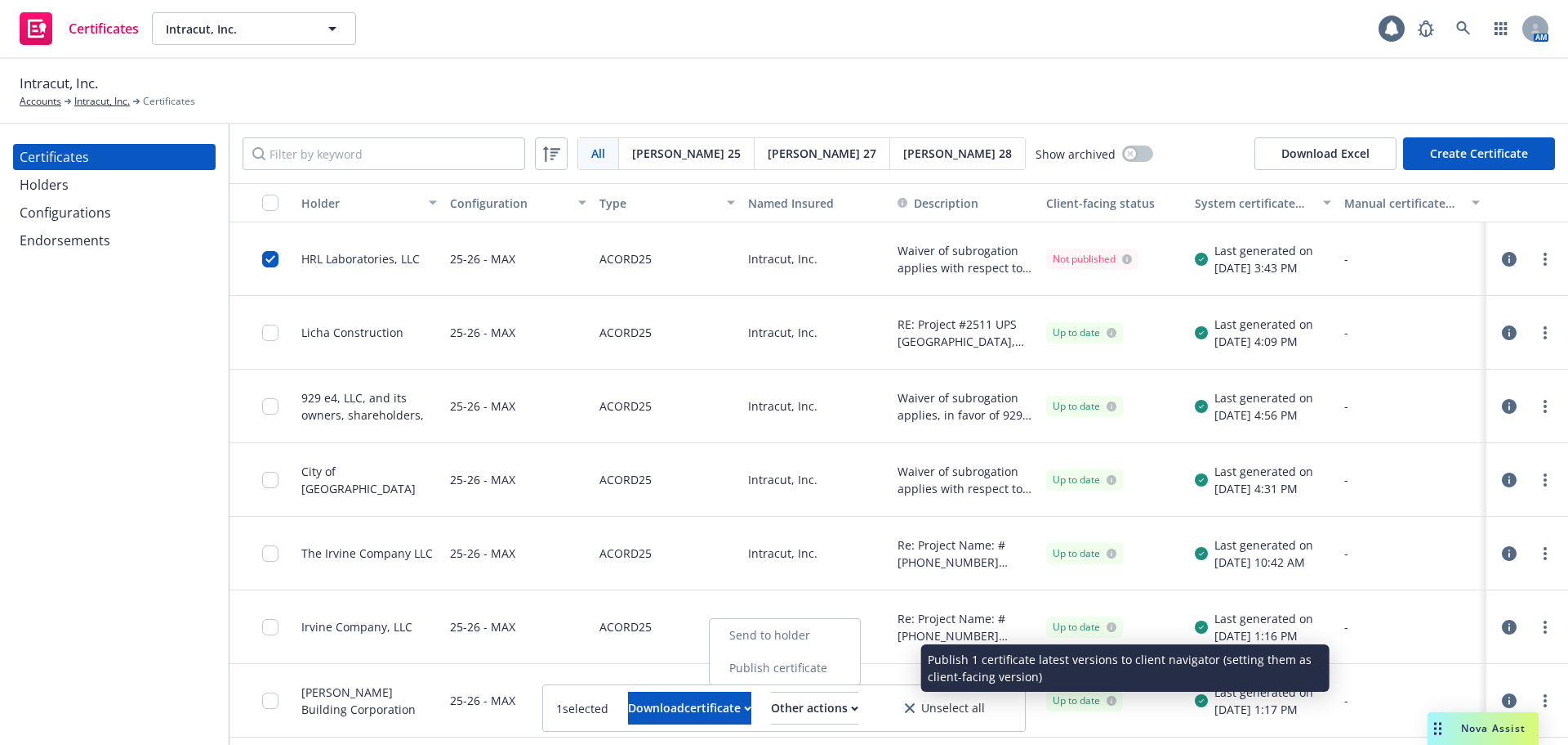
click at [860, 669] on link "Publish certificate" at bounding box center [784, 668] width 150 height 33
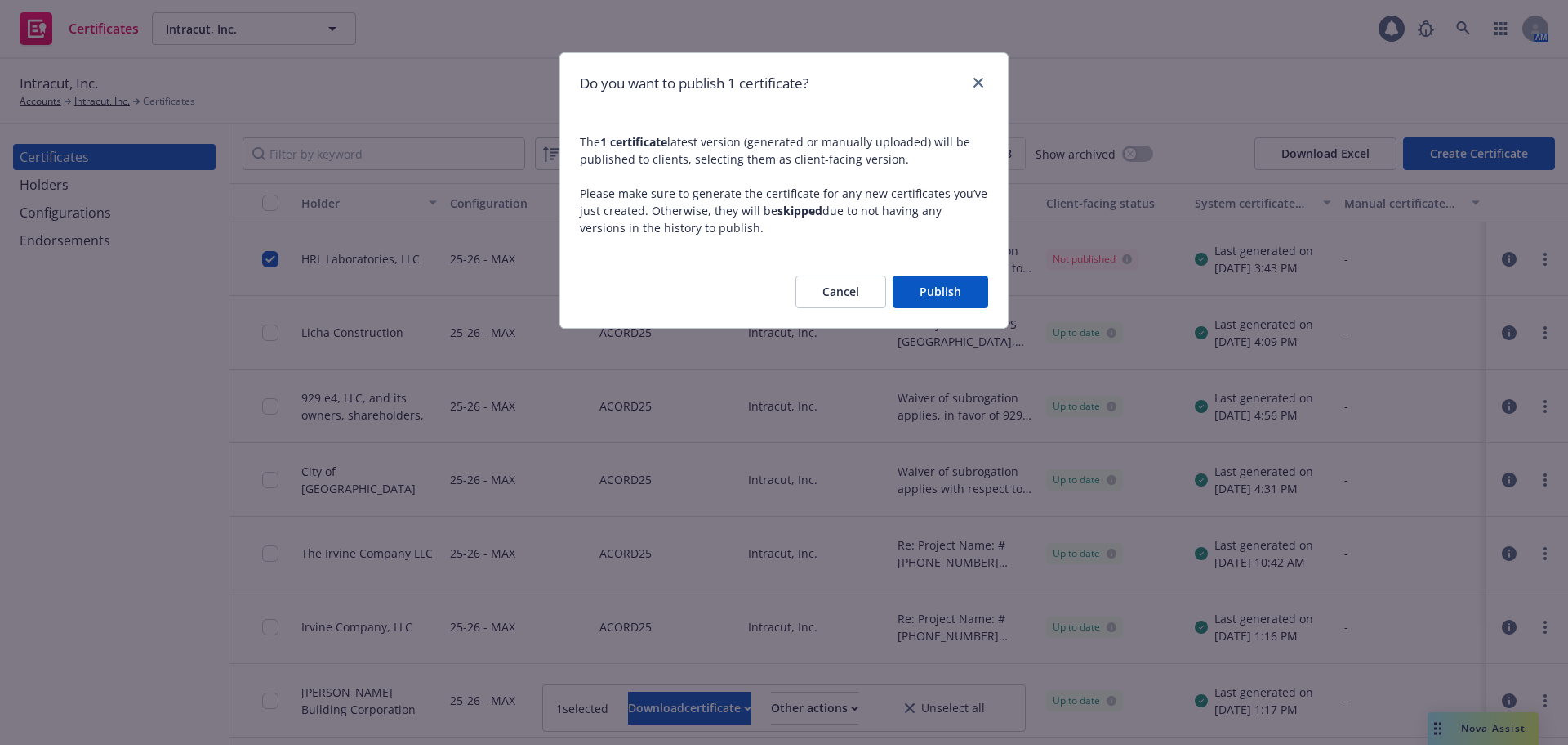
click at [932, 268] on div "Cancel Publish" at bounding box center [784, 292] width 448 height 72
click at [933, 282] on button "Publish" at bounding box center [940, 292] width 95 height 33
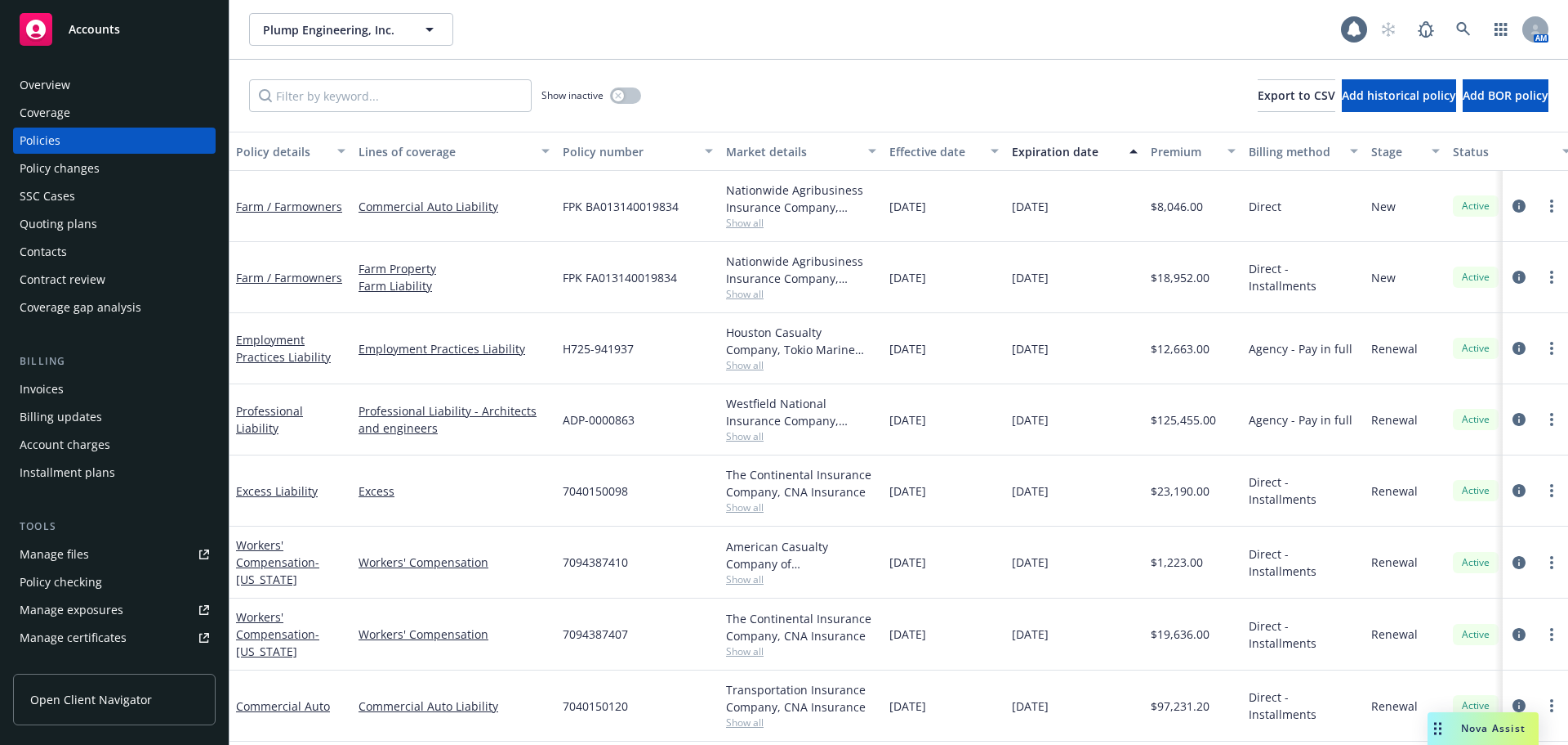
click at [109, 643] on div "Manage certificates" at bounding box center [73, 637] width 107 height 26
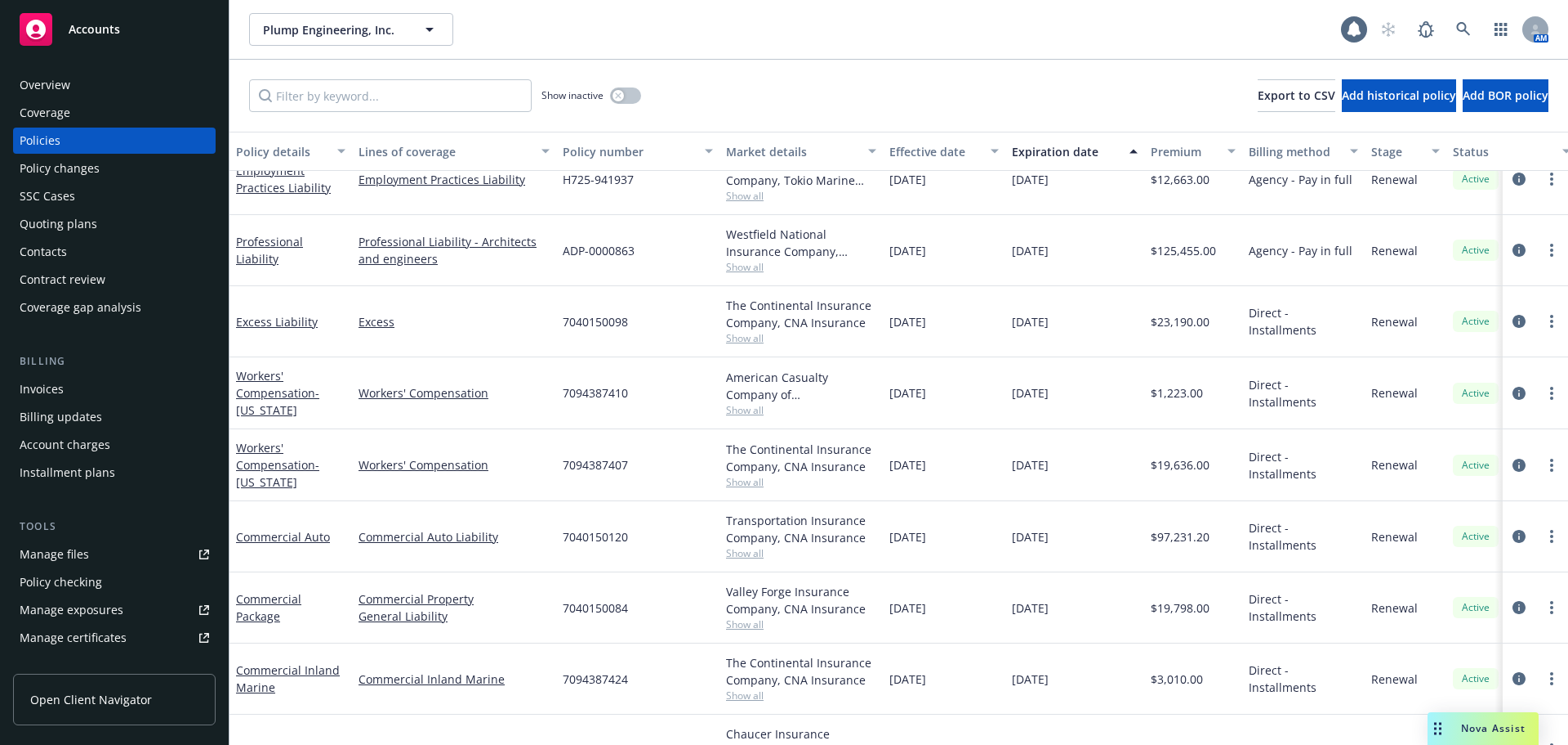
click at [101, 92] on div "Overview" at bounding box center [114, 85] width 190 height 26
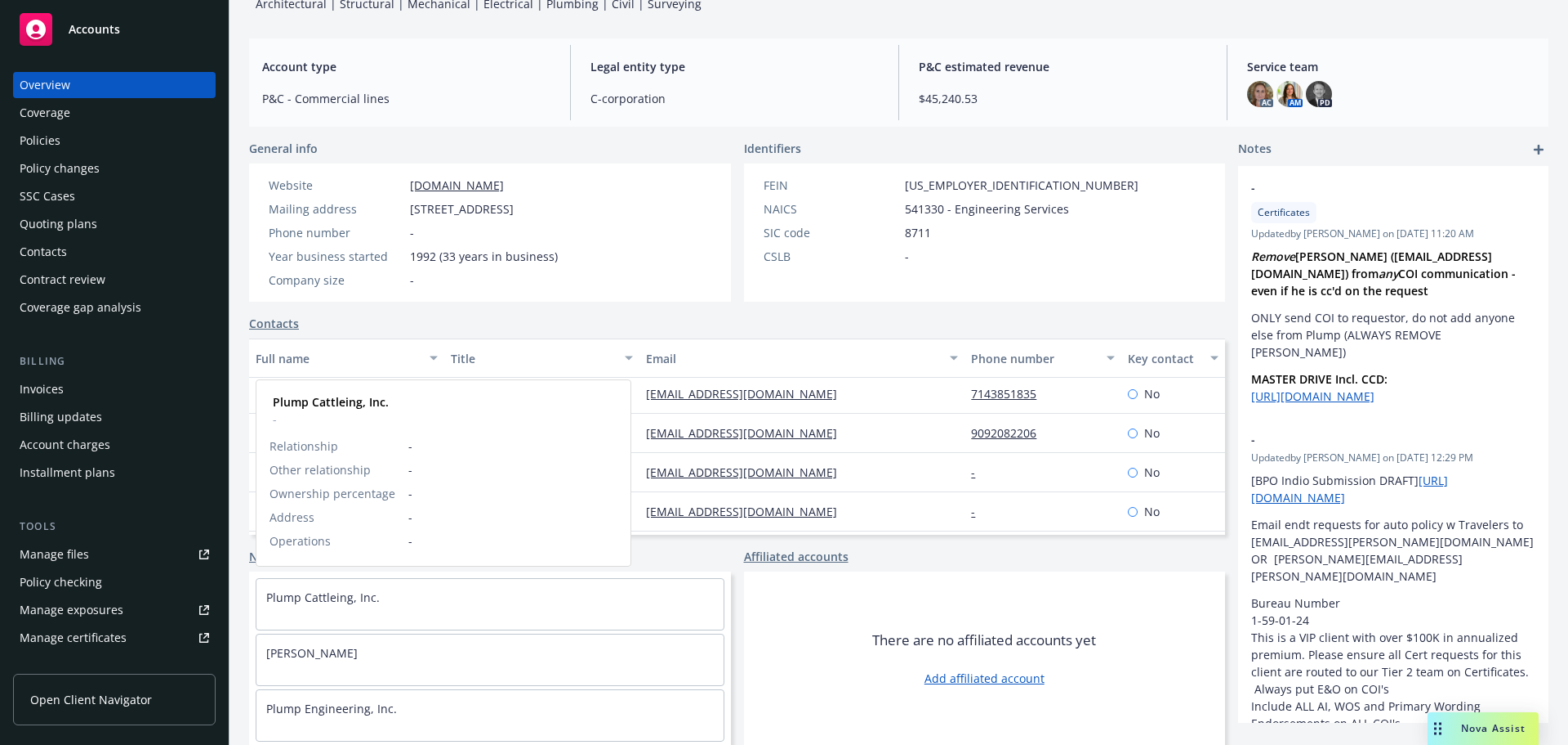
scroll to position [3, 0]
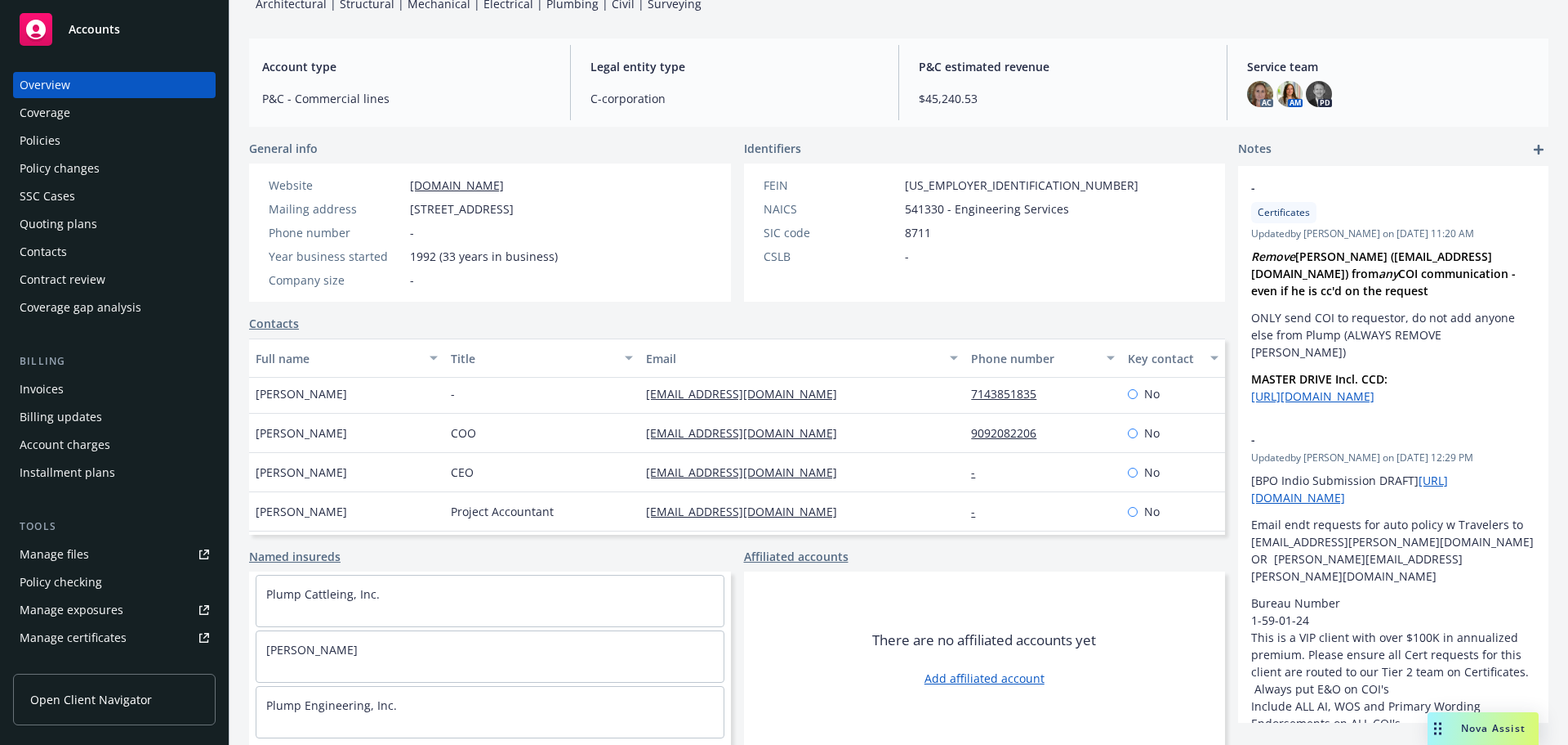
click at [290, 556] on link "Named insureds" at bounding box center [295, 556] width 91 height 18
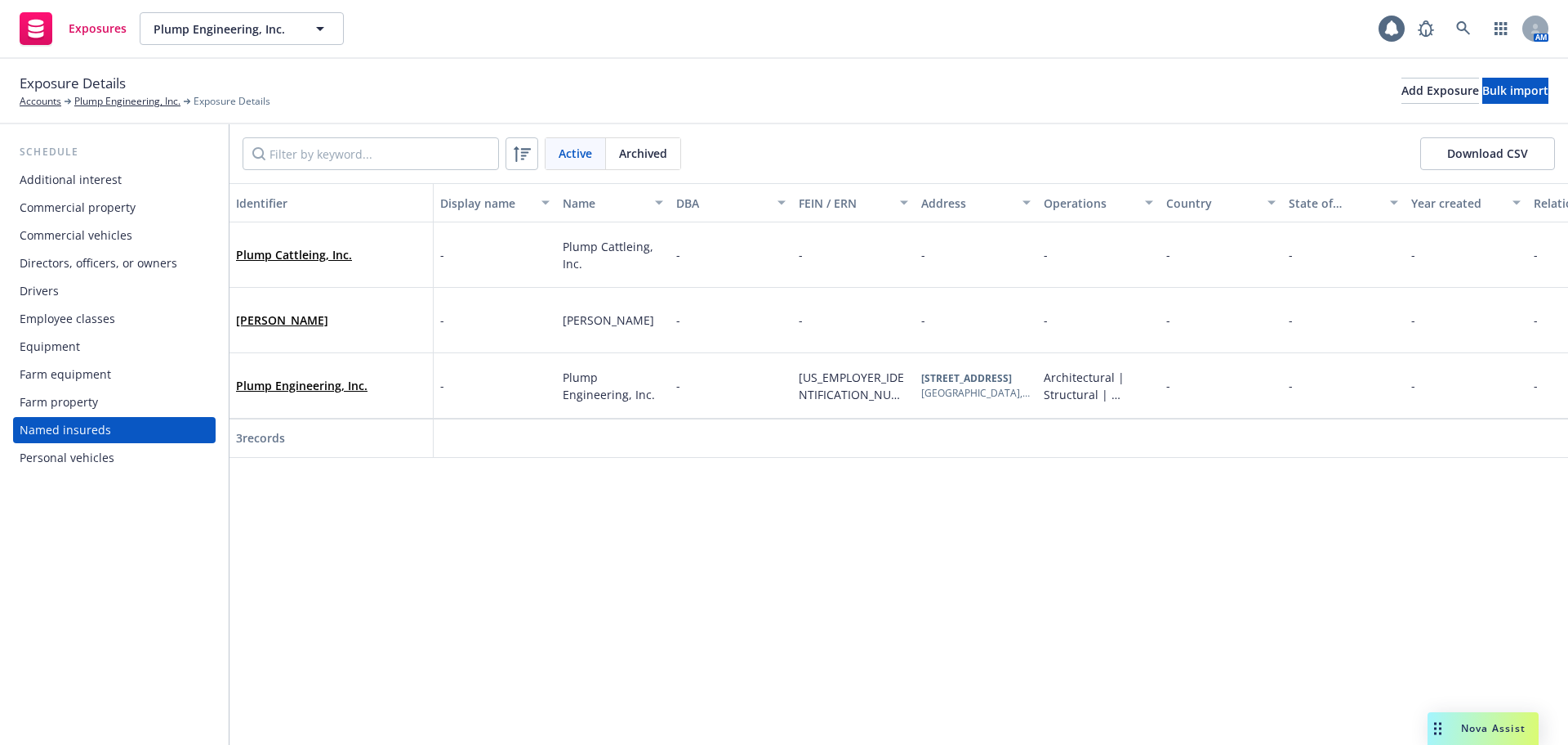
click at [1472, 721] on span "Nova Assist" at bounding box center [1493, 727] width 64 height 14
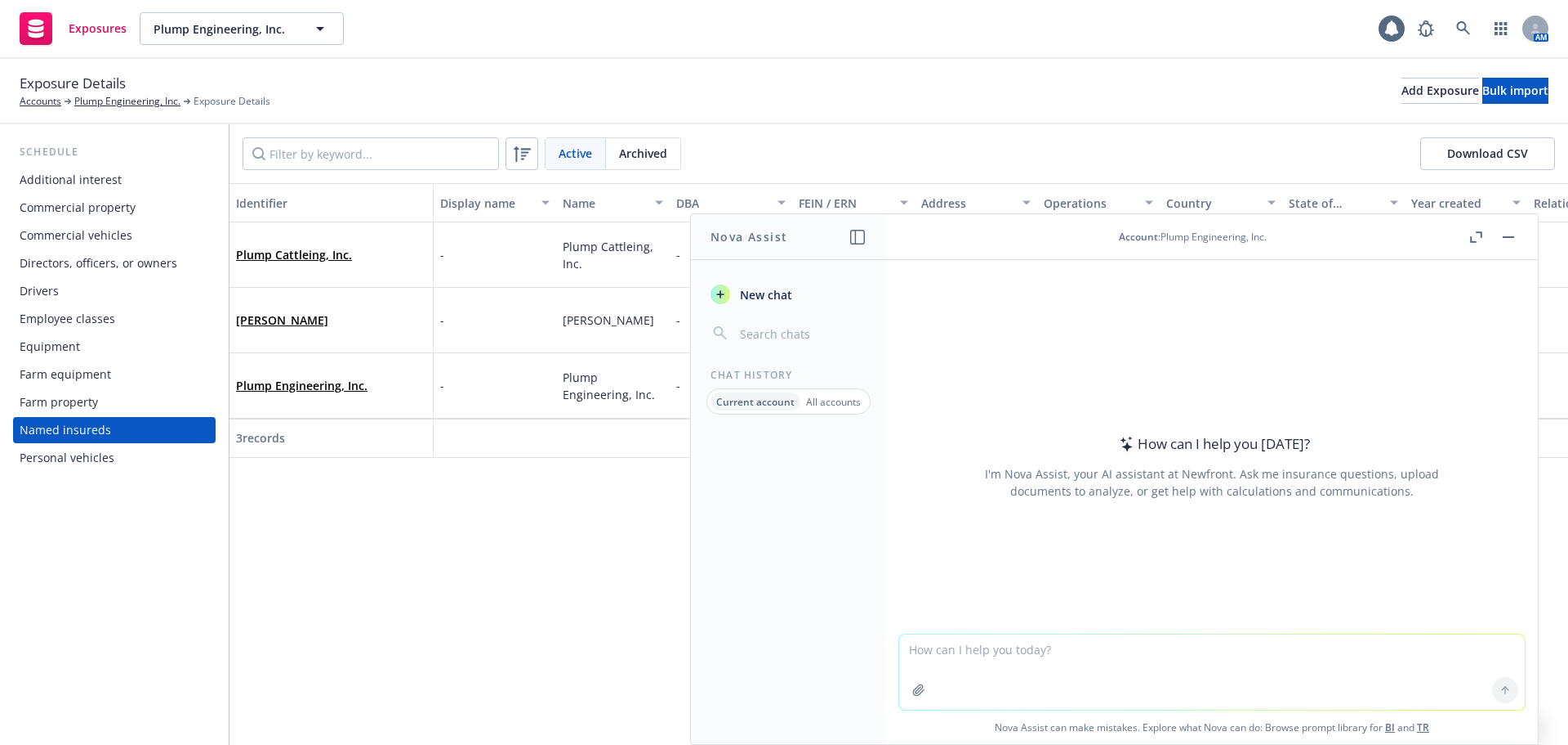
paste textarea "p"
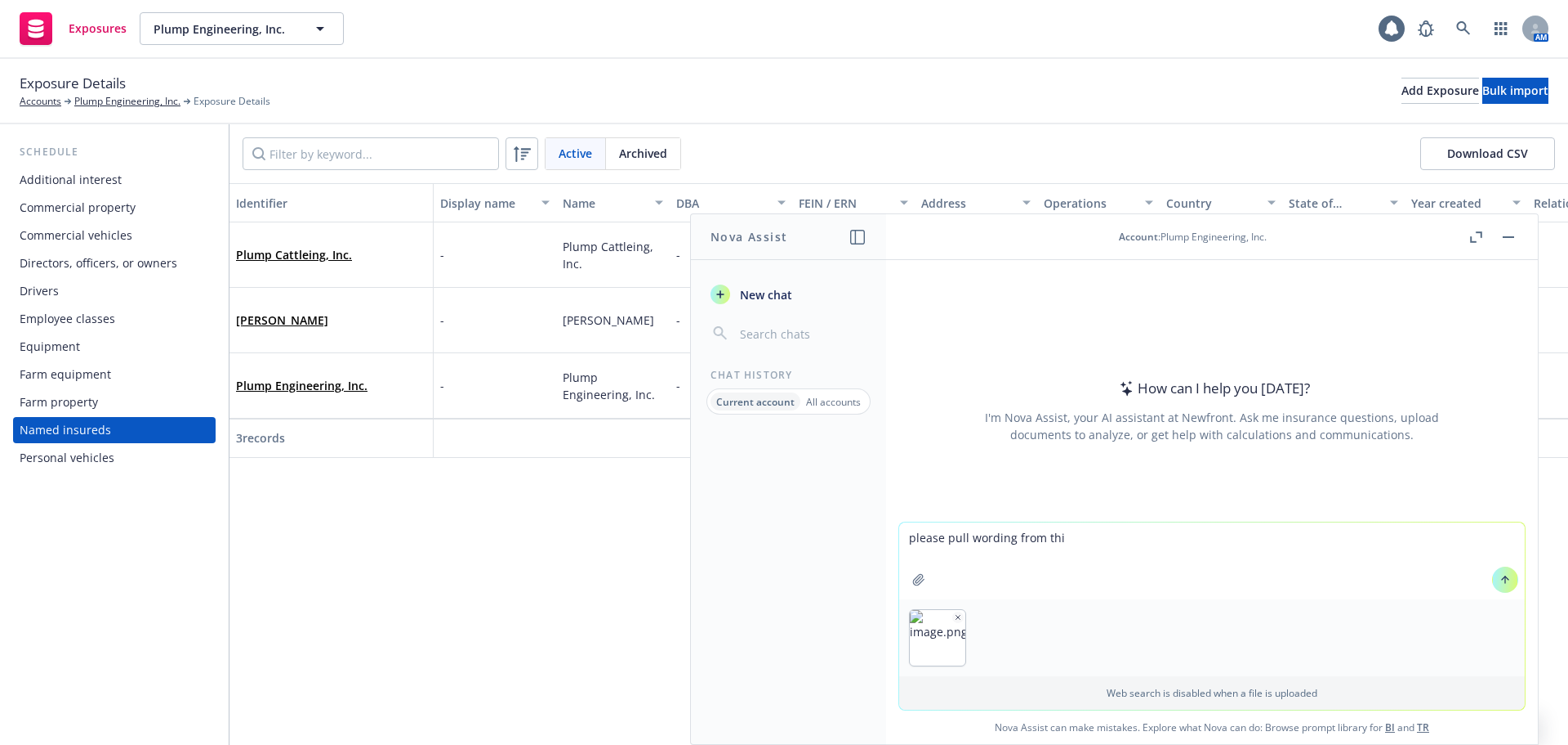
type textarea "please pull wording from this"
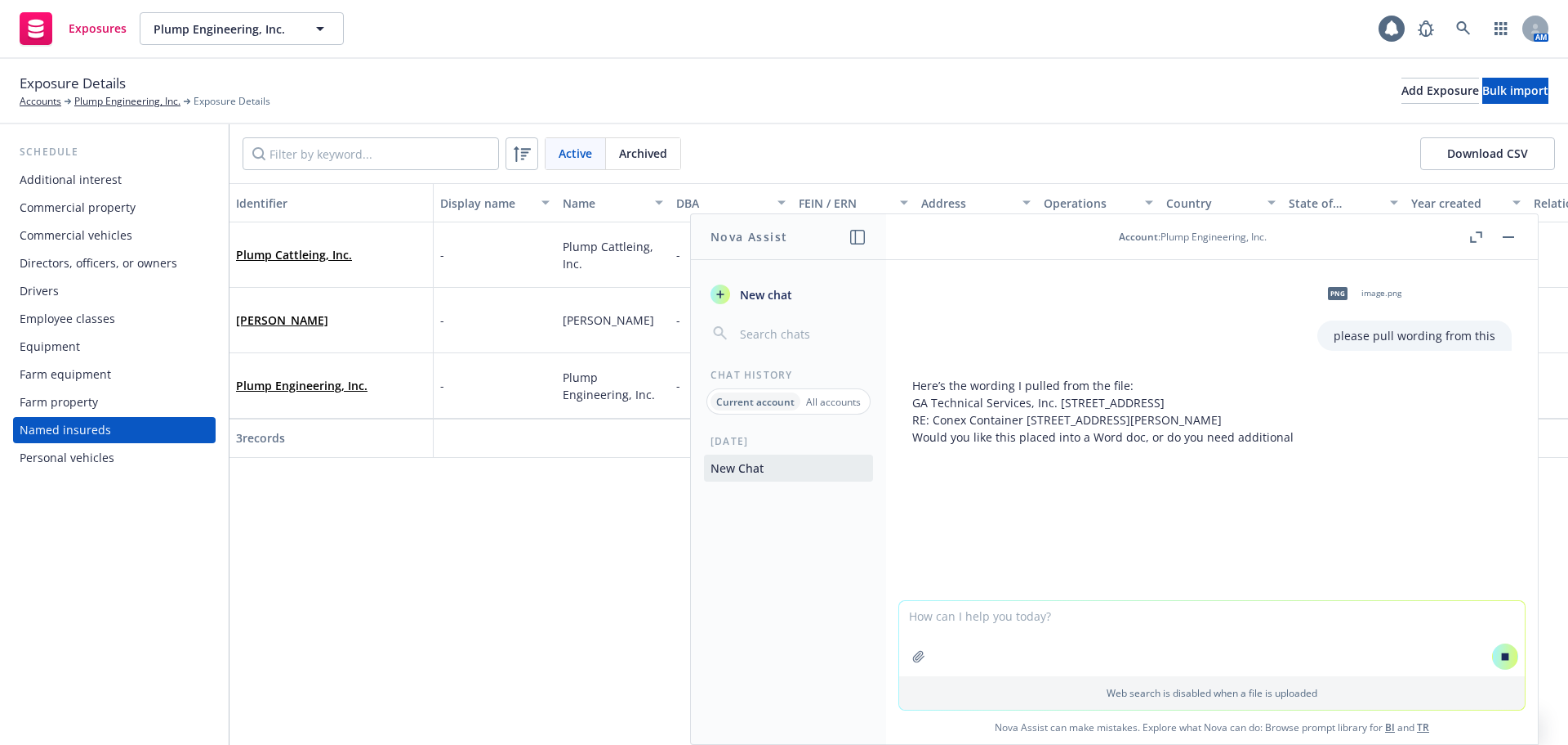
drag, startPoint x: 911, startPoint y: 399, endPoint x: 1234, endPoint y: 404, distance: 323.0
click at [1234, 404] on div "Here’s the wording I pulled from the file: GA Technical Services, Inc. 1224 W. …" at bounding box center [1212, 411] width 626 height 82
copy p "GA Technical Services, Inc. 1224 W. 9th St. Upland, CA 91786"
drag, startPoint x: 912, startPoint y: 420, endPoint x: 1220, endPoint y: 422, distance: 308.0
click at [1221, 424] on p "RE: Conex Container 4999 Gleason Drive Dublin, CA 94568" at bounding box center [1160, 420] width 496 height 18
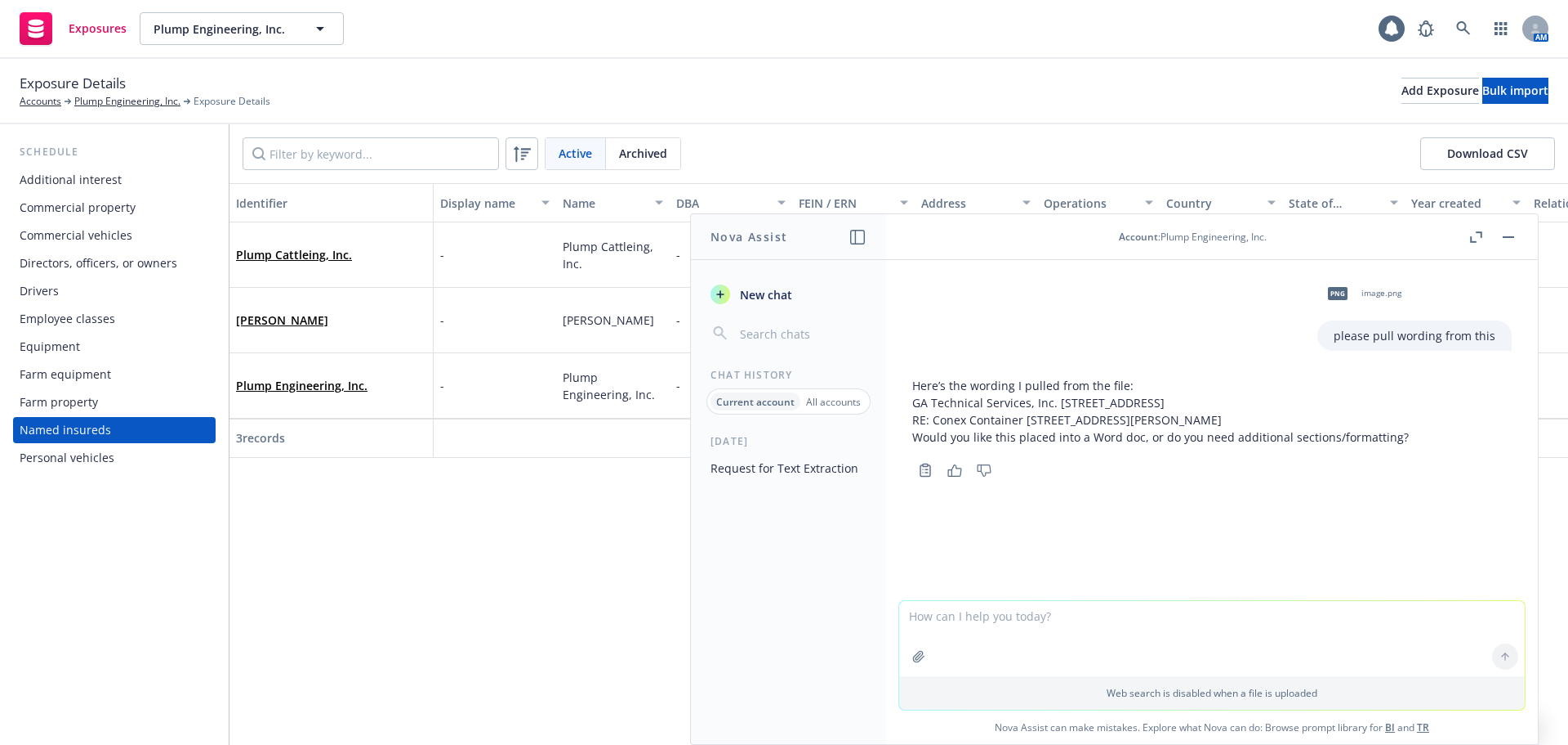
copy p "RE: Conex Container 4999 Gleason Drive Dublin, CA 94568"
click at [114, 100] on link "Plump Engineering, Inc." at bounding box center [127, 101] width 106 height 15
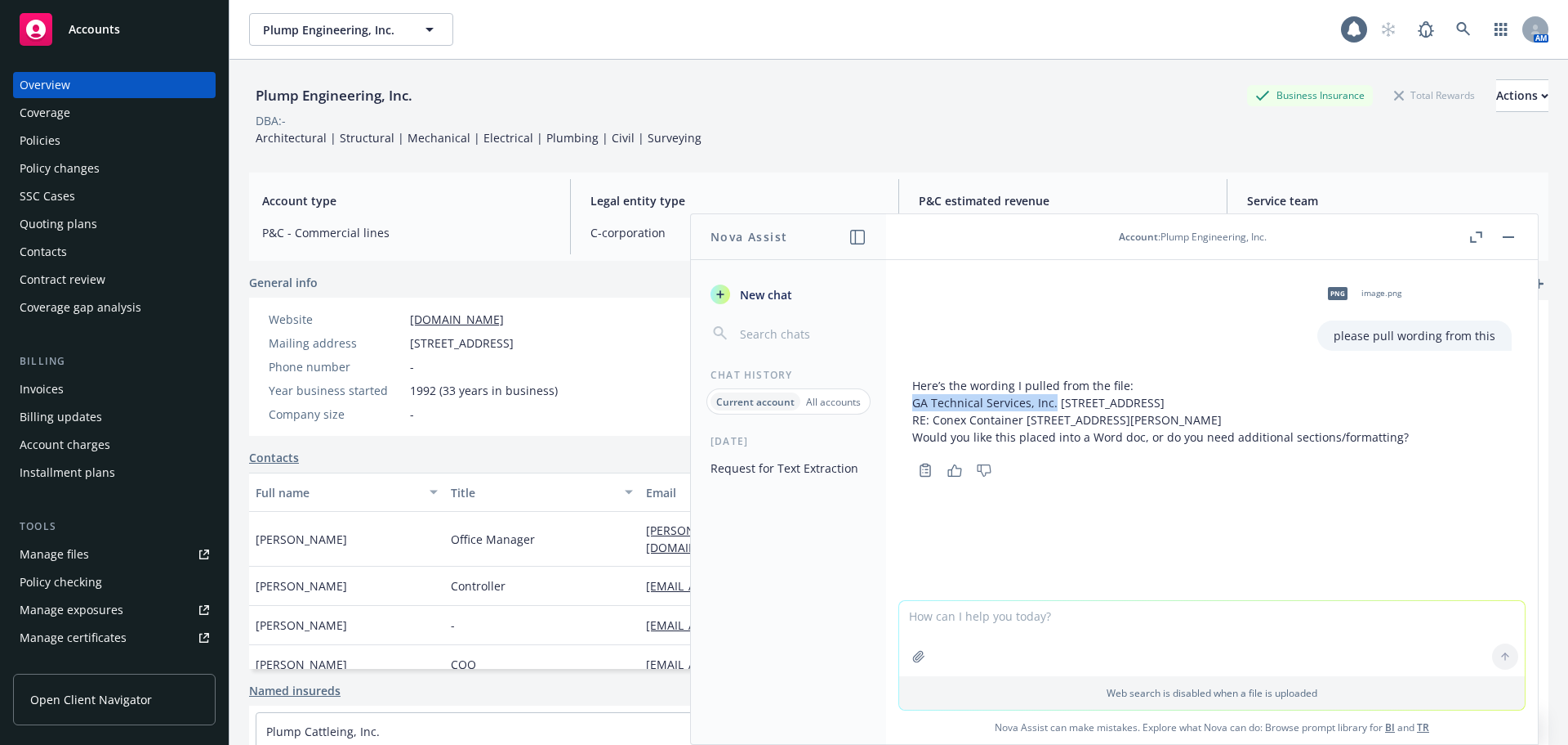
drag, startPoint x: 1050, startPoint y: 408, endPoint x: 916, endPoint y: 408, distance: 134.0
click at [916, 408] on p "GA Technical Services, Inc. 1224 W. 9th St. Upland, CA 91786" at bounding box center [1160, 402] width 496 height 18
copy p "GA Technical Services, Inc."
click at [1506, 237] on rect "button" at bounding box center [1509, 238] width 12 height 2
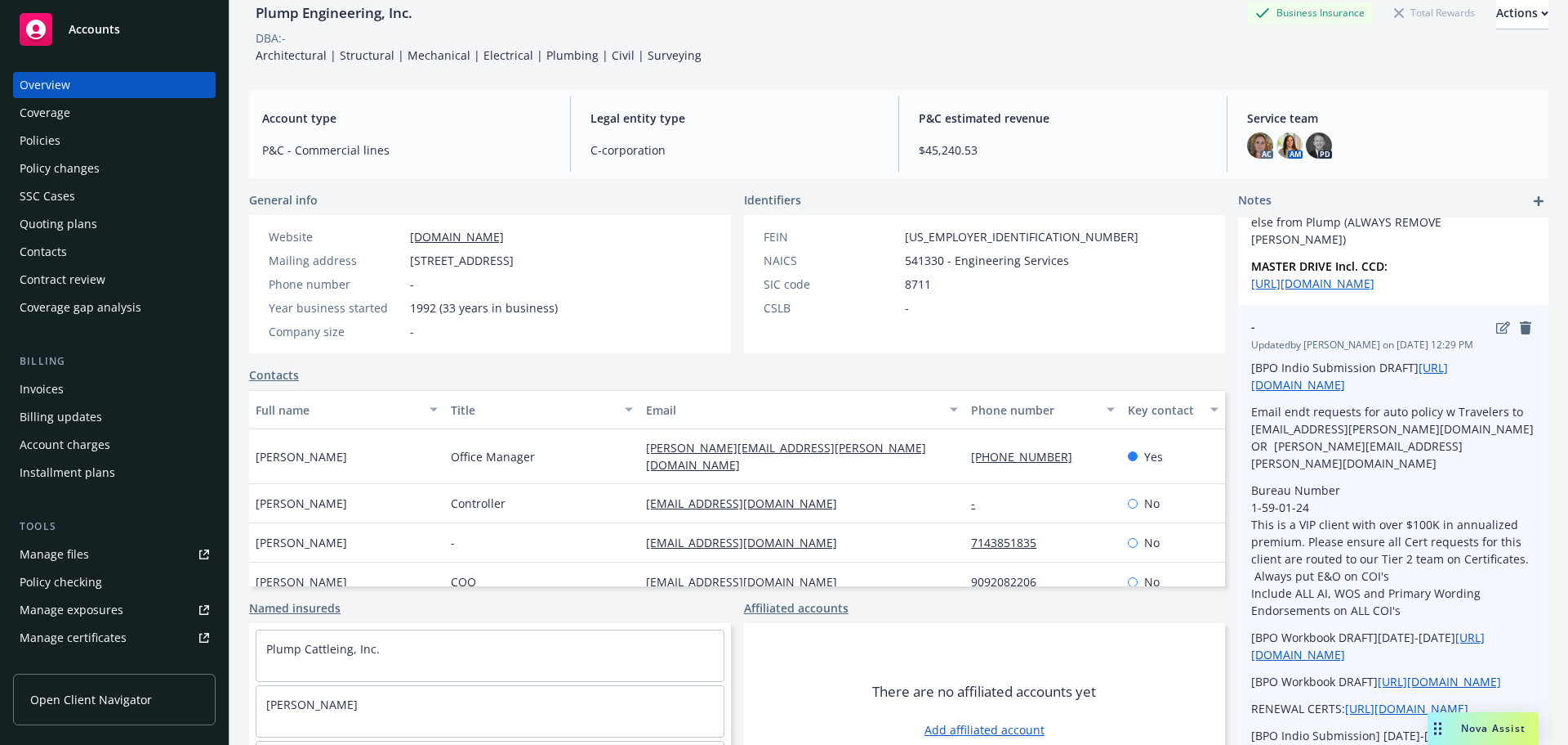
scroll to position [134, 0]
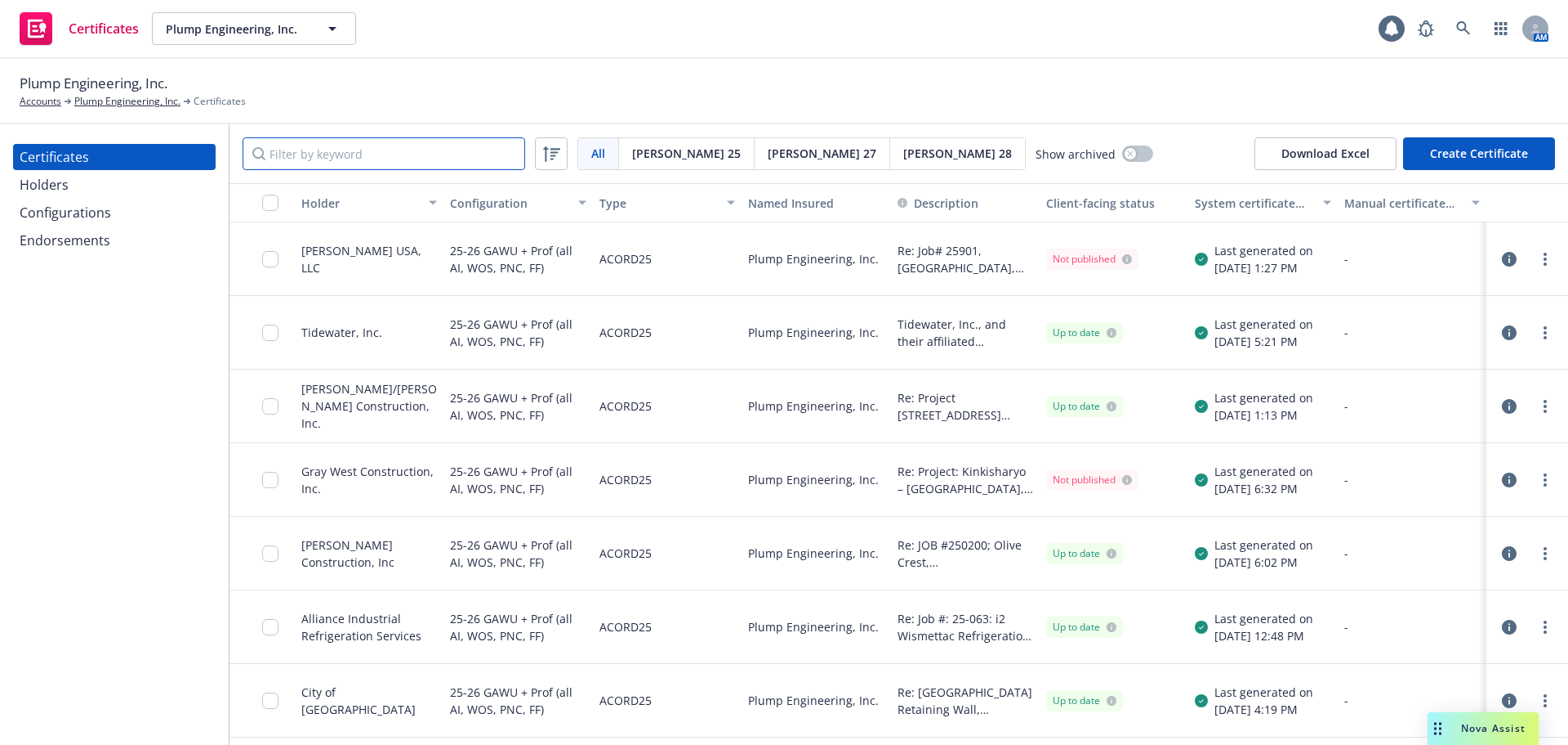
click at [397, 159] on input "Filter by keyword" at bounding box center [383, 154] width 282 height 33
paste input "[STREET_ADDRESS]"
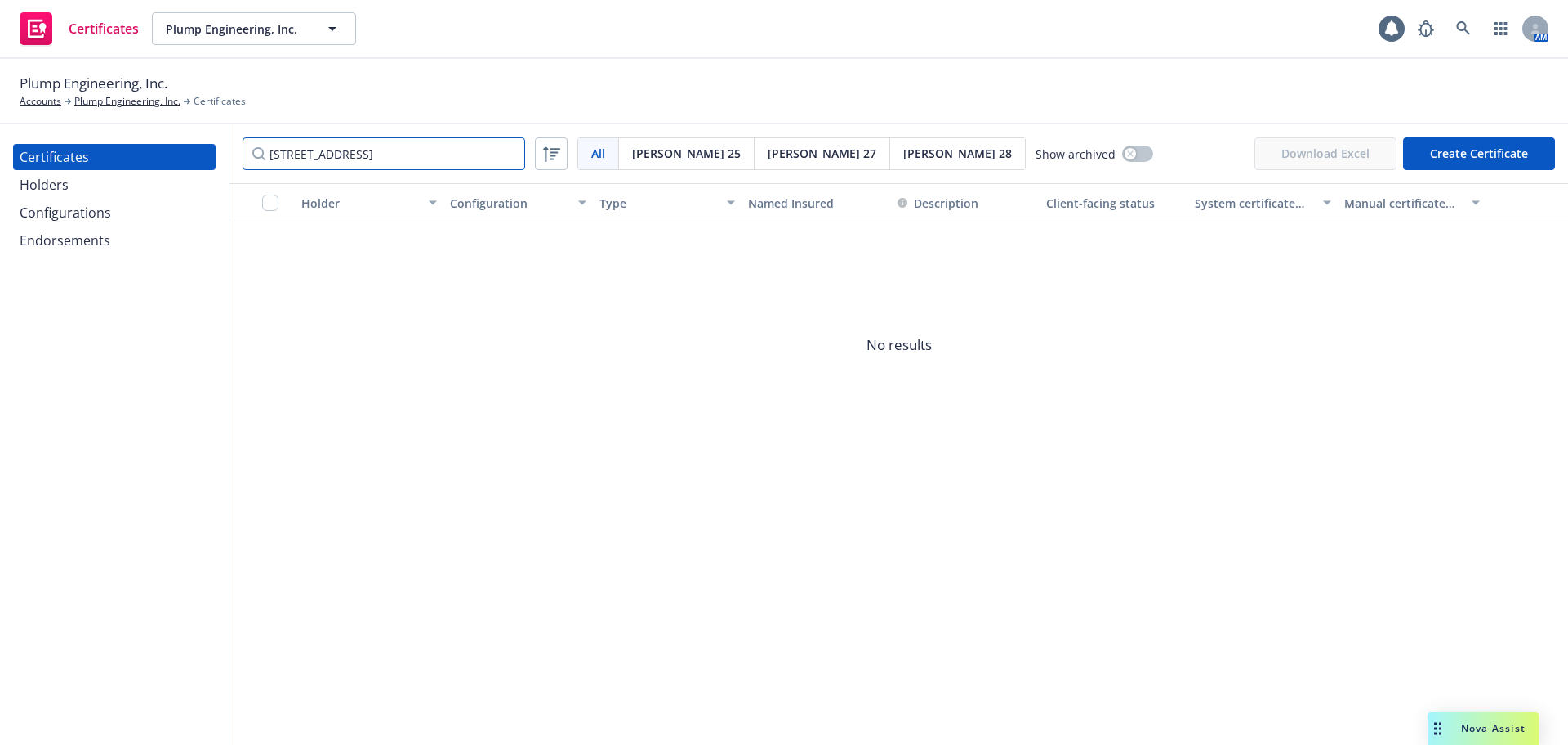
type input "[STREET_ADDRESS]"
click at [91, 185] on div "Holders" at bounding box center [114, 184] width 190 height 26
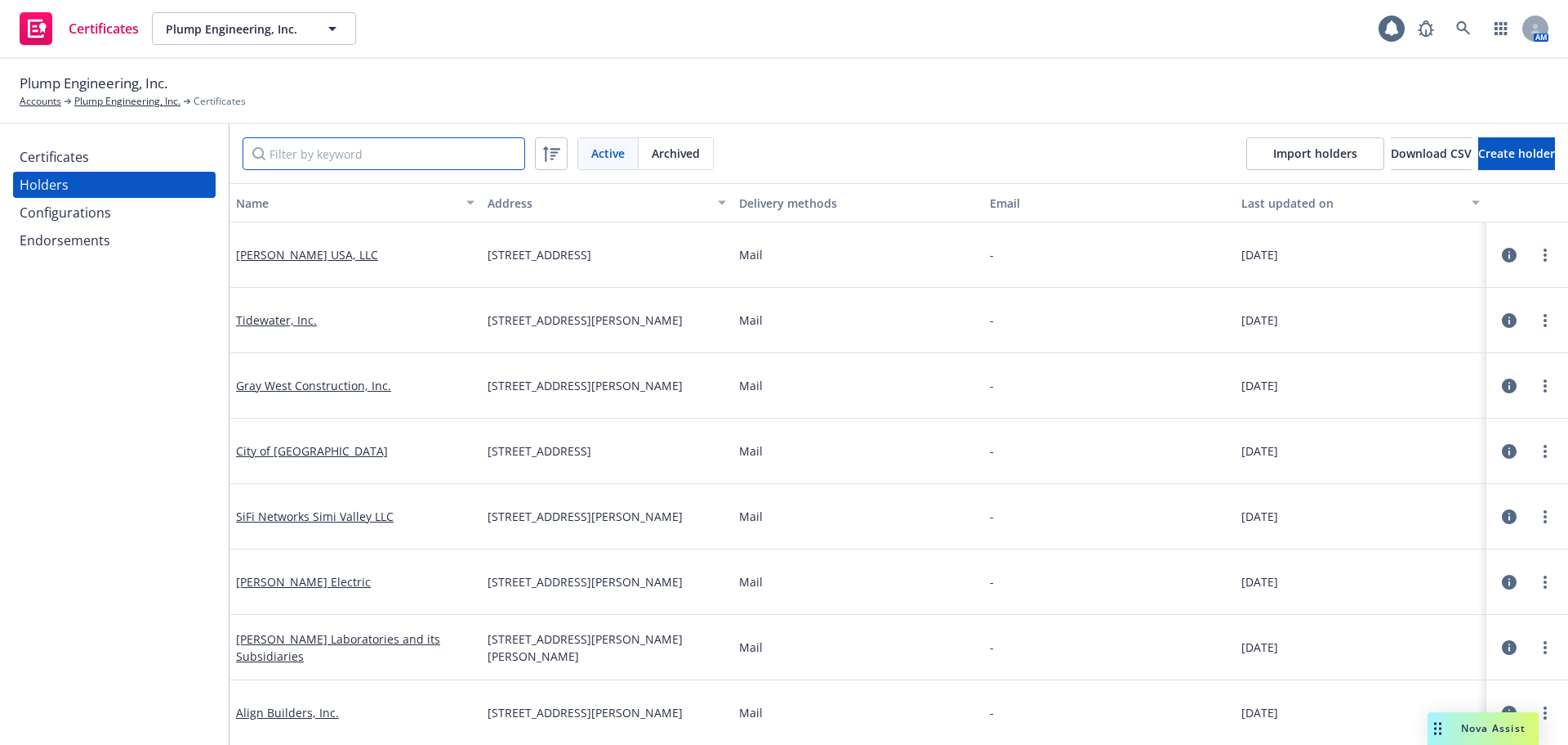
click at [292, 168] on input "Filter by keyword" at bounding box center [383, 154] width 282 height 33
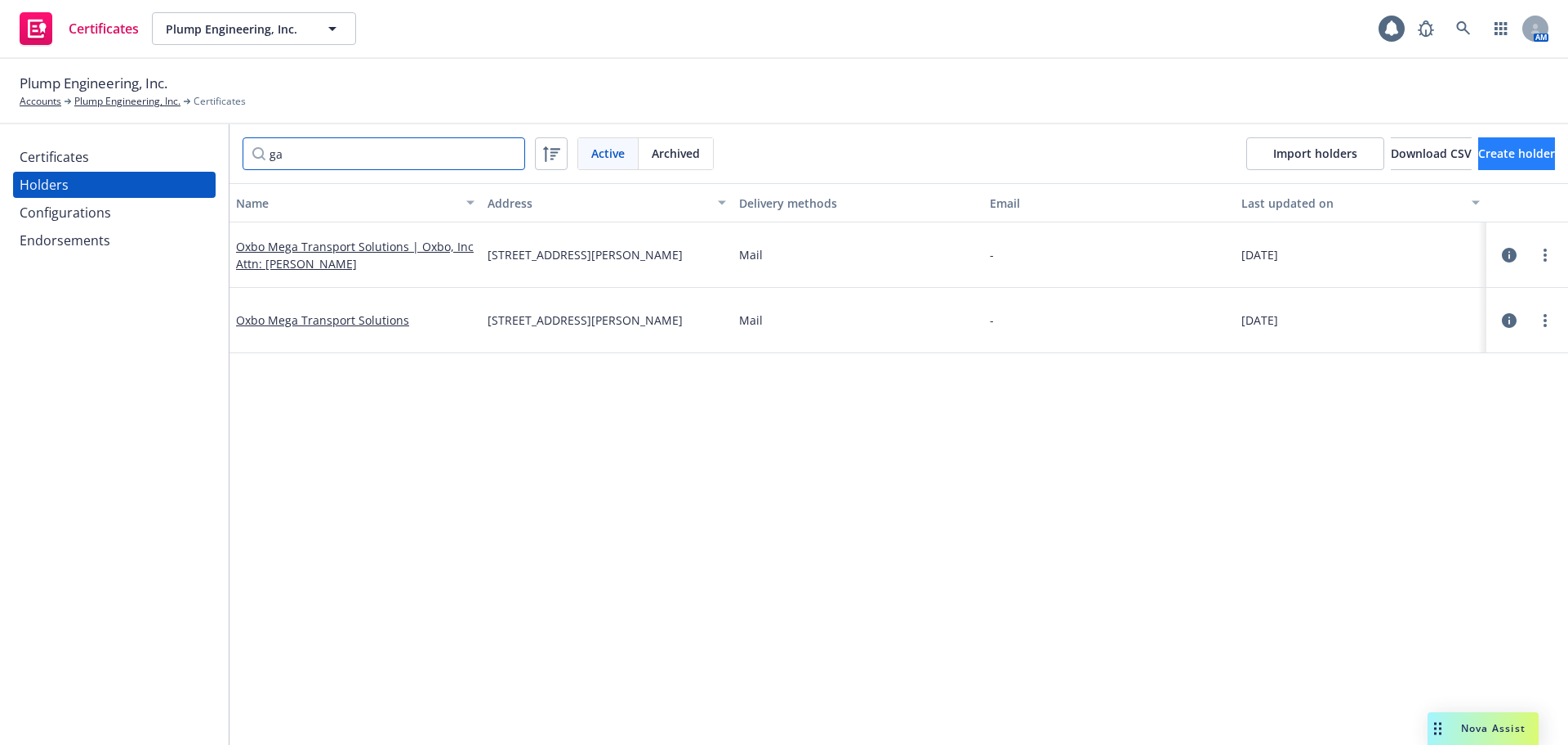
type input "ga"
click at [1522, 150] on button "Create holder" at bounding box center [1516, 154] width 77 height 33
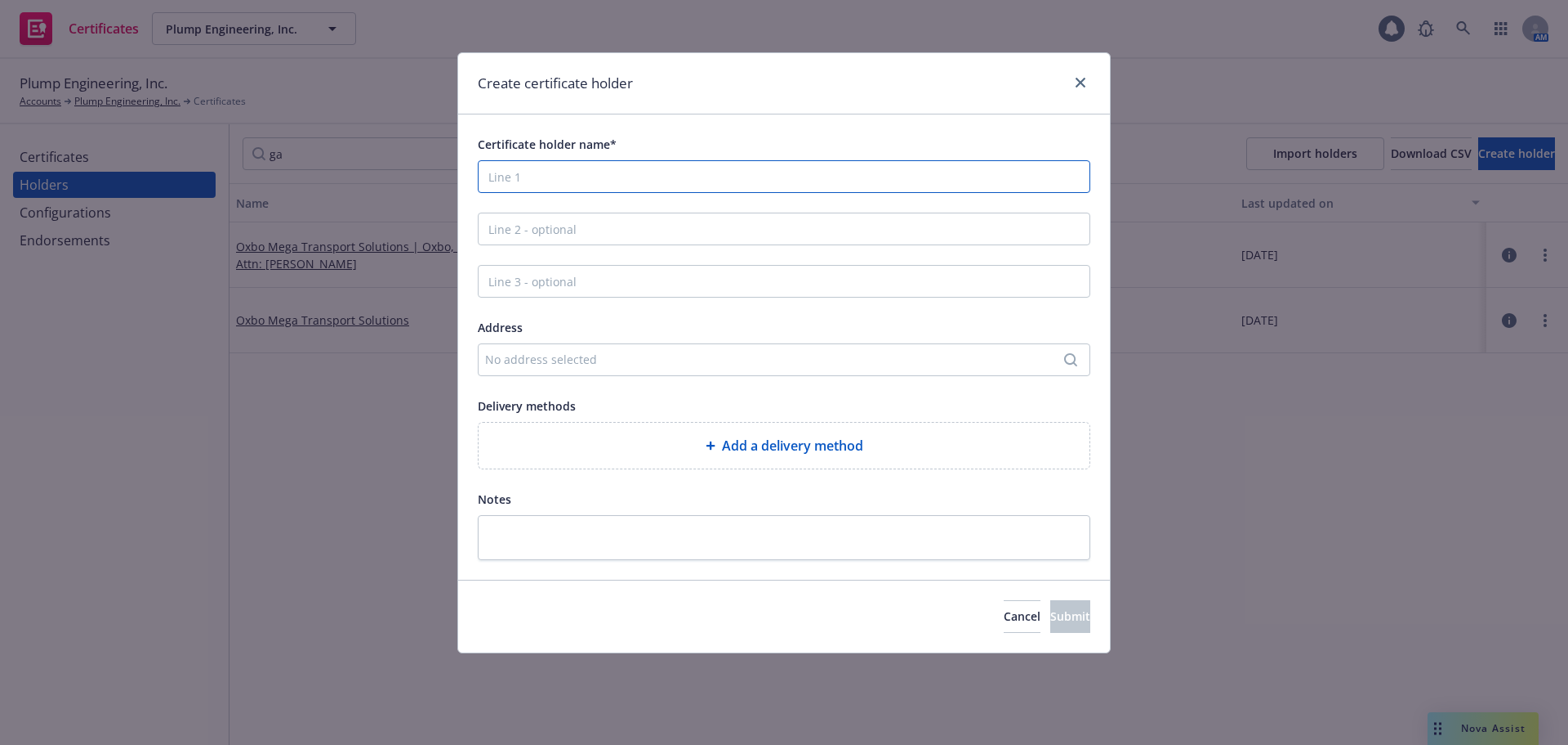
click at [664, 183] on input "Certificate holder name*" at bounding box center [784, 176] width 612 height 33
paste input "GA Technical Services, Inc. [STREET_ADDRESS]"
drag, startPoint x: 826, startPoint y: 179, endPoint x: 634, endPoint y: 186, distance: 192.1
click at [634, 186] on input "GA Technical Services, Inc. [STREET_ADDRESS]" at bounding box center [784, 176] width 612 height 33
type input "GA Technical Services, Inc."
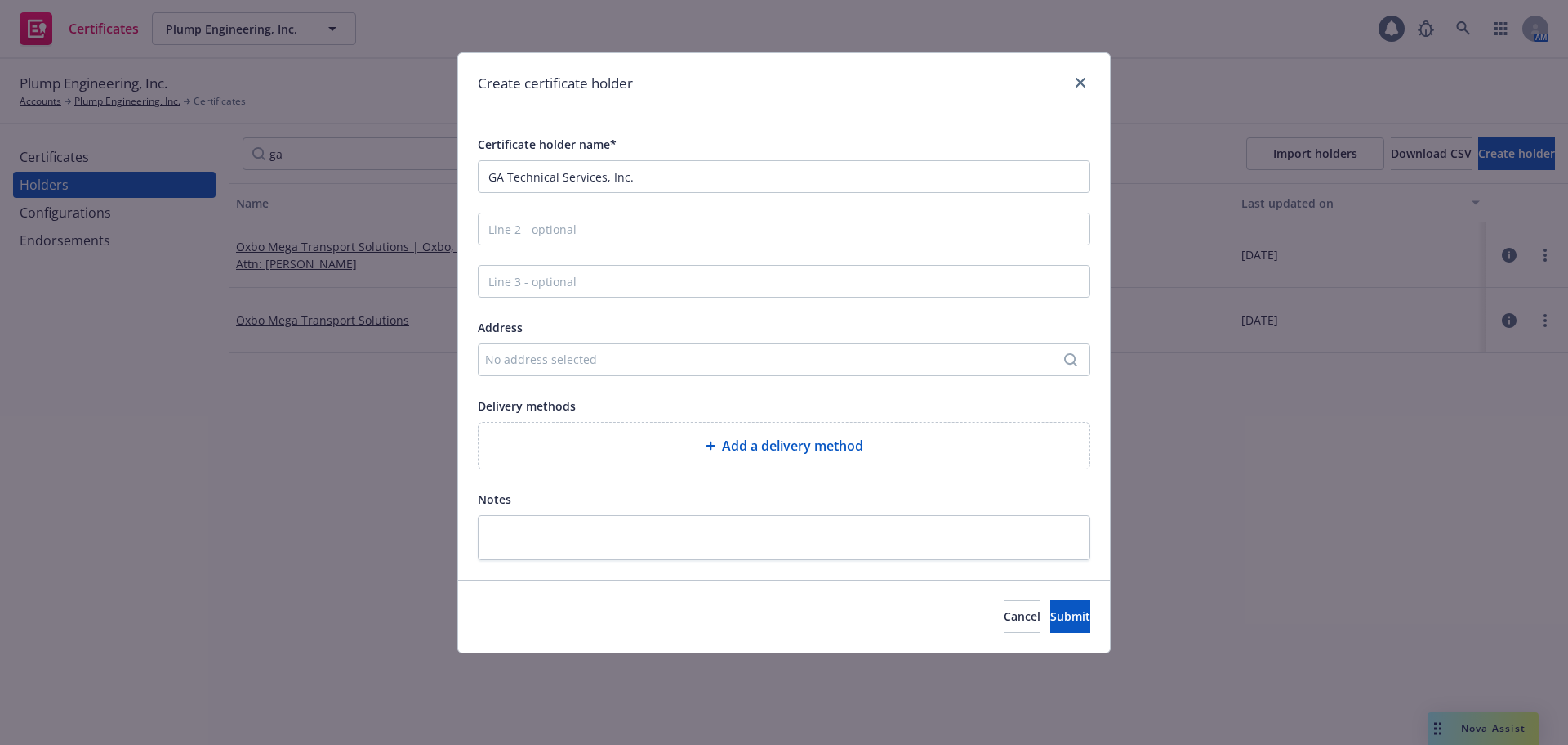
click at [602, 358] on div "No address selected" at bounding box center [776, 359] width 582 height 18
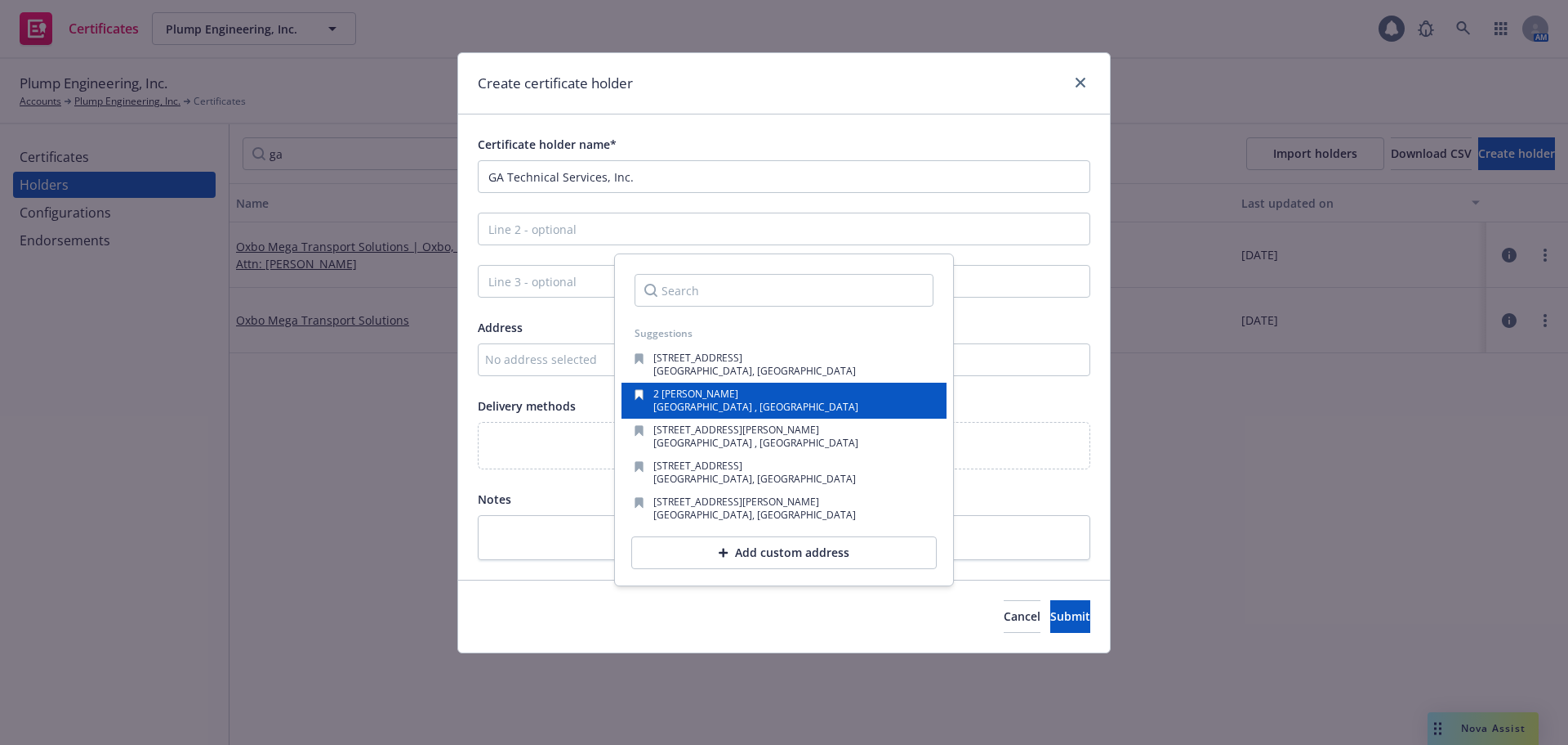
drag, startPoint x: 602, startPoint y: 358, endPoint x: 900, endPoint y: 383, distance: 299.0
click at [900, 383] on div "[STREET_ADDRESS][PERSON_NAME]" at bounding box center [784, 400] width 325 height 36
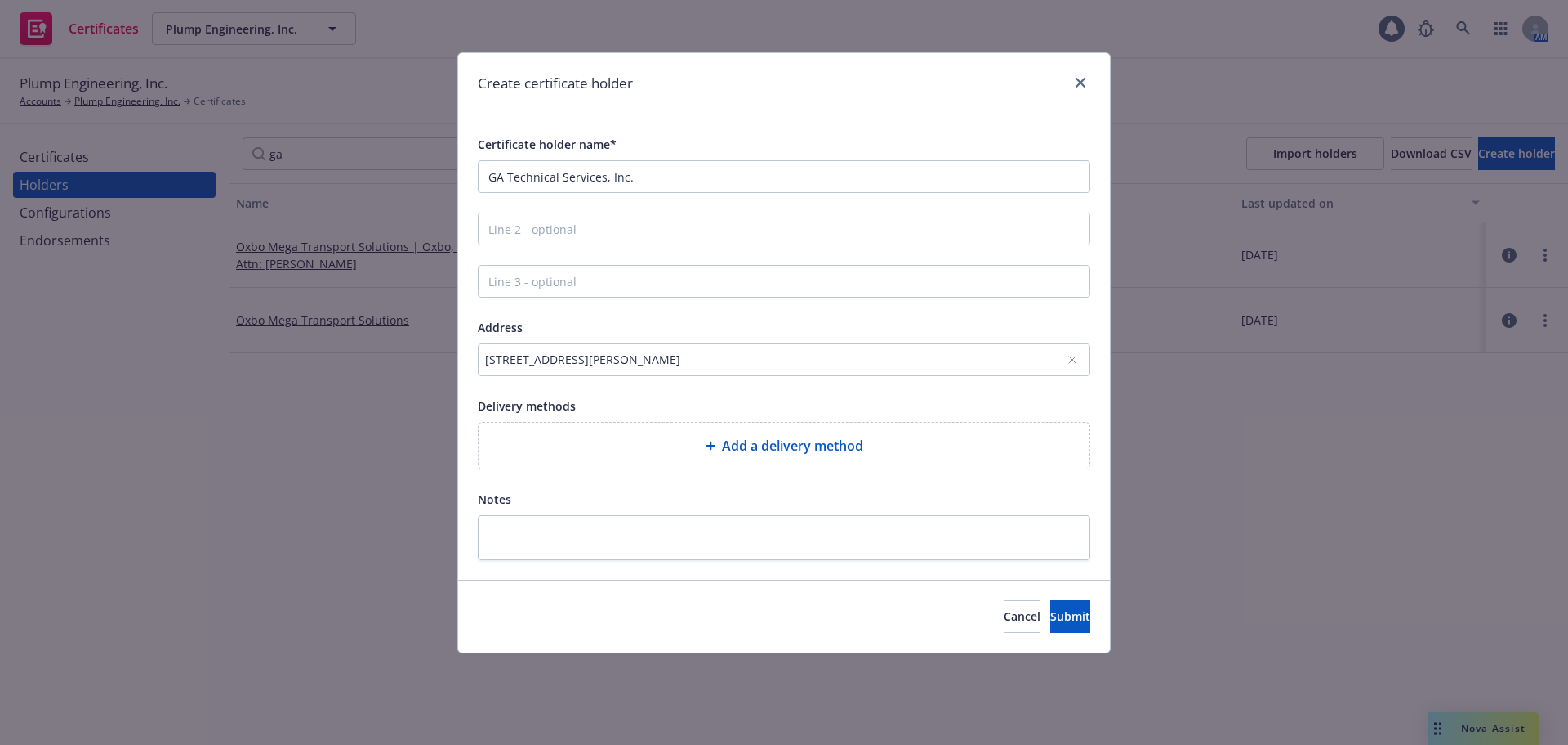
click at [836, 355] on div "2 Cromwell , Irvine , CA, 92618 , USA" at bounding box center [776, 359] width 582 height 18
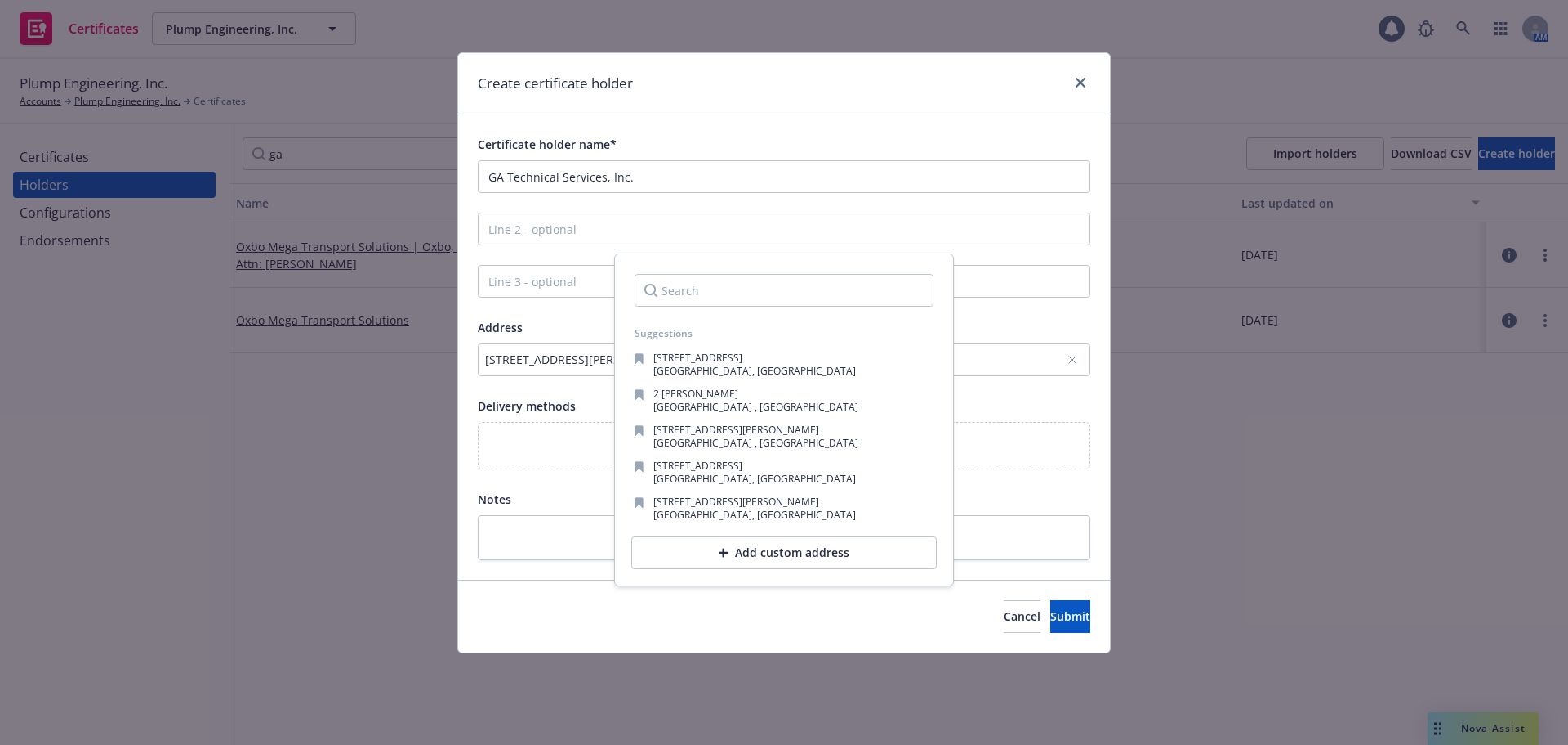
click at [768, 291] on input "Search" at bounding box center [784, 290] width 299 height 33
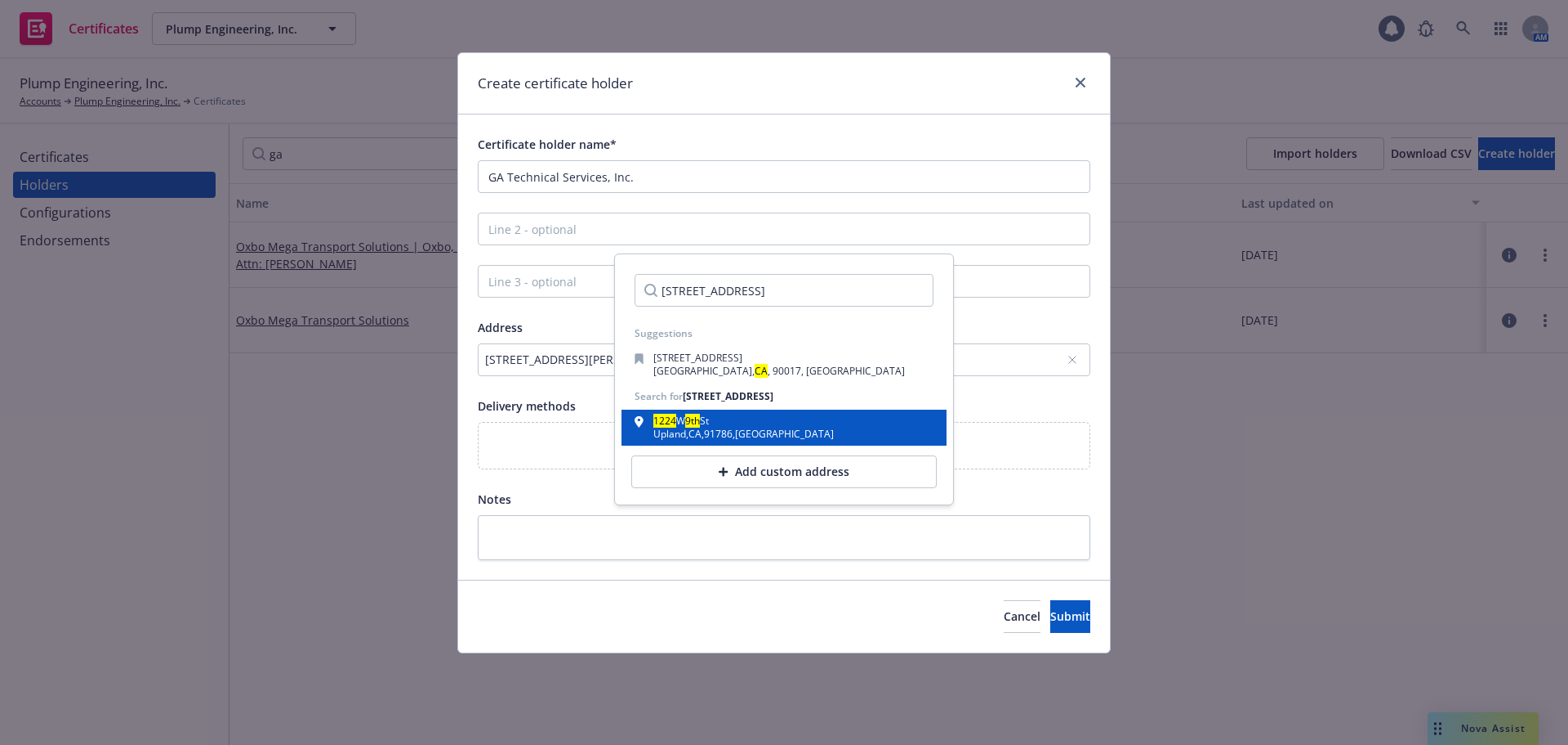
type input "1224 W. 9th St. Upland, CA 91786"
click at [764, 424] on div "1224 W 9th St Upland , CA , 91786 , USA" at bounding box center [784, 427] width 299 height 22
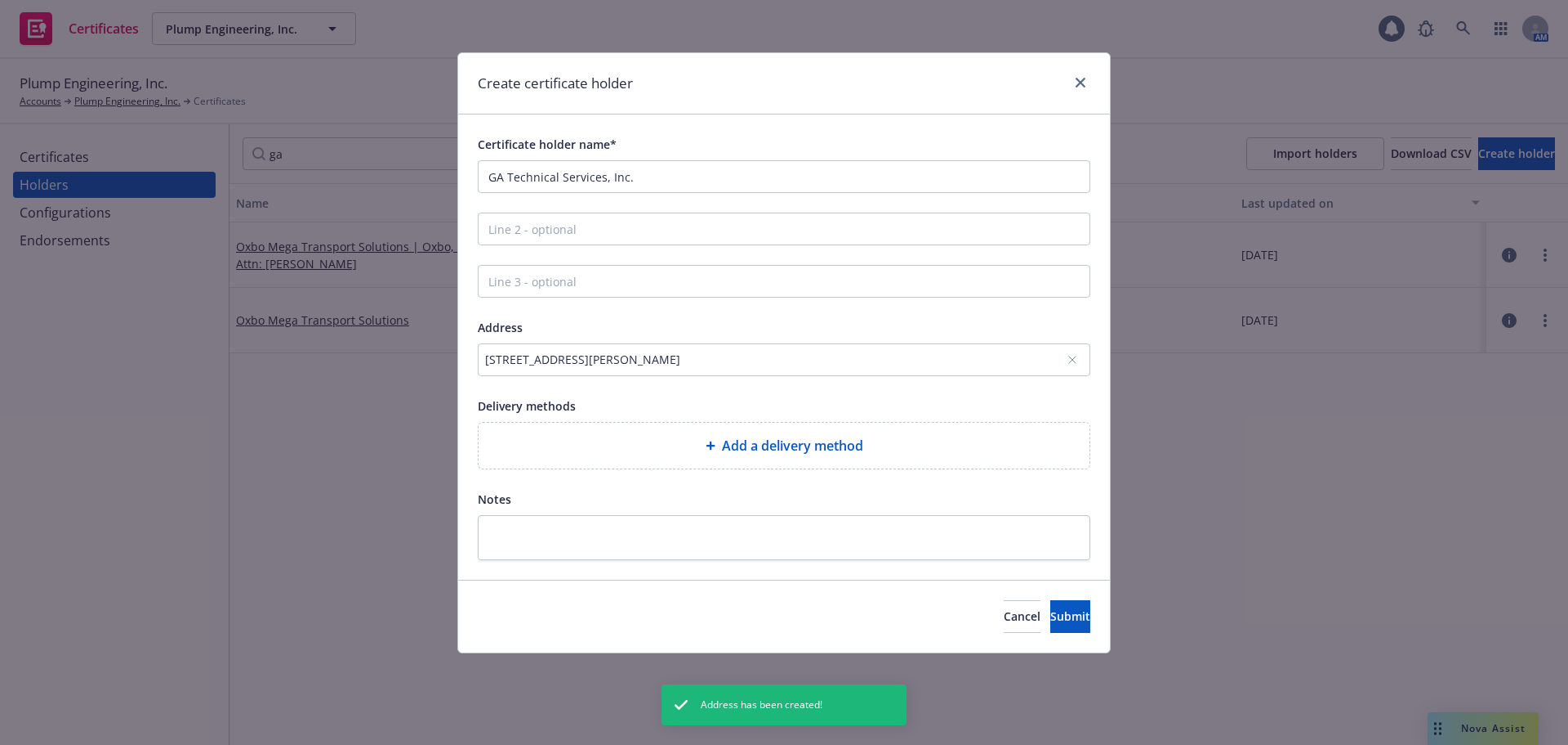
click at [810, 439] on span "Add a delivery method" at bounding box center [792, 445] width 141 height 19
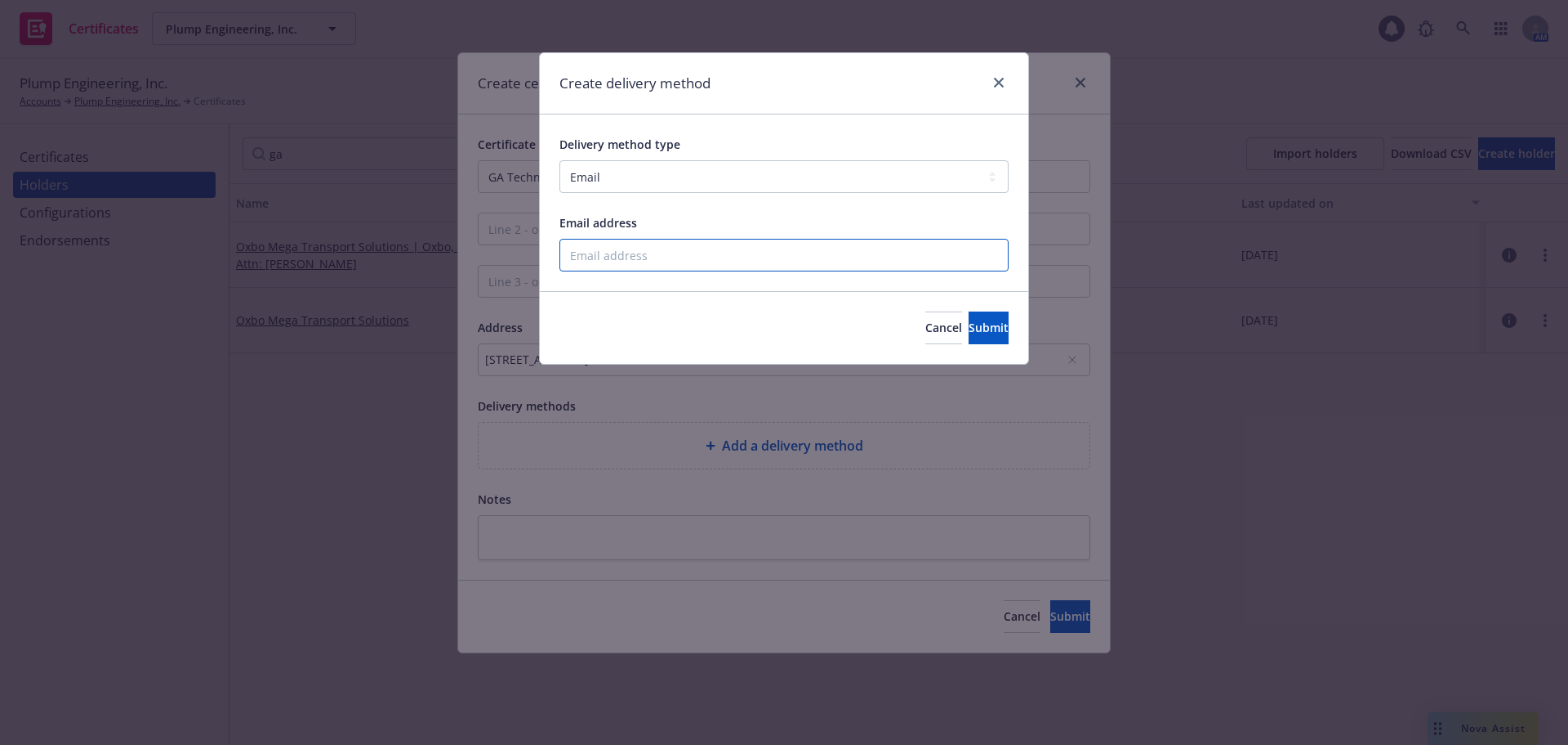
click at [729, 269] on input "Email address" at bounding box center [784, 255] width 450 height 33
click at [688, 177] on select "Select delivery method type Email Mail Fax Upload to Compliance Website" at bounding box center [784, 176] width 450 height 33
select select "UPLOAD_TO_COMPLIANCE_WEBSITE"
click at [560, 160] on select "Select delivery method type Email Mail Fax Upload to Compliance Website" at bounding box center [784, 176] width 450 height 33
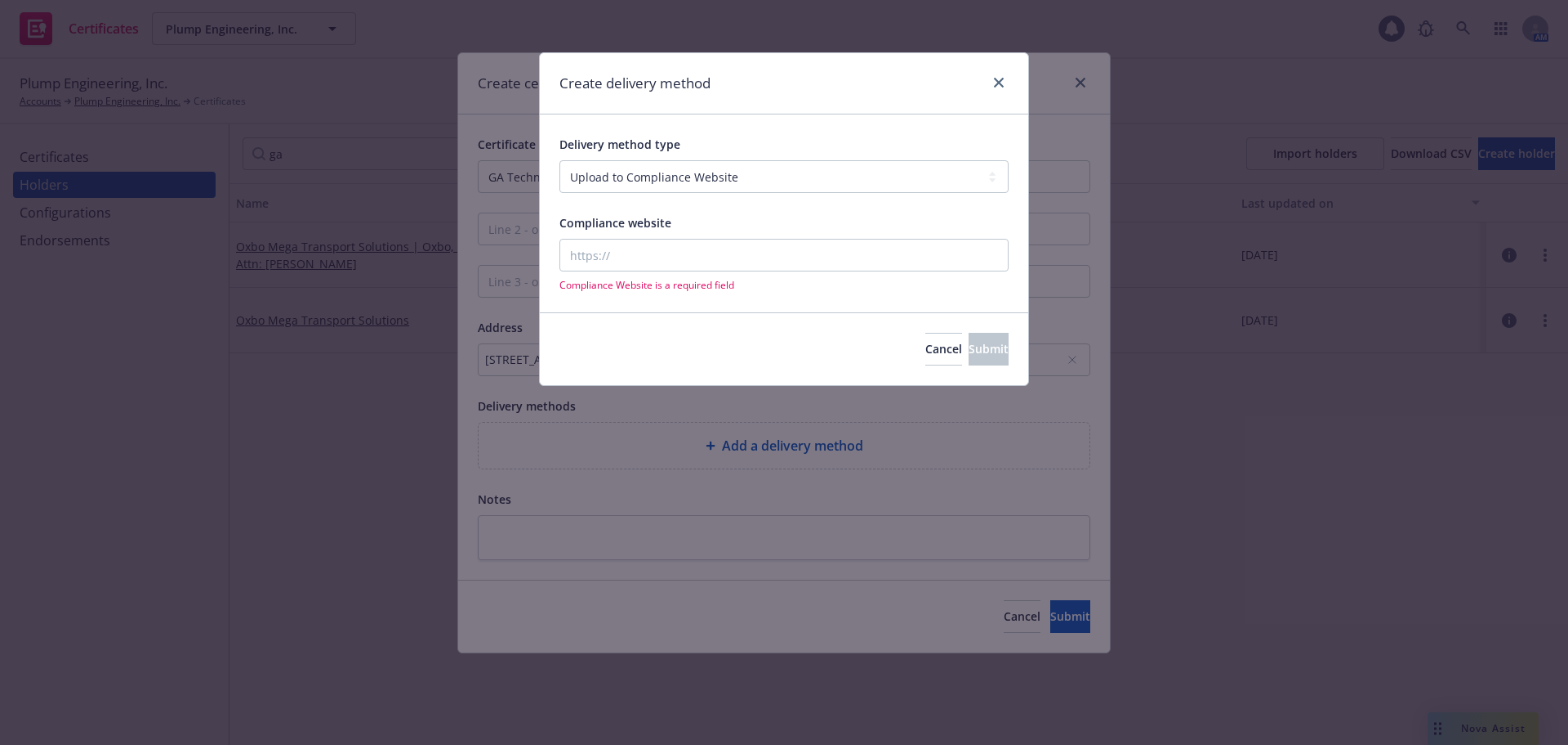
click at [675, 286] on span "Compliance Website is a required field" at bounding box center [784, 284] width 450 height 14
click at [658, 264] on input "Compliance website" at bounding box center [784, 255] width 450 height 33
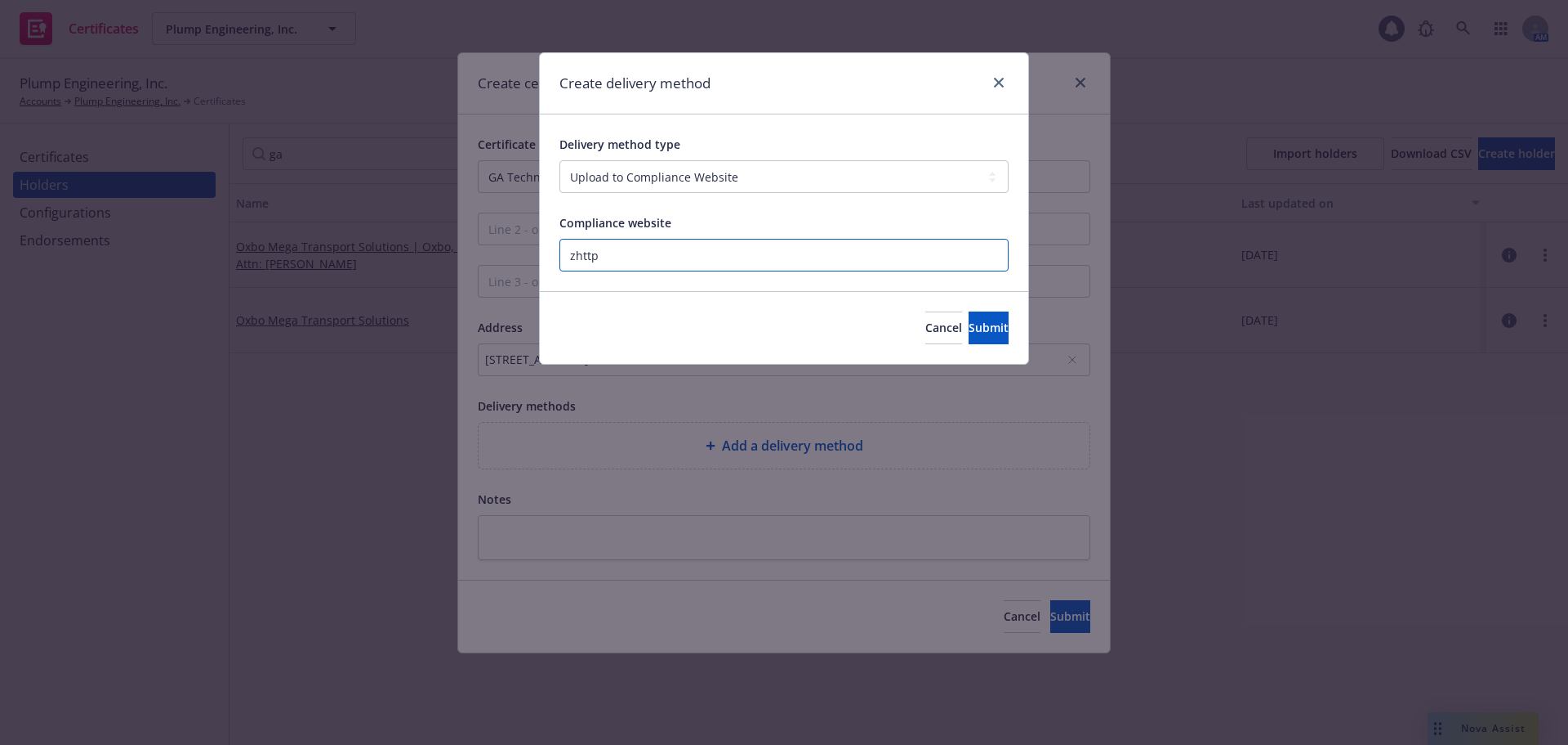
paste input "https://www.newfront.com"
type input "https://www.newfront.com"
click at [976, 345] on div "Cancel Submit" at bounding box center [784, 327] width 489 height 73
click at [979, 336] on button "Submit" at bounding box center [988, 328] width 40 height 33
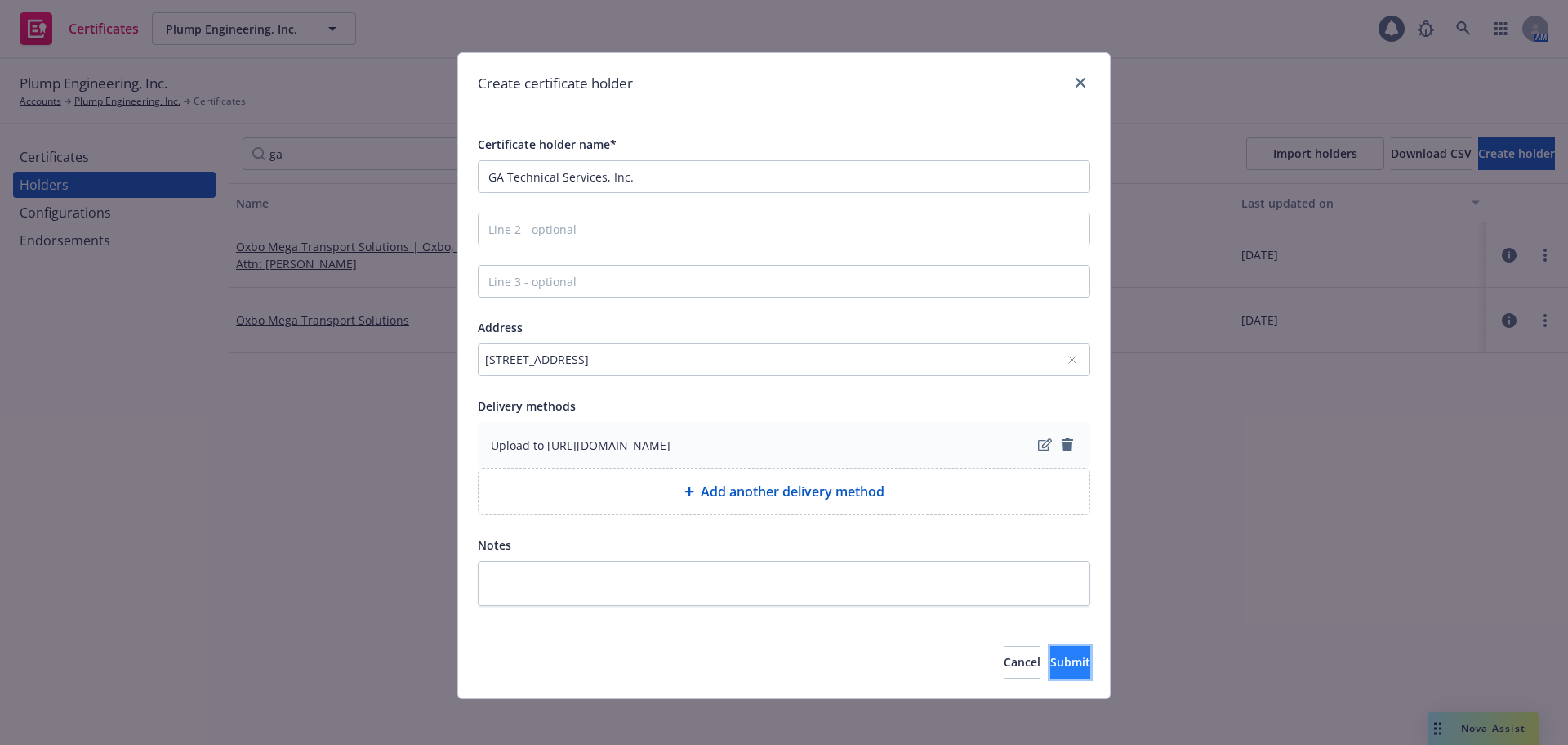
click at [1056, 660] on span "Submit" at bounding box center [1070, 661] width 40 height 16
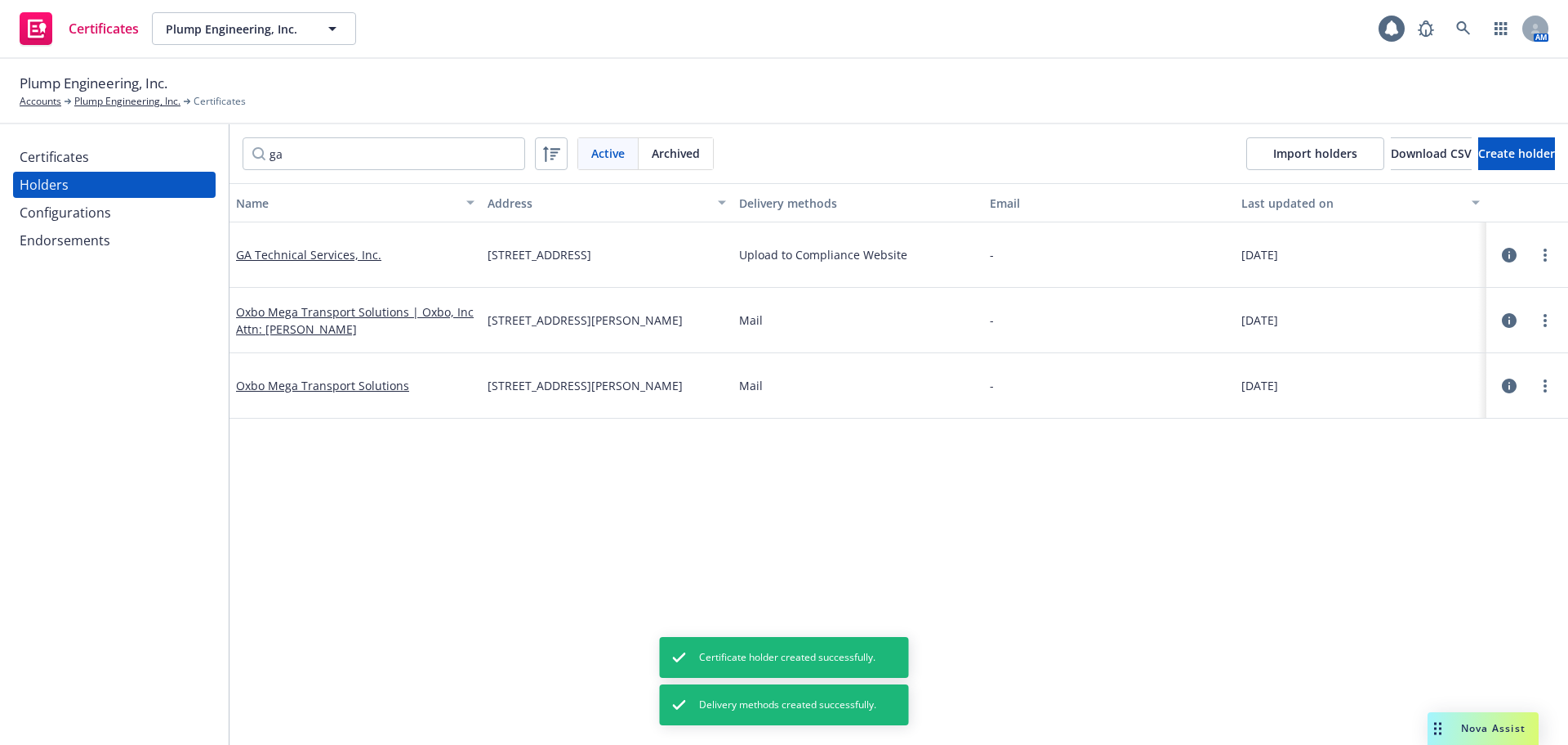
click at [132, 155] on div "Certificates" at bounding box center [114, 157] width 190 height 26
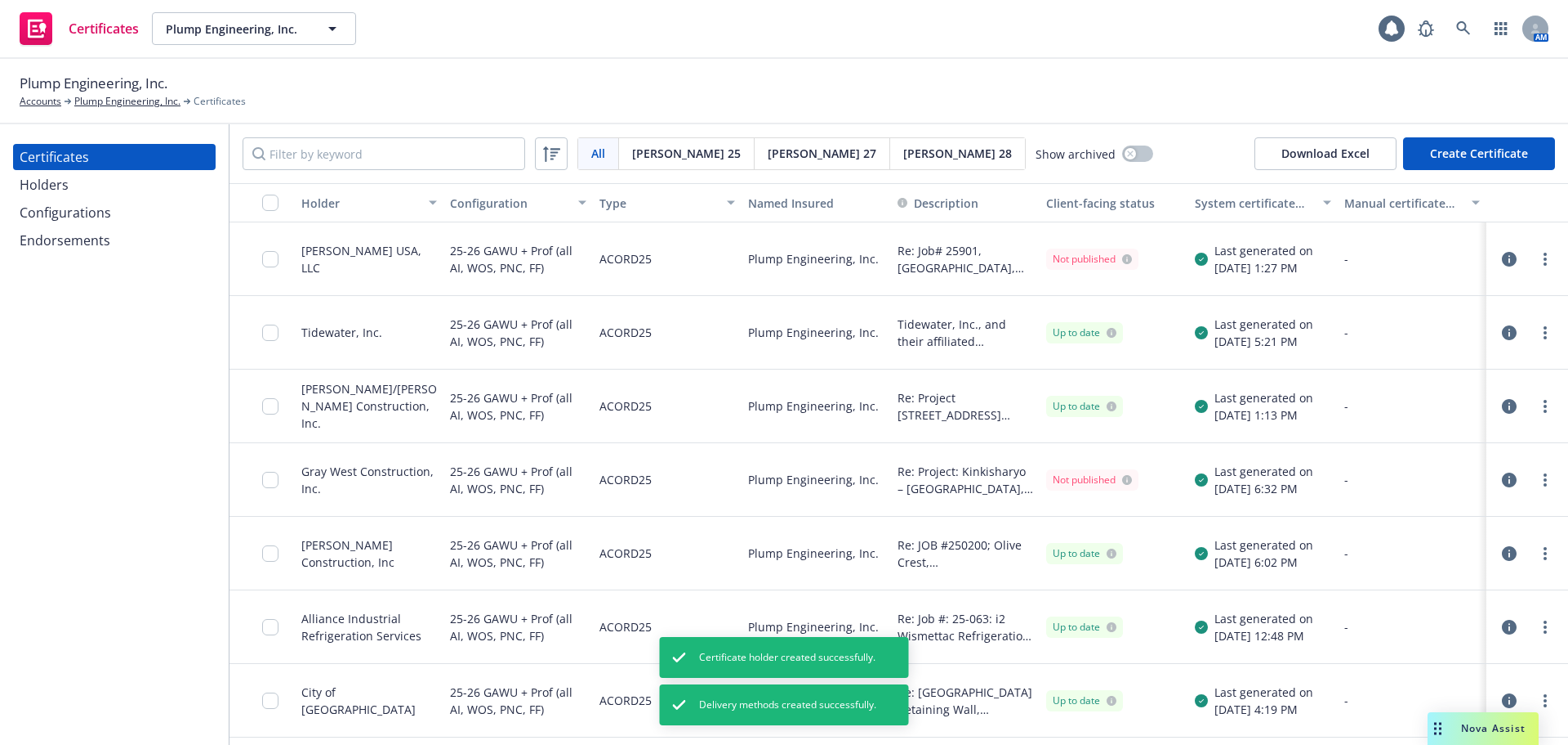
click at [1493, 159] on button "Create Certificate" at bounding box center [1479, 154] width 152 height 33
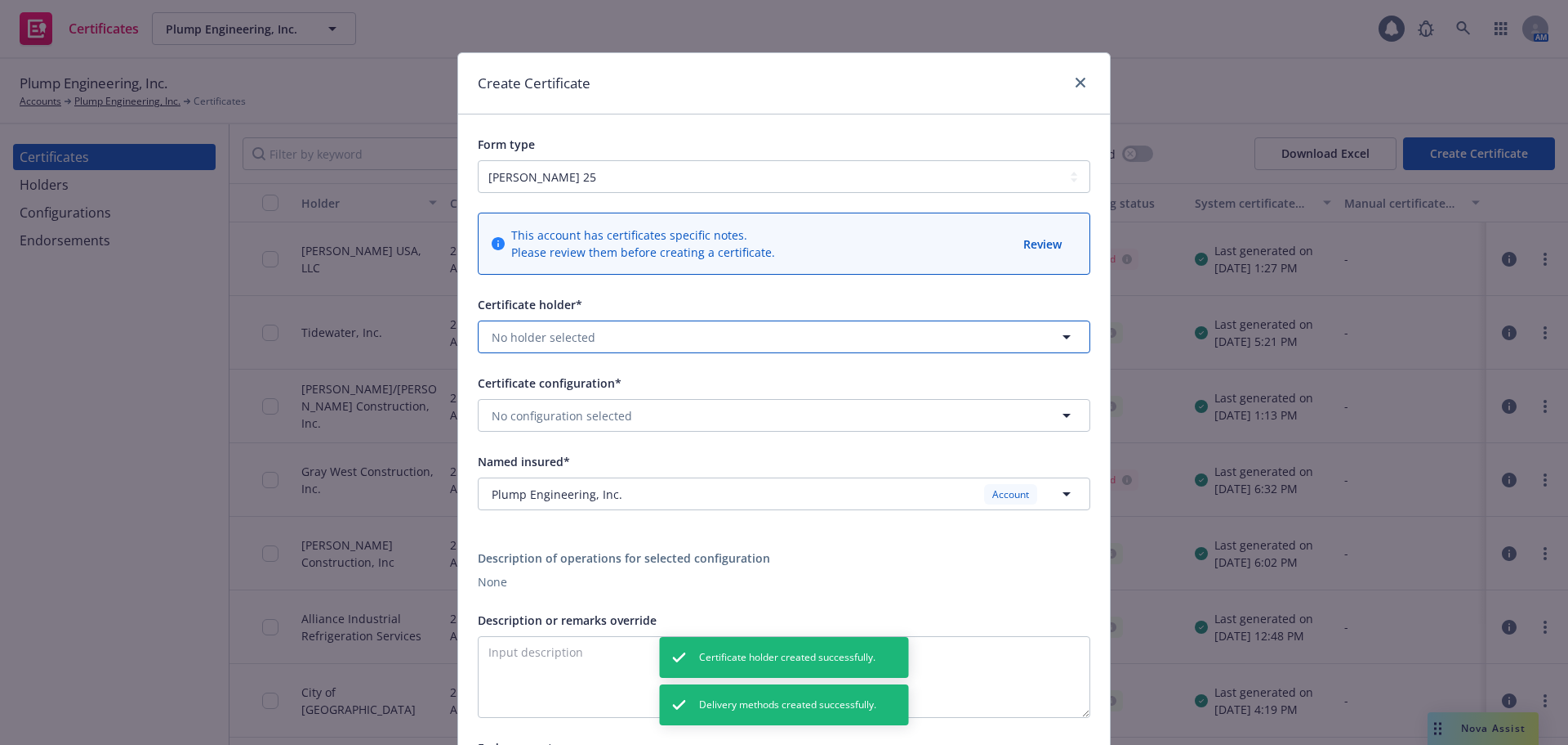
click at [604, 330] on button "No holder selected" at bounding box center [784, 337] width 612 height 33
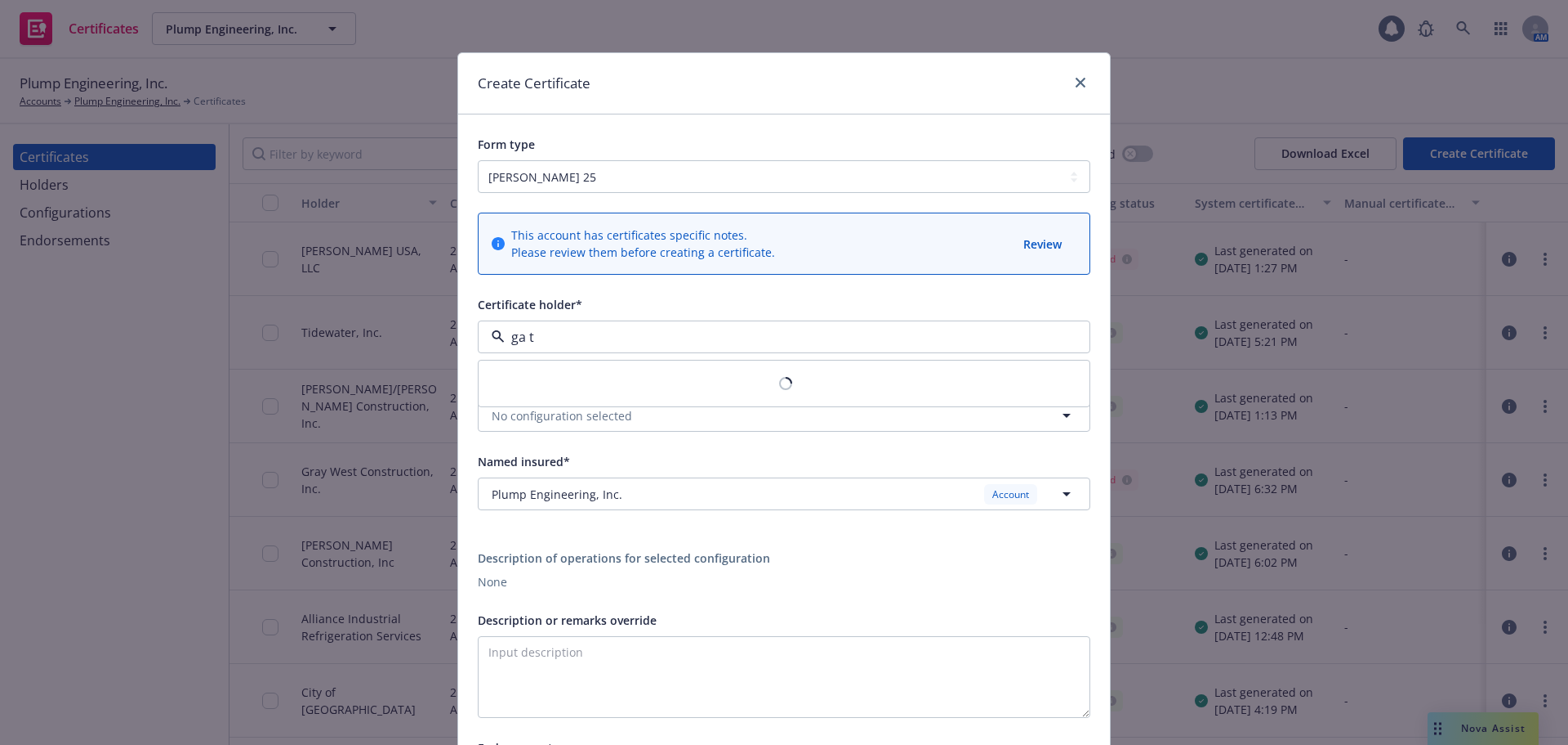
type input "ga te"
click at [534, 402] on span "1224 W 9th St, Upland, CA, 91786, USA" at bounding box center [567, 400] width 145 height 18
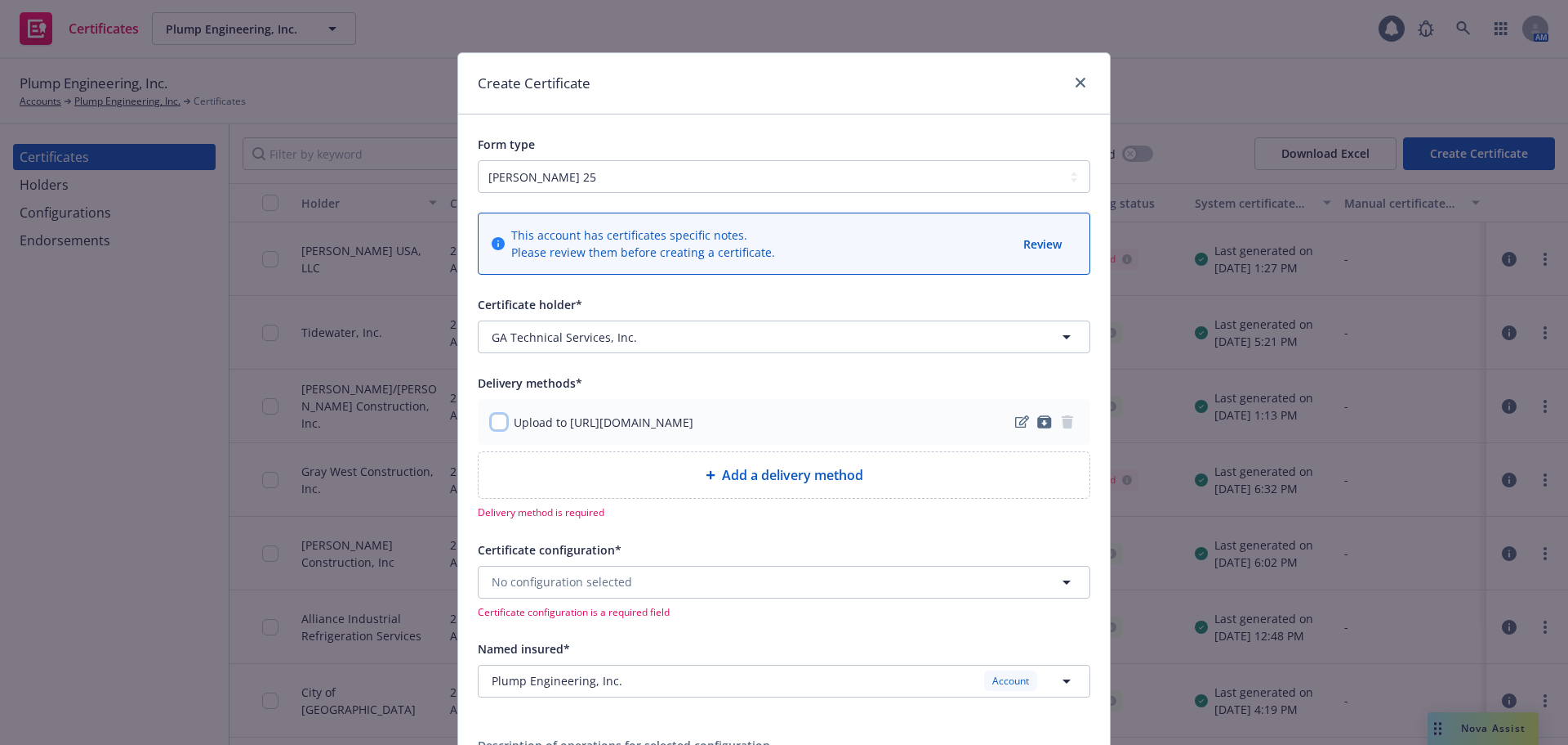
click at [498, 422] on input "checkbox" at bounding box center [498, 422] width 17 height 17
checkbox input "true"
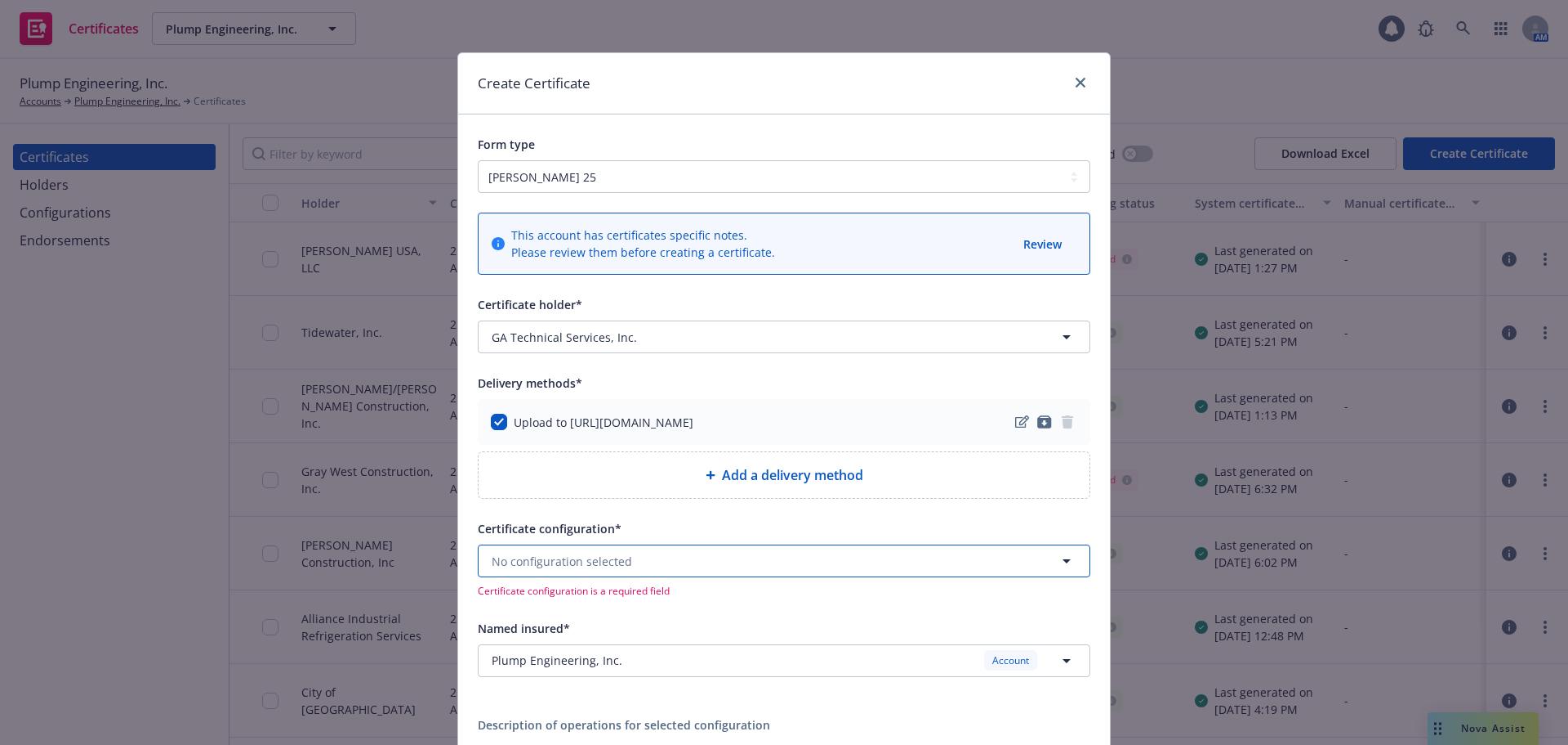
click at [568, 552] on span "No configuration selected" at bounding box center [562, 561] width 140 height 18
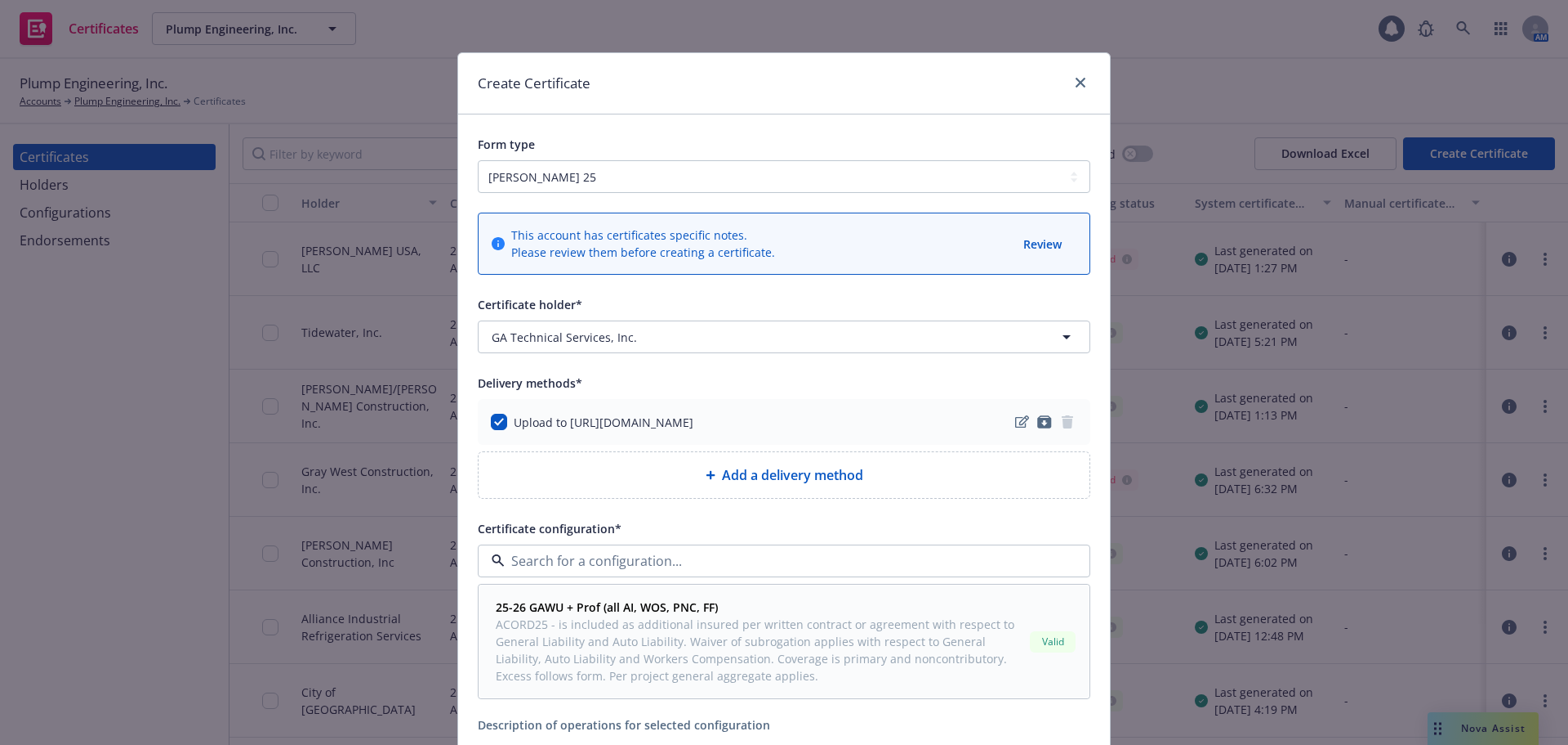
click at [606, 619] on span "ACORD25 - is included as additional insured per written contract or agreement w…" at bounding box center [759, 650] width 528 height 68
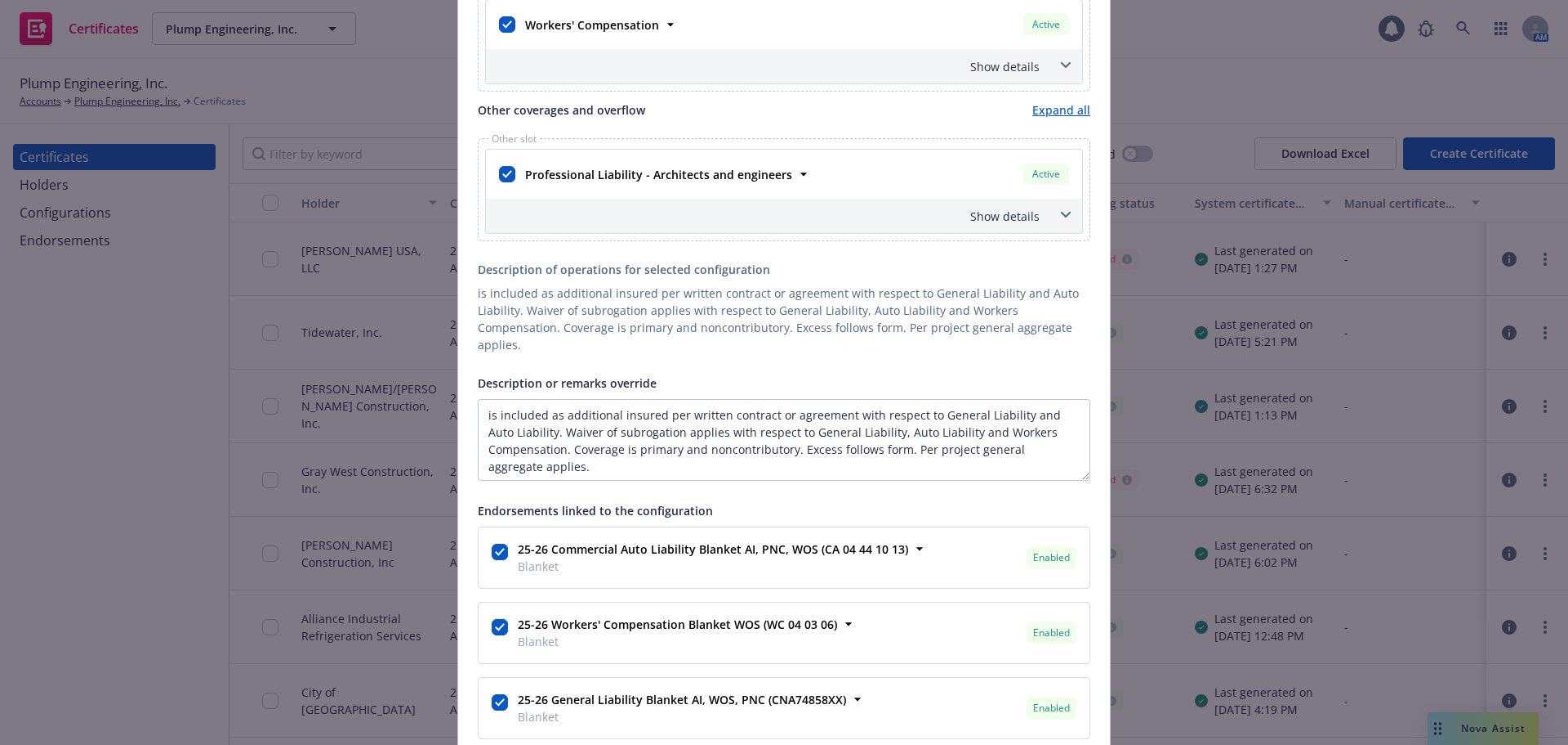
scroll to position [1062, 0]
click at [478, 398] on textarea "is included as additional insured per written contract or agreement with respec…" at bounding box center [784, 439] width 612 height 82
paste textarea "RE: Conex Container 4999 Gleason Drive Dublin, CA 94568"
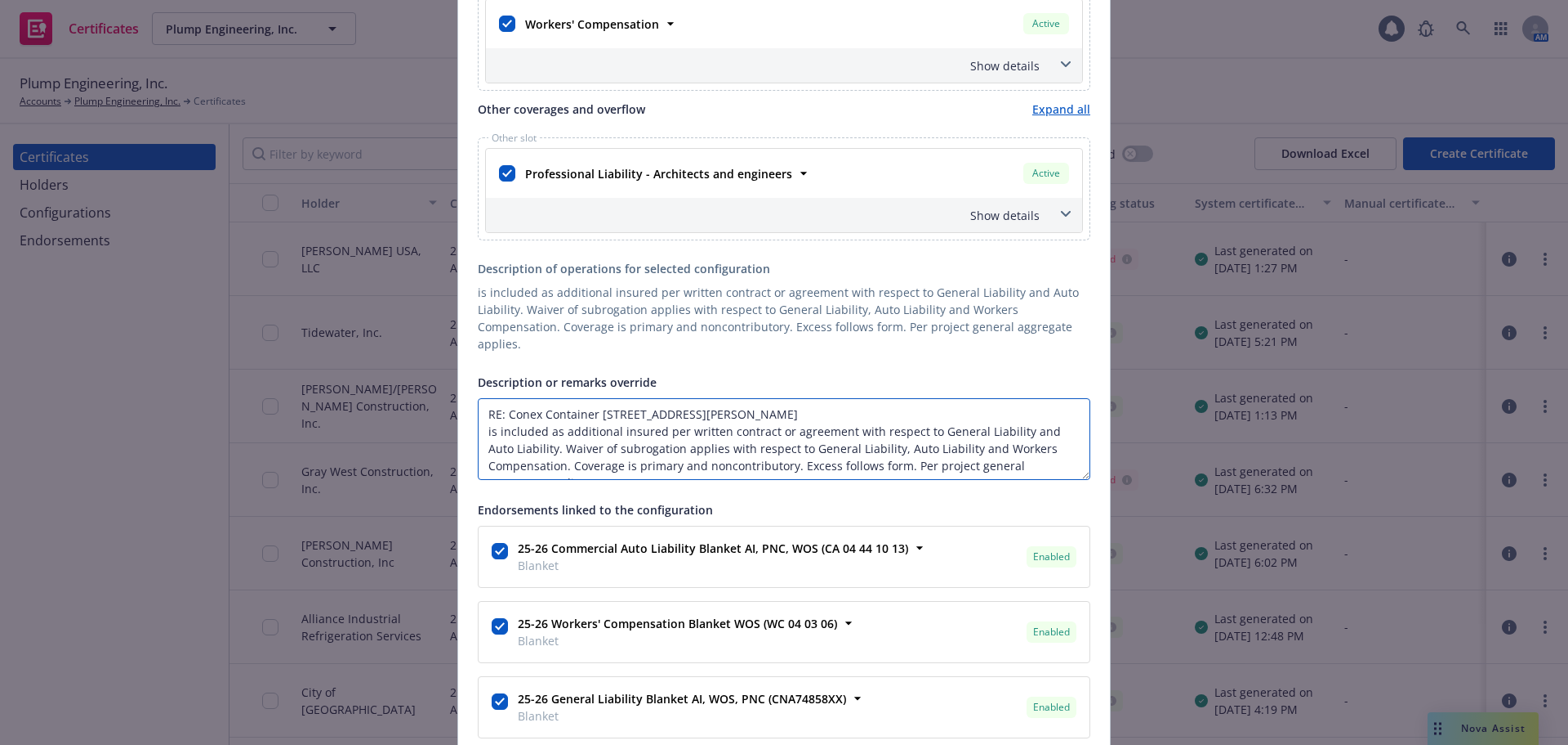
click at [478, 414] on textarea "RE: Conex Container 4999 Gleason Drive Dublin, CA 94568 is included as addition…" at bounding box center [784, 439] width 612 height 82
paste textarea "GA Technical Services, Inc."
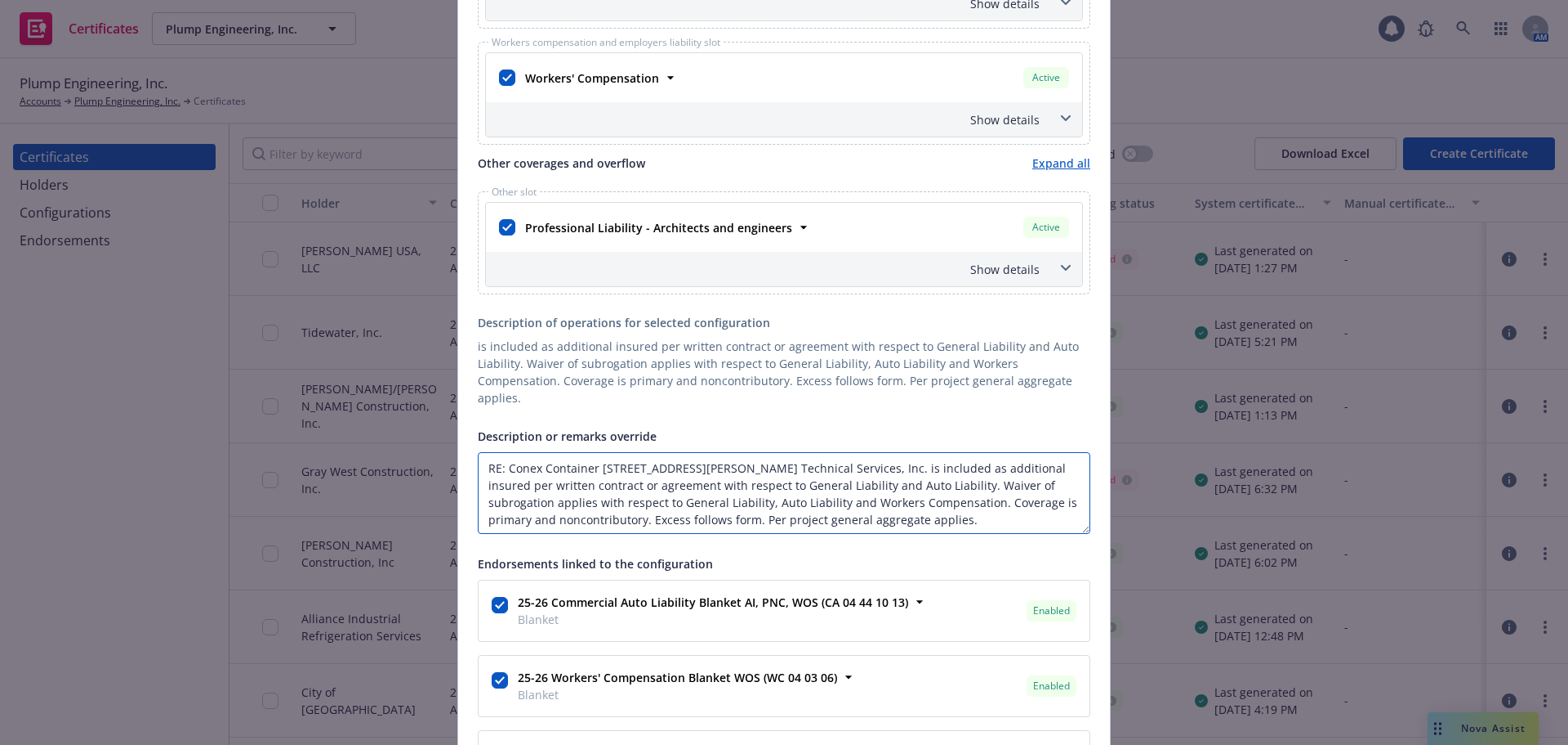
scroll to position [981, 0]
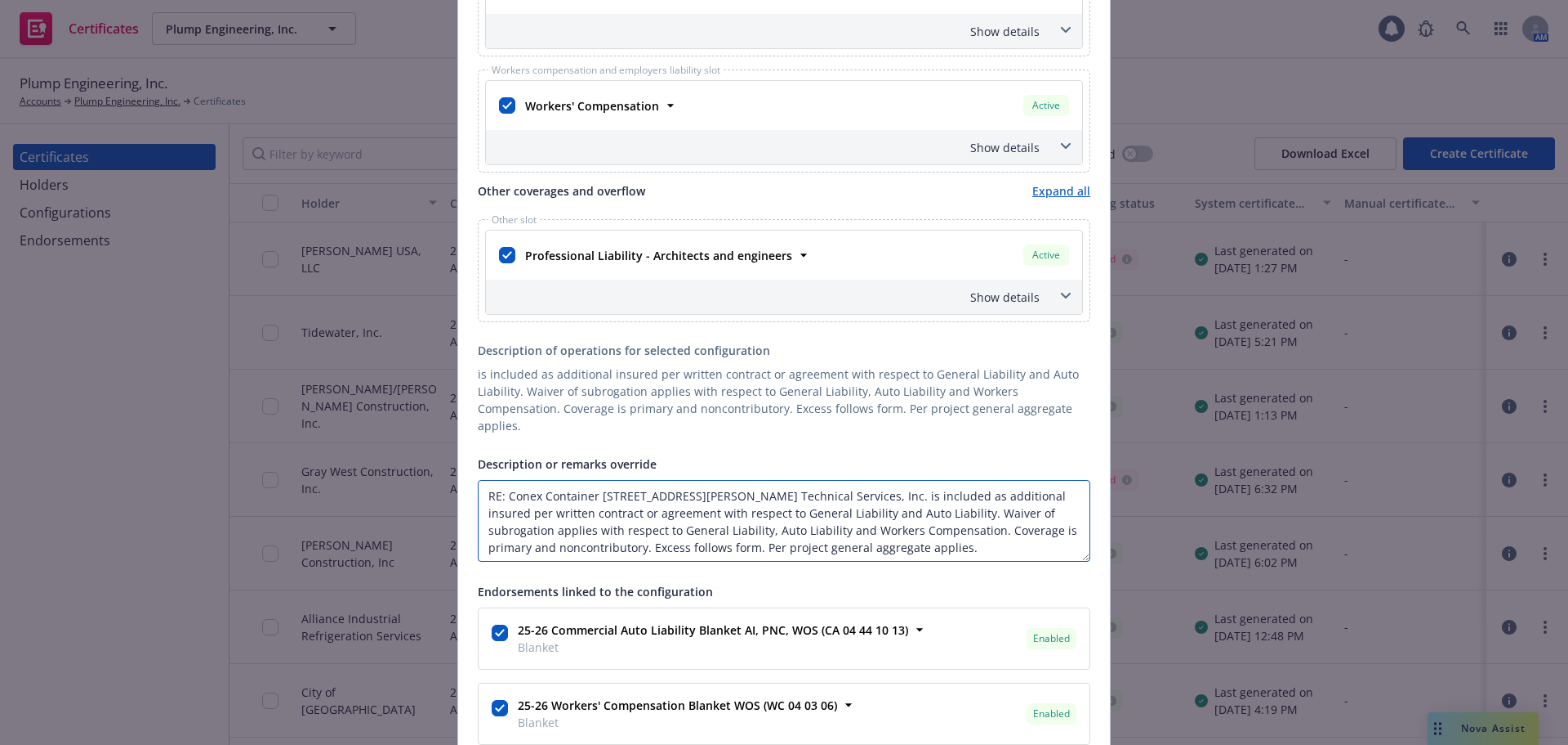
type textarea "RE: Conex Container 4999 Gleason Drive Dublin, CA 94568 GA Technical Services, …"
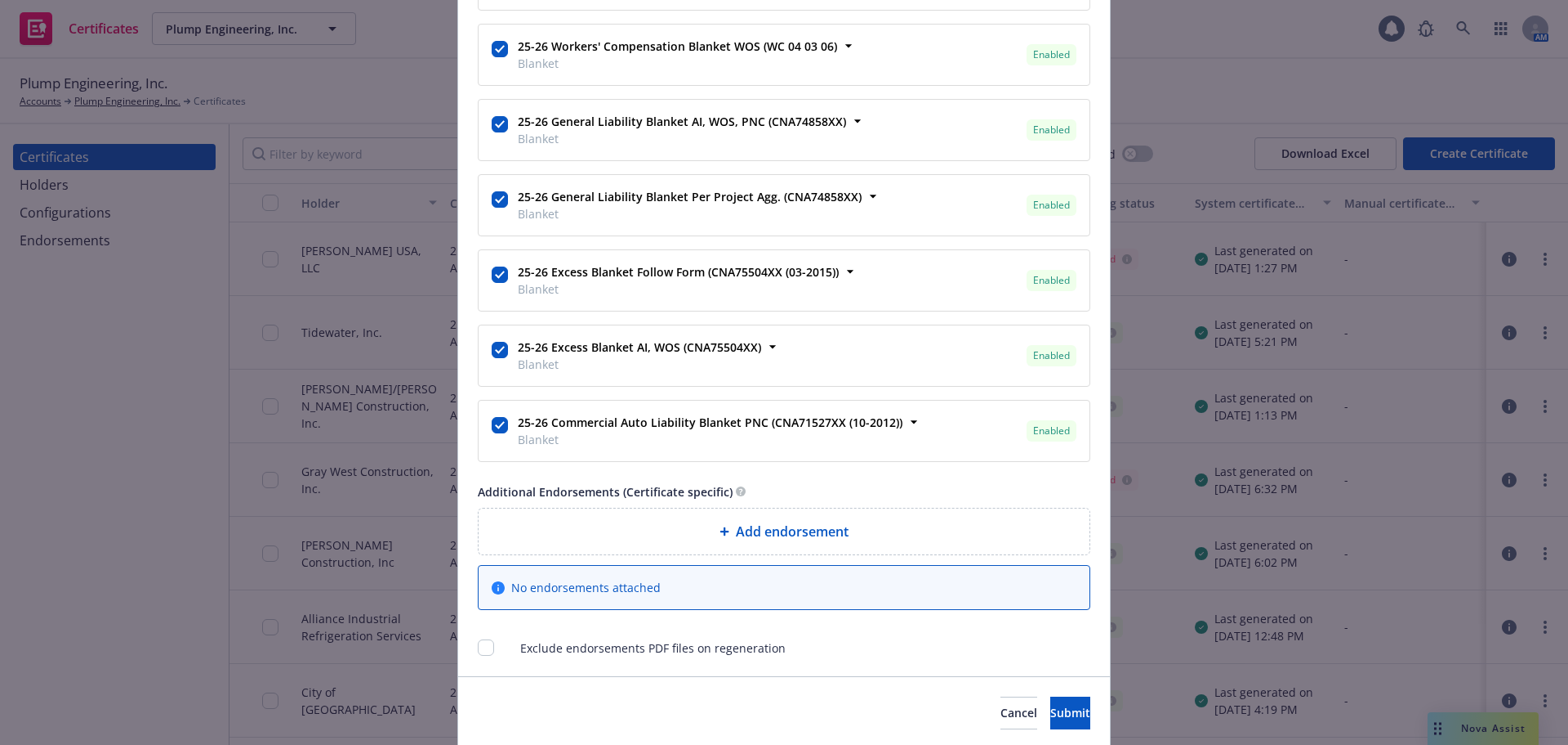
scroll to position [1680, 0]
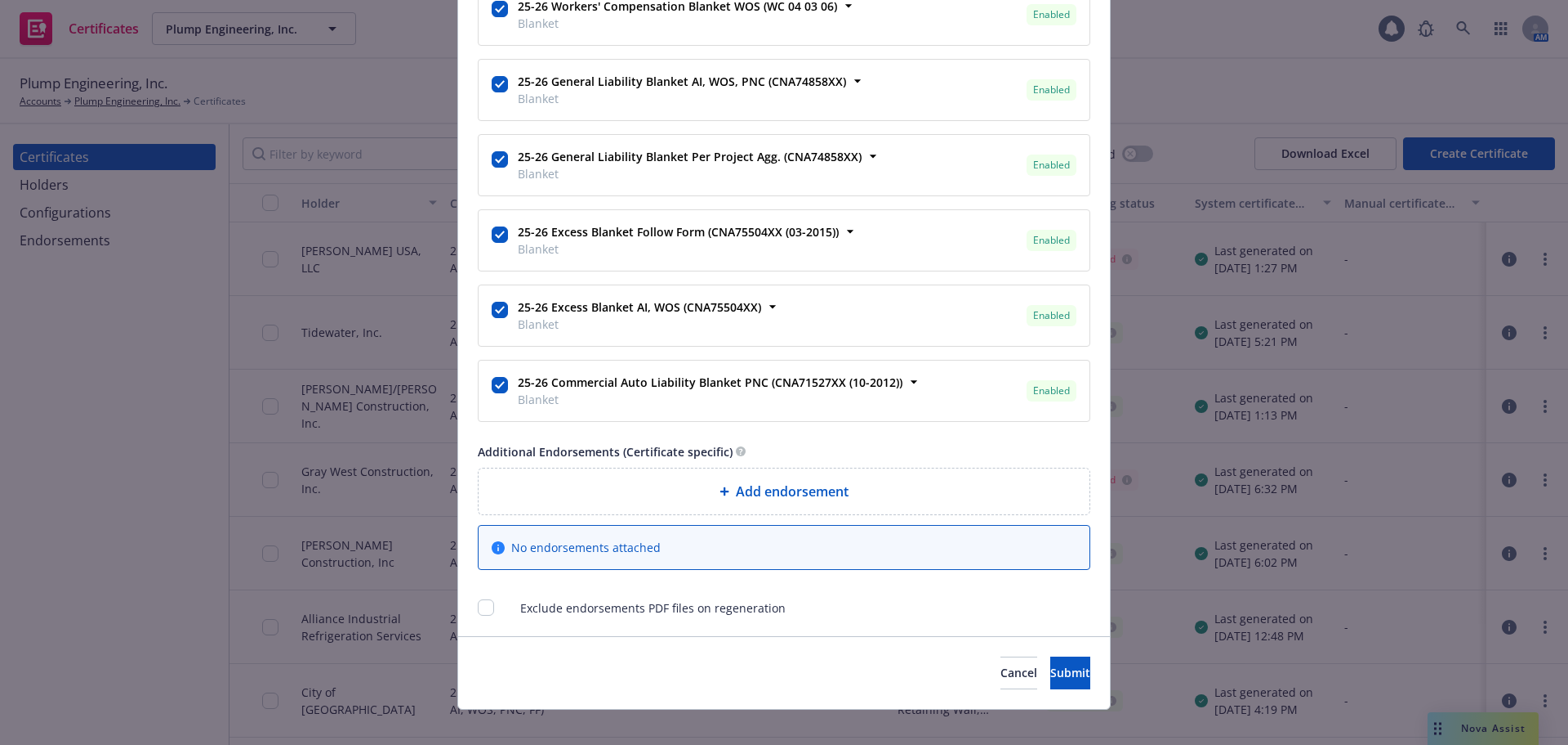
click at [1042, 677] on div "Cancel Submit" at bounding box center [784, 672] width 652 height 73
click at [1050, 664] on span "Submit" at bounding box center [1070, 672] width 40 height 16
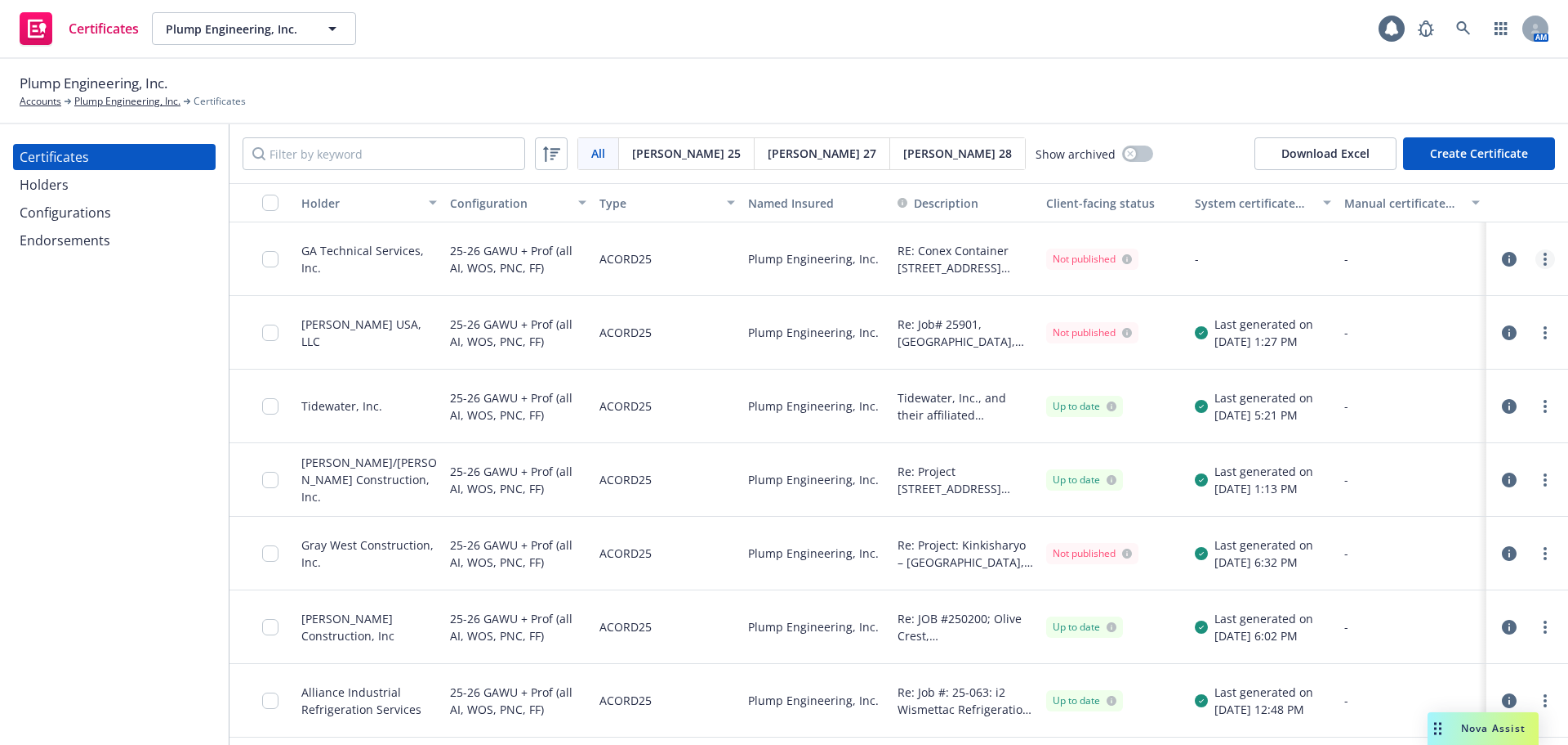
click at [1536, 257] on link "more" at bounding box center [1546, 259] width 19 height 19
click at [1397, 352] on link "Regenerate" at bounding box center [1411, 358] width 262 height 33
click at [1536, 254] on link "more" at bounding box center [1546, 259] width 19 height 19
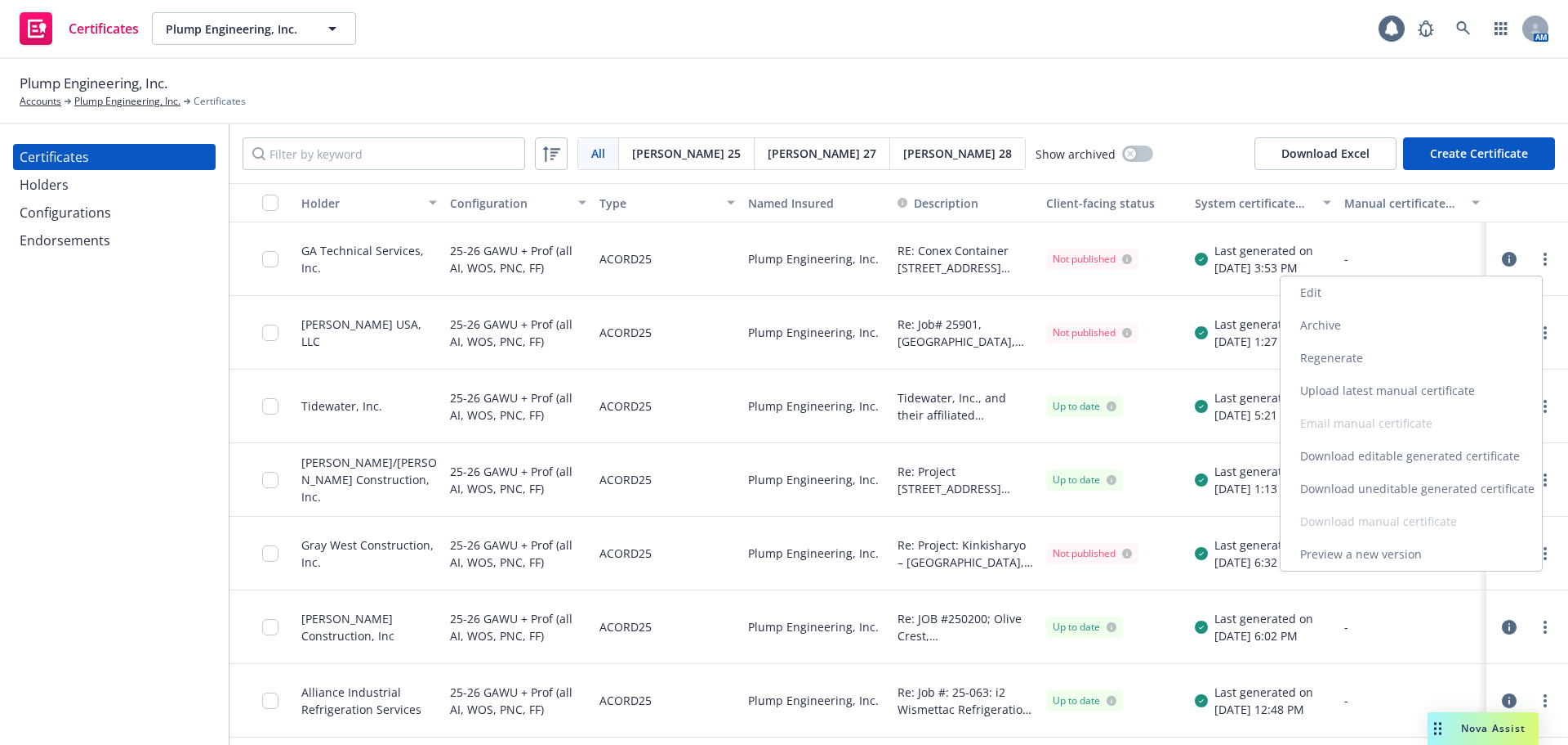
click at [1451, 488] on link "Download uneditable generated certificate" at bounding box center [1411, 489] width 262 height 33
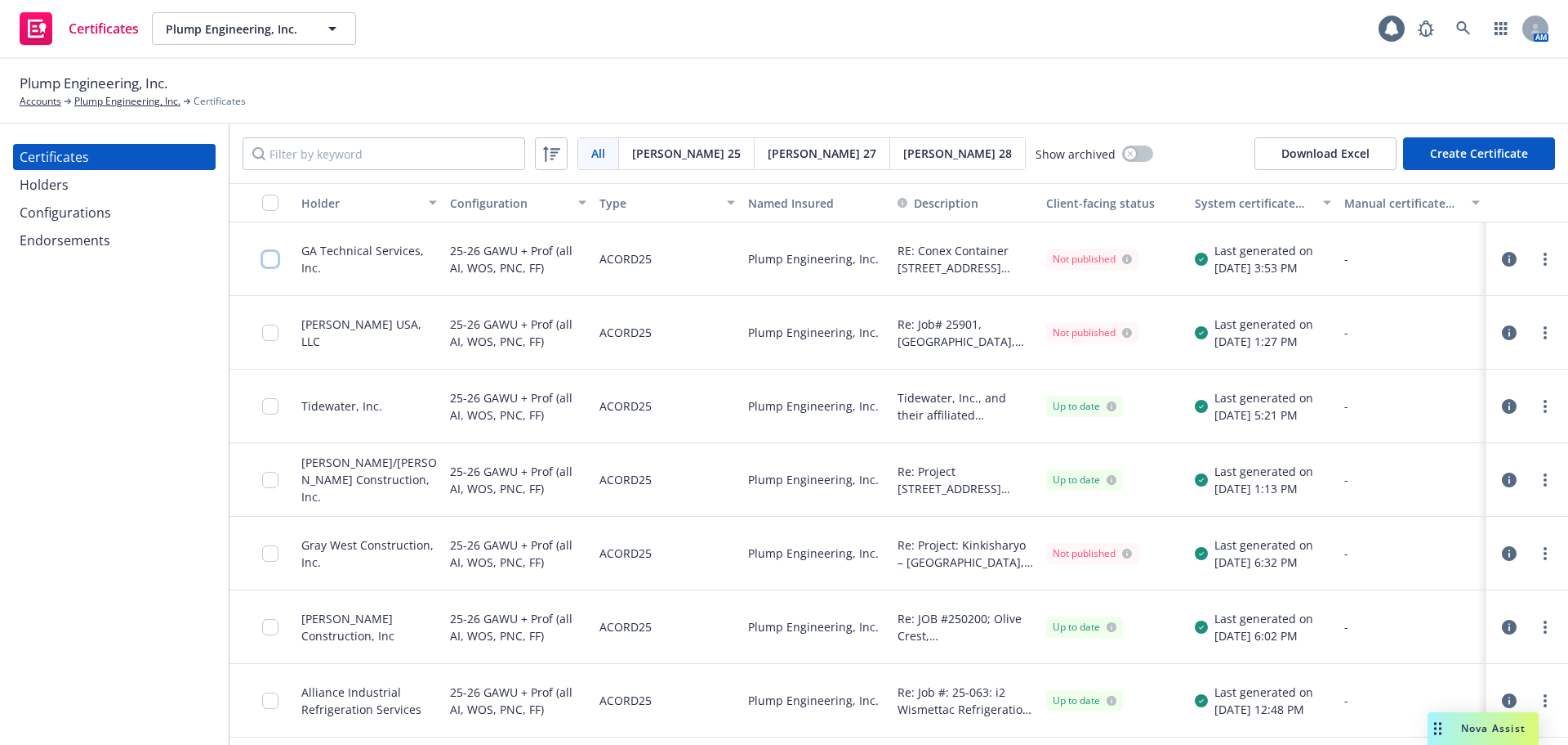
drag, startPoint x: 272, startPoint y: 257, endPoint x: 333, endPoint y: 303, distance: 76.4
click at [272, 257] on input "checkbox" at bounding box center [270, 259] width 17 height 17
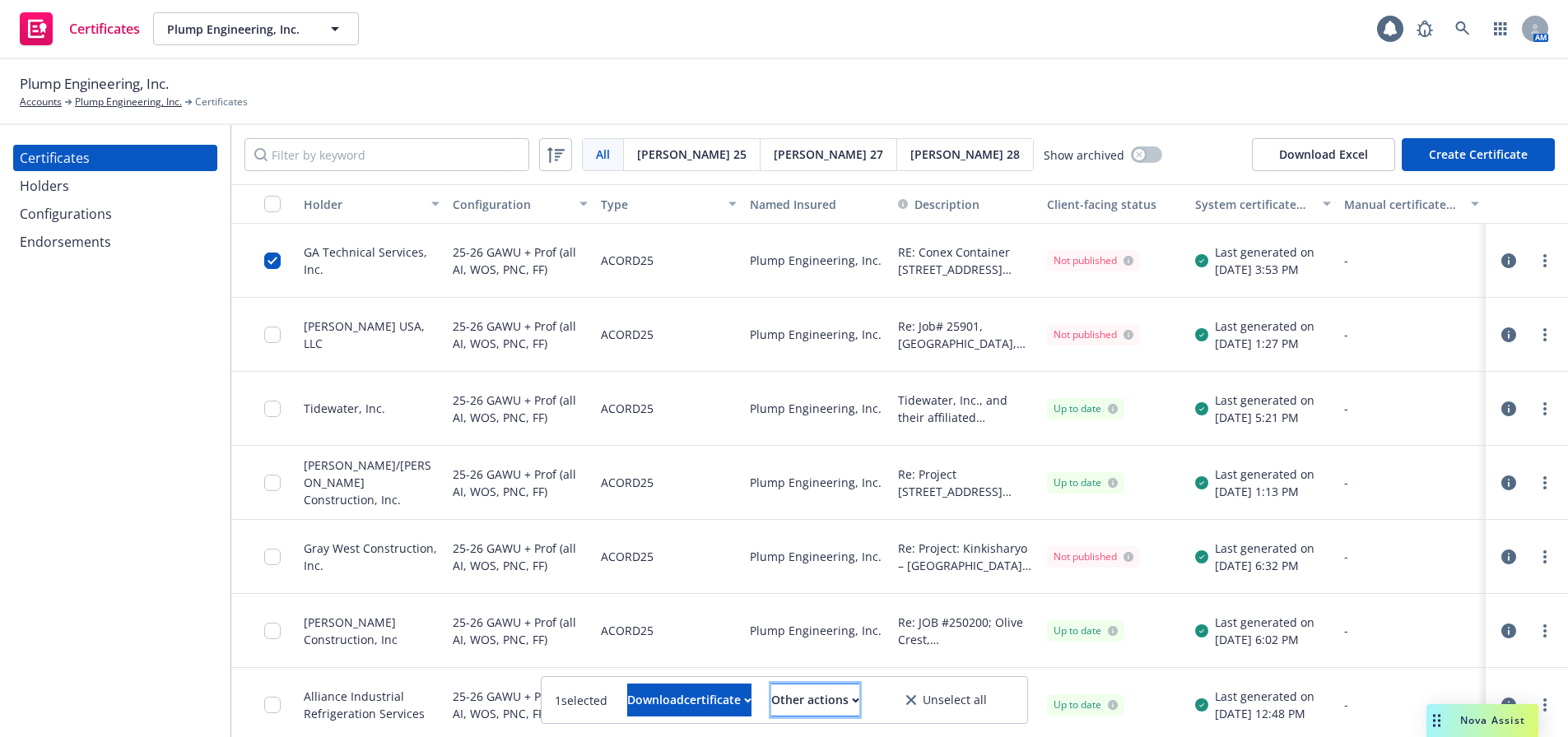
click at [855, 690] on div "Other actions" at bounding box center [815, 700] width 88 height 31
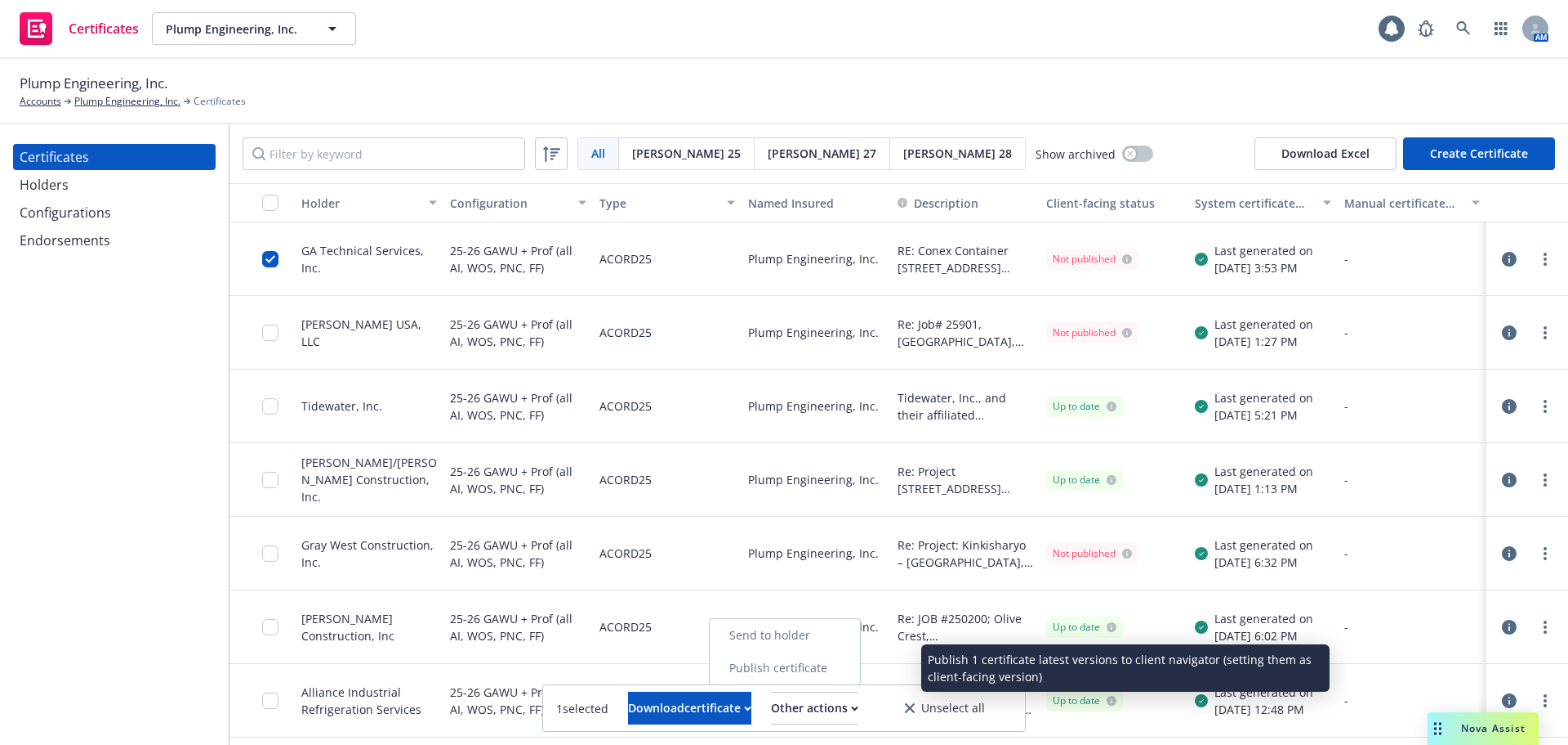
click at [857, 661] on link "Publish certificate" at bounding box center [784, 668] width 150 height 33
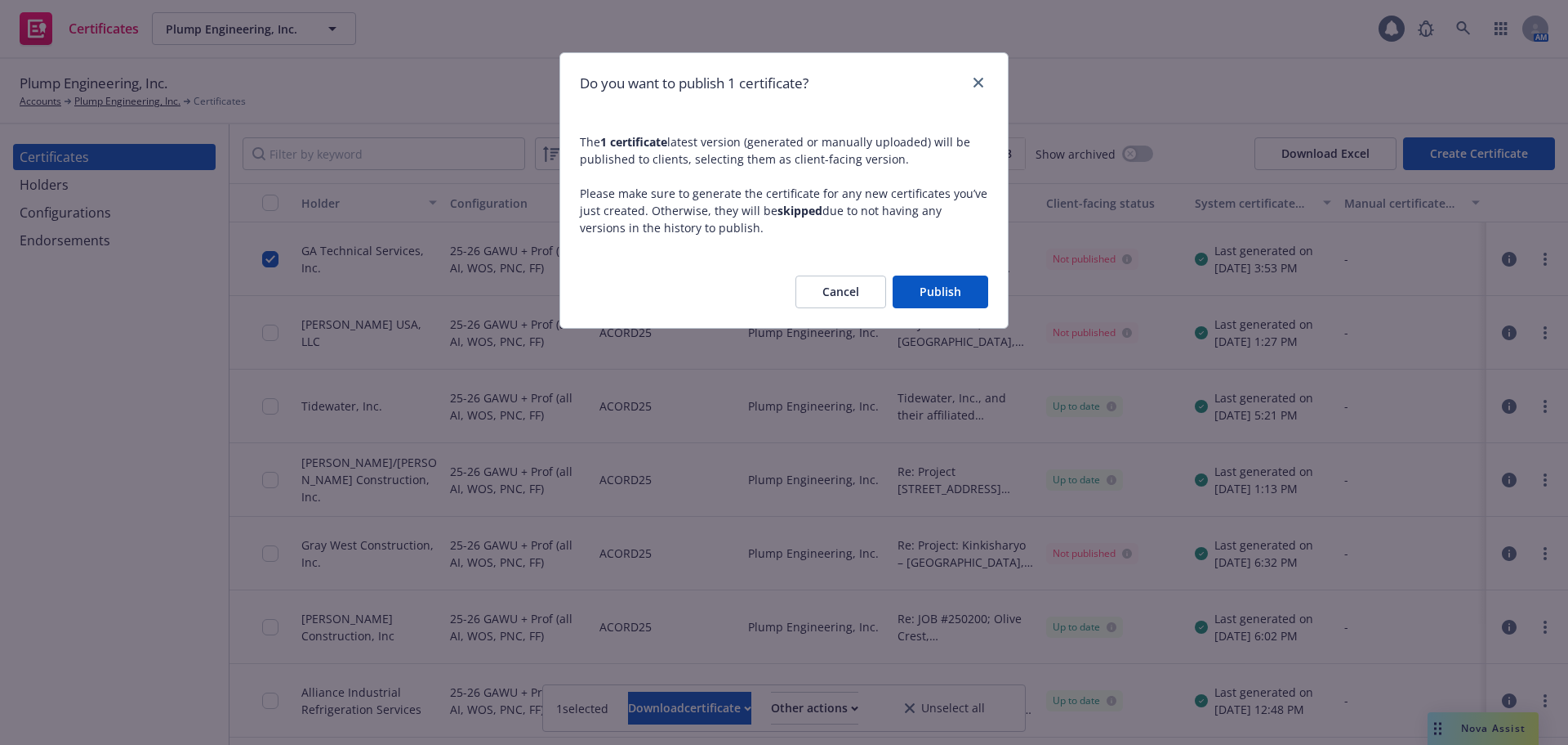
click at [923, 291] on button "Publish" at bounding box center [940, 292] width 95 height 33
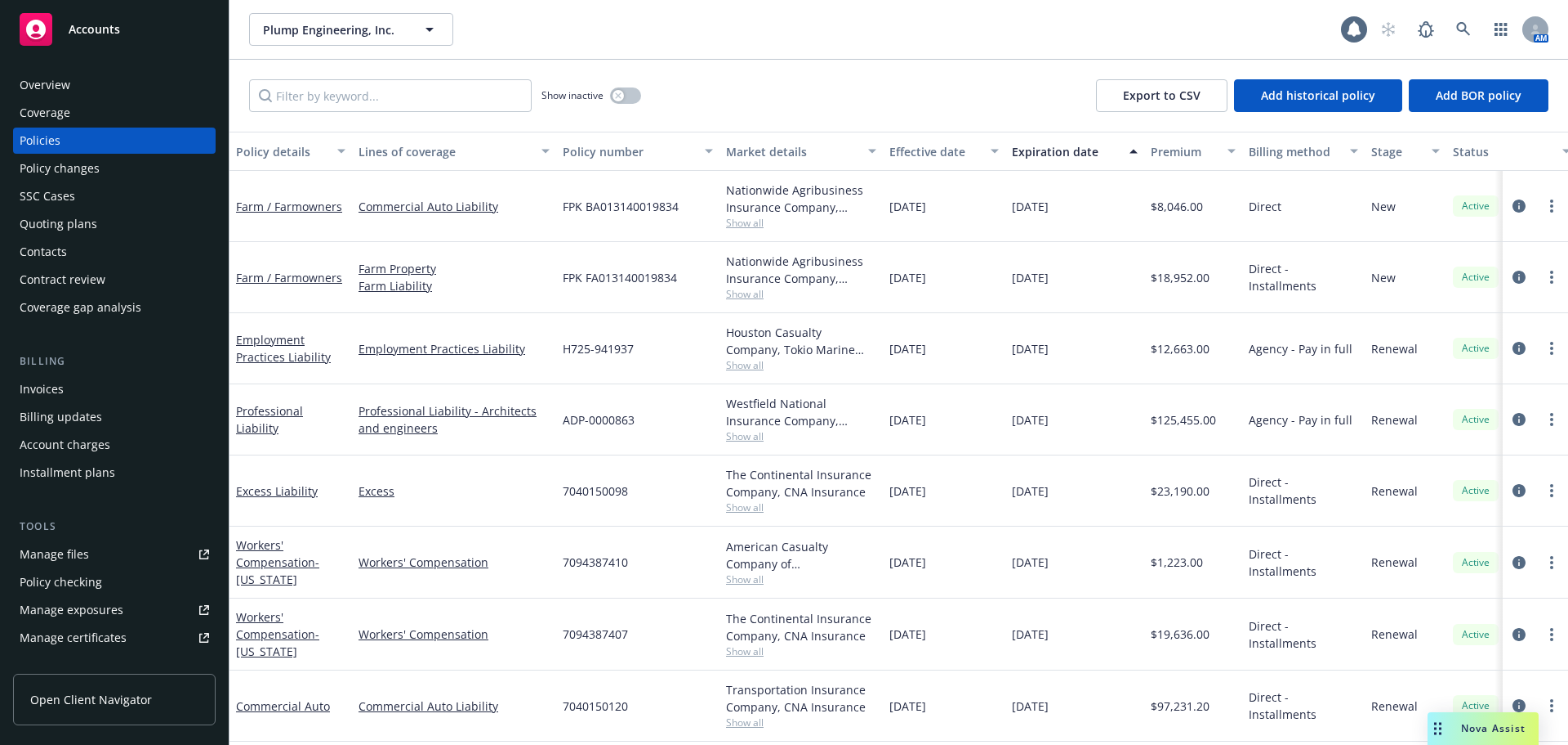
click at [60, 78] on div "Overview" at bounding box center [45, 85] width 51 height 26
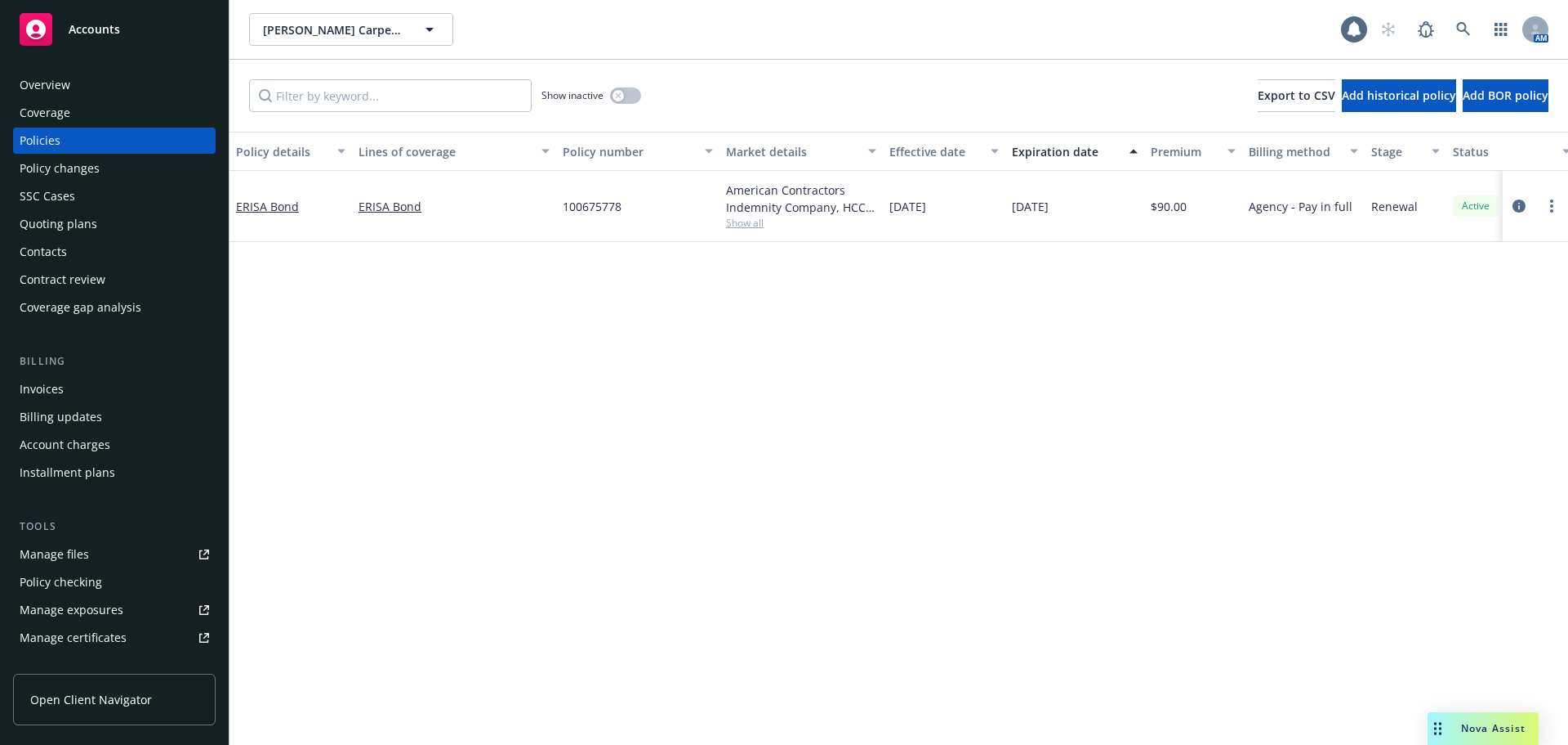
click at [60, 89] on div "Overview" at bounding box center [45, 85] width 51 height 26
